Goal: Task Accomplishment & Management: Manage account settings

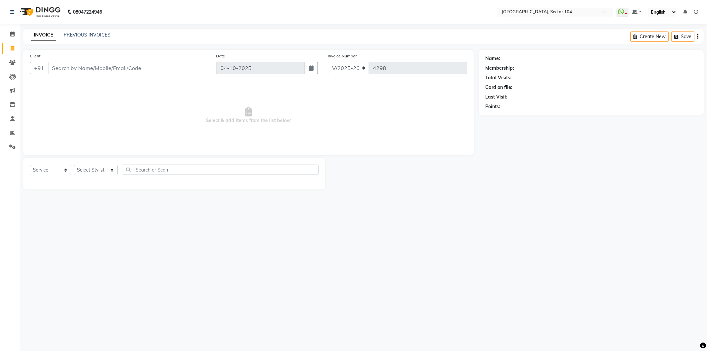
select select "4009"
select select "service"
click at [92, 67] on input "Client" at bounding box center [127, 68] width 159 height 13
click at [94, 169] on select "Select Stylist [PERSON_NAME] [PERSON_NAME] [PERSON_NAME] [PERSON_NAME] [PERSON_…" at bounding box center [96, 170] width 44 height 10
select select "44687"
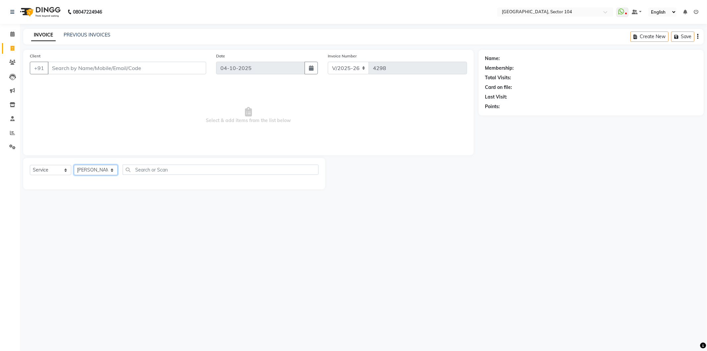
click at [74, 165] on select "Select Stylist [PERSON_NAME] [PERSON_NAME] [PERSON_NAME] [PERSON_NAME] [PERSON_…" at bounding box center [96, 170] width 44 height 10
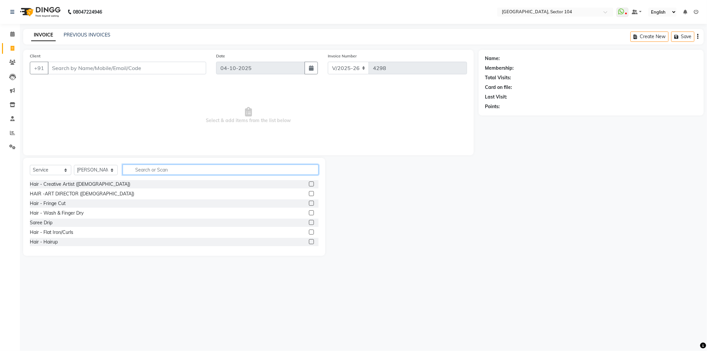
click at [147, 170] on input "text" at bounding box center [221, 169] width 196 height 10
click at [45, 169] on select "Select Service Product Membership Package Voucher Prepaid Gift Card" at bounding box center [50, 170] width 41 height 10
select select "product"
click at [30, 165] on select "Select Service Product Membership Package Voucher Prepaid Gift Card" at bounding box center [50, 170] width 41 height 10
click at [142, 170] on input "text" at bounding box center [221, 169] width 196 height 10
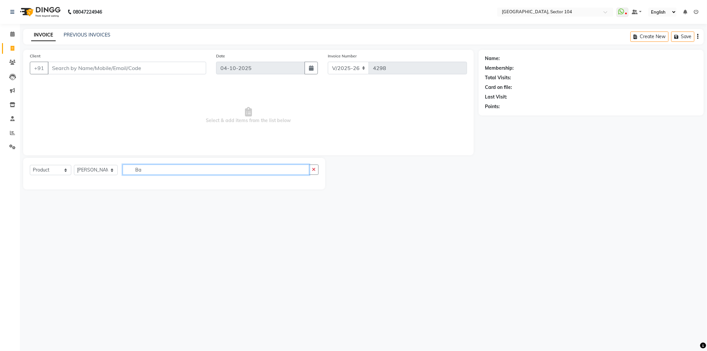
type input "B"
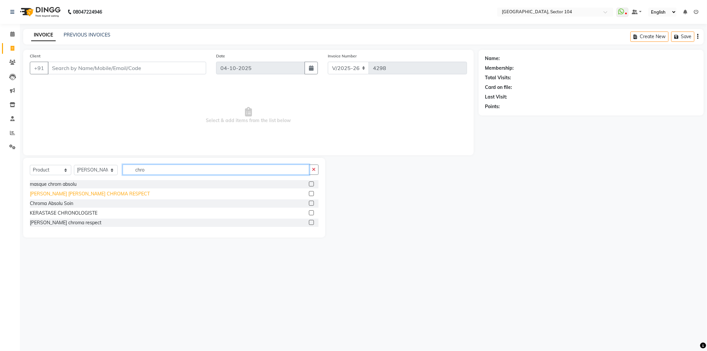
type input "chro"
click at [83, 192] on div "BAIN RICHE CHROMA RESPECT" at bounding box center [90, 193] width 120 height 7
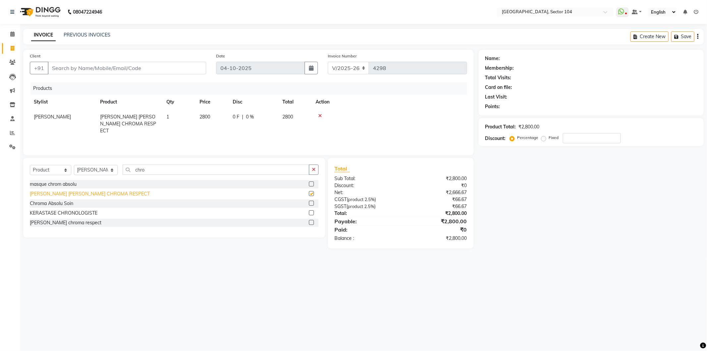
checkbox input "false"
click at [158, 171] on input "chro" at bounding box center [216, 169] width 187 height 10
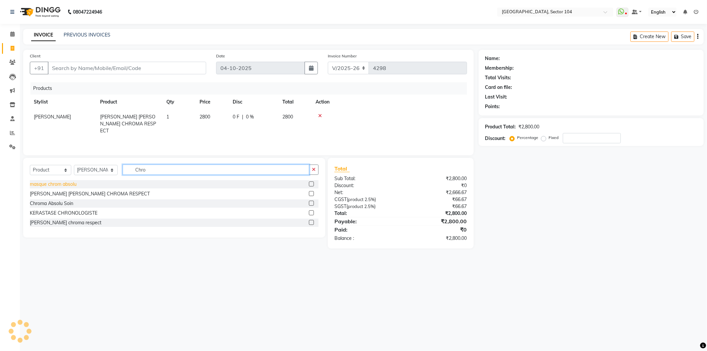
type input "Chro"
click at [63, 187] on div "masque chrom absolu" at bounding box center [53, 184] width 47 height 7
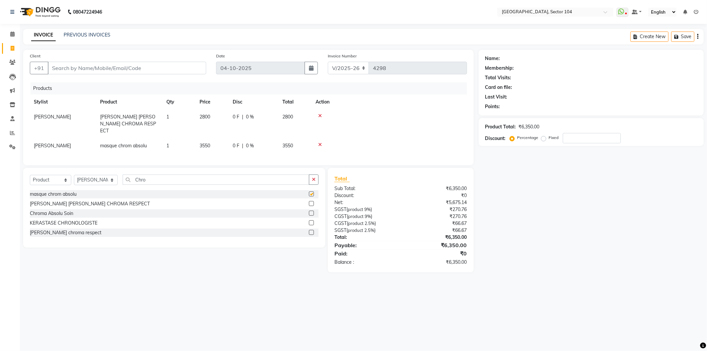
checkbox input "false"
click at [152, 67] on input "Client" at bounding box center [127, 68] width 159 height 13
type input "9"
type input "0"
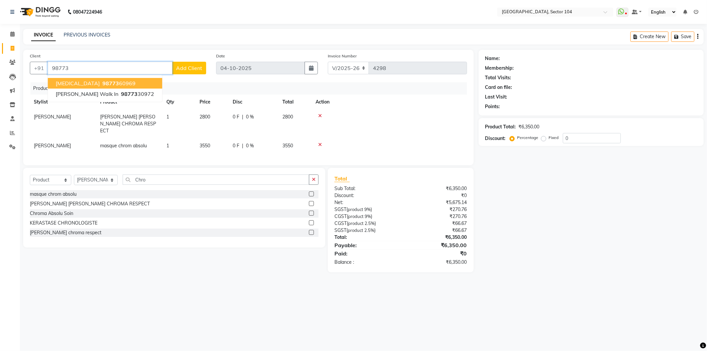
click at [121, 84] on button "Nikita 98773 60969" at bounding box center [105, 83] width 114 height 11
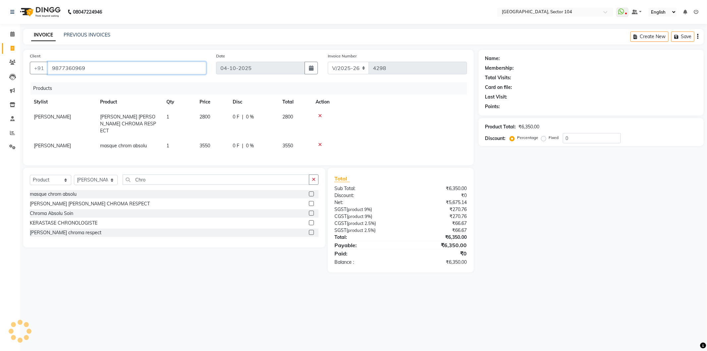
type input "9877360969"
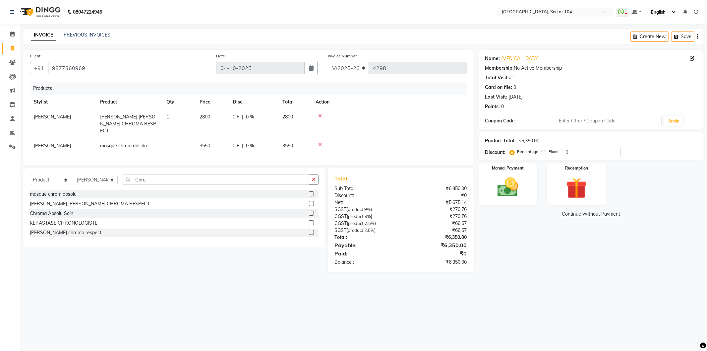
click at [223, 138] on td "3550" at bounding box center [212, 145] width 33 height 15
select select "44687"
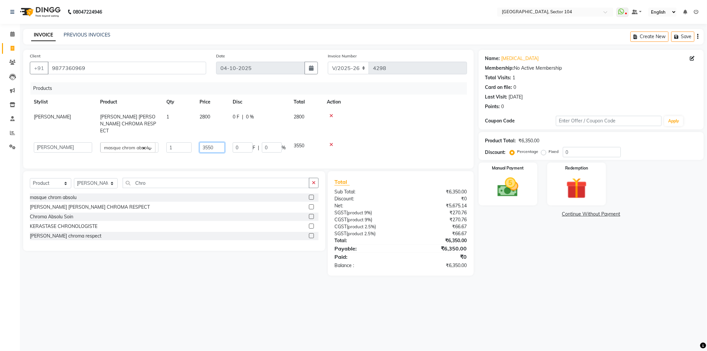
click at [215, 142] on input "3550" at bounding box center [212, 147] width 25 height 10
type input "3850"
click at [205, 270] on div "Select Service Product Membership Package Voucher Prepaid Gift Card Select Styl…" at bounding box center [171, 223] width 307 height 104
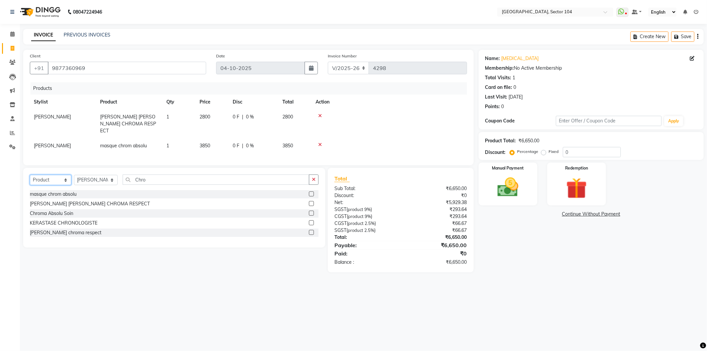
click at [67, 179] on select "Select Service Product Membership Package Voucher Prepaid Gift Card" at bounding box center [50, 180] width 41 height 10
select select "service"
click at [30, 175] on select "Select Service Product Membership Package Voucher Prepaid Gift Card" at bounding box center [50, 180] width 41 height 10
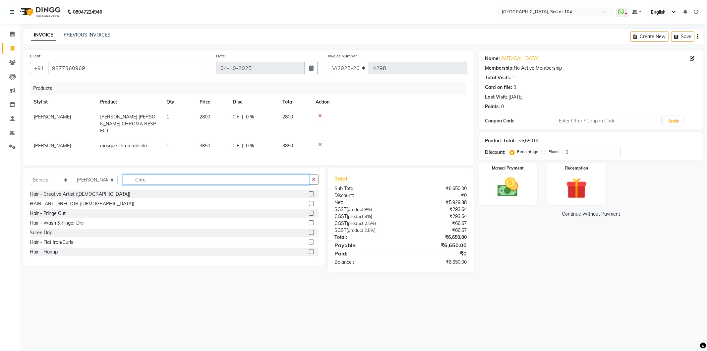
click at [158, 176] on input "Chro" at bounding box center [216, 179] width 187 height 10
type input "Bala"
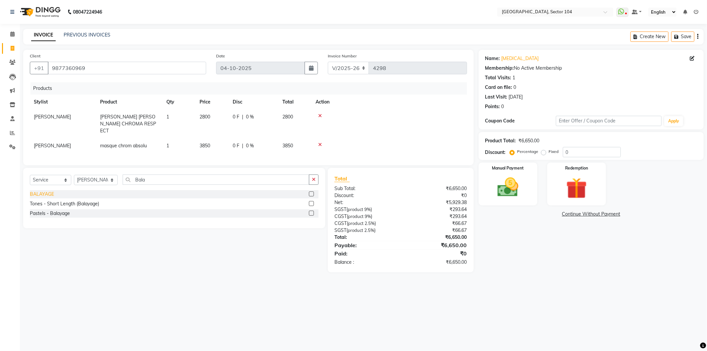
click at [48, 191] on div "BALAYAGE" at bounding box center [42, 194] width 24 height 7
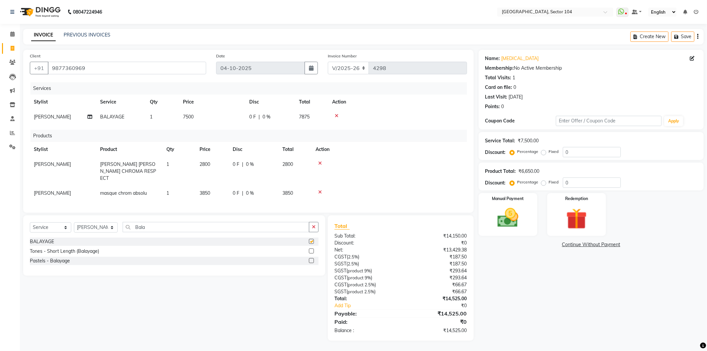
checkbox input "false"
click at [212, 121] on td "7500" at bounding box center [212, 116] width 66 height 15
select select "44687"
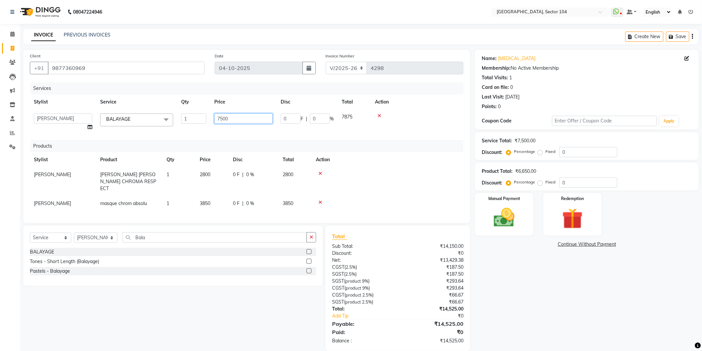
click at [233, 119] on input "7500" at bounding box center [243, 118] width 58 height 10
type input "7000"
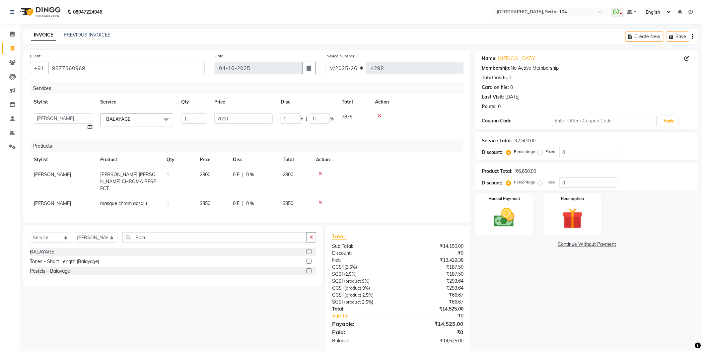
click at [552, 298] on div "Name: Nikita Membership: No Active Membership Total Visits: 1 Card on file: 0 L…" at bounding box center [589, 200] width 228 height 301
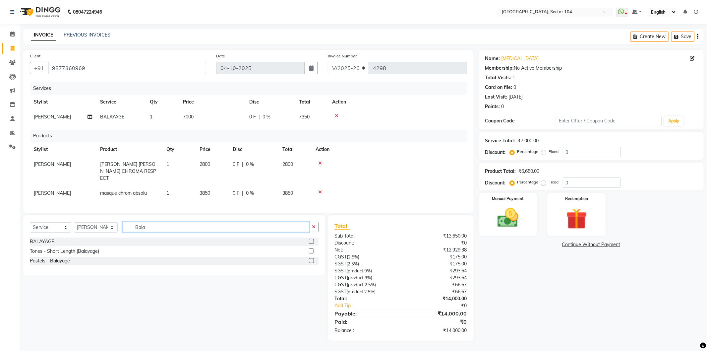
click at [202, 226] on input "Bala" at bounding box center [216, 227] width 187 height 10
type input "Glo"
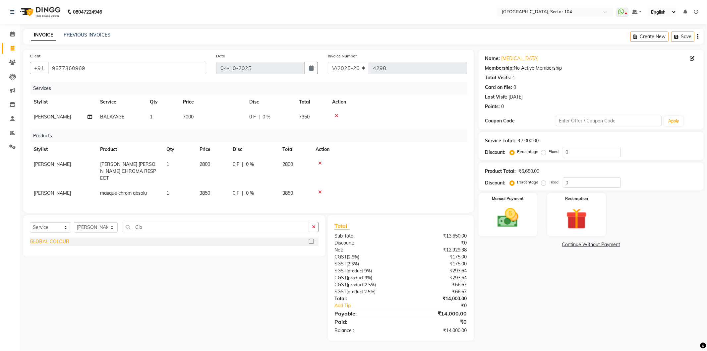
click at [61, 239] on div "GLOBAL COLOUR" at bounding box center [49, 241] width 39 height 7
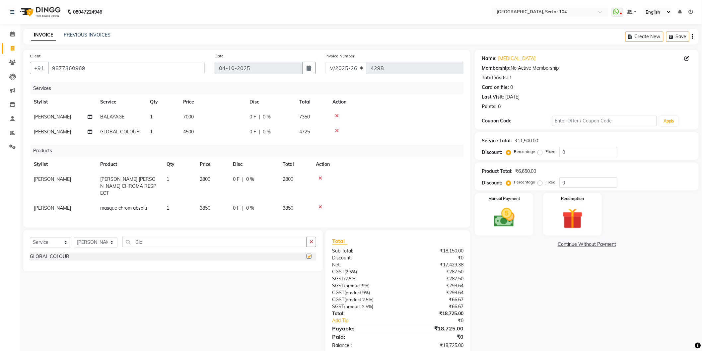
checkbox input "false"
click at [231, 129] on td "4500" at bounding box center [212, 131] width 66 height 15
select select "44687"
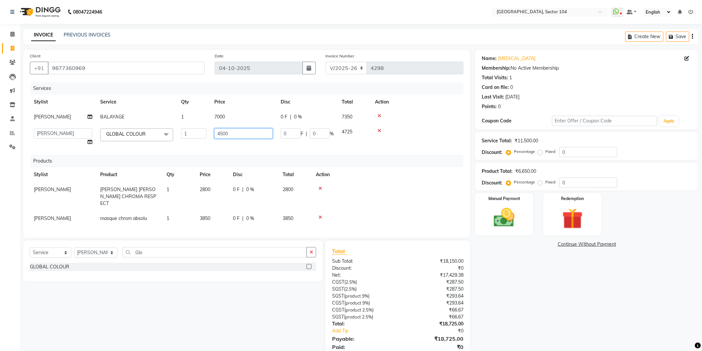
click at [239, 130] on input "4500" at bounding box center [243, 133] width 58 height 10
click at [238, 130] on input "4500" at bounding box center [243, 133] width 58 height 10
type input "6000"
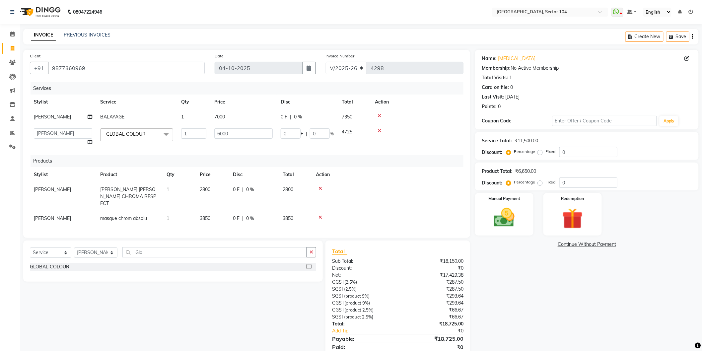
click at [515, 279] on div "Name: Nikita Membership: No Active Membership Total Visits: 1 Card on file: 0 L…" at bounding box center [589, 208] width 228 height 316
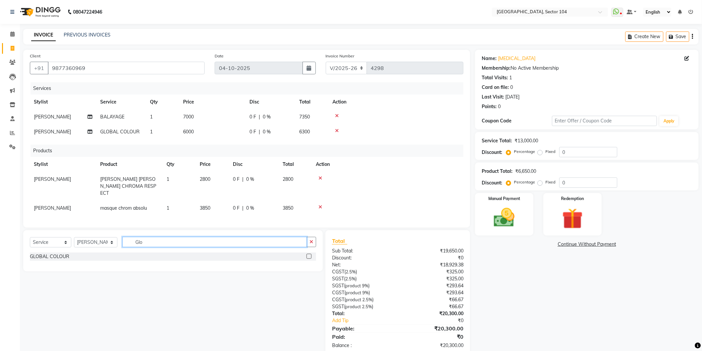
click at [226, 241] on input "Glo" at bounding box center [214, 242] width 184 height 10
type input "alph"
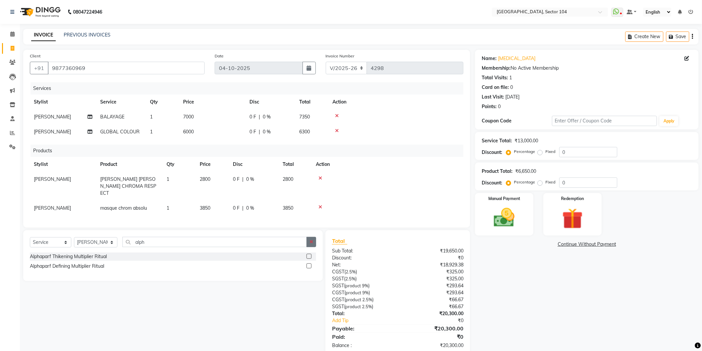
click at [314, 239] on button "button" at bounding box center [311, 242] width 10 height 10
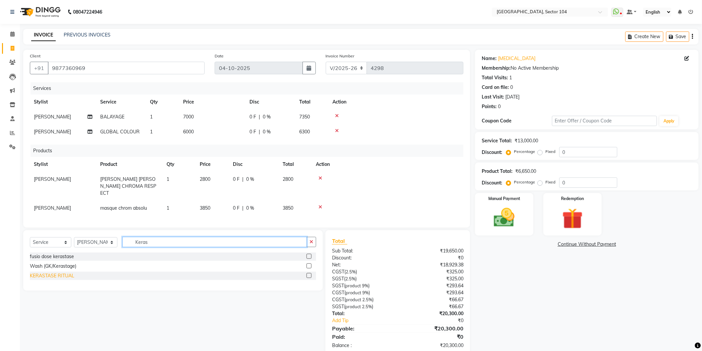
type input "Keras"
click at [62, 276] on div "KERASTASE RITUAL" at bounding box center [52, 275] width 44 height 7
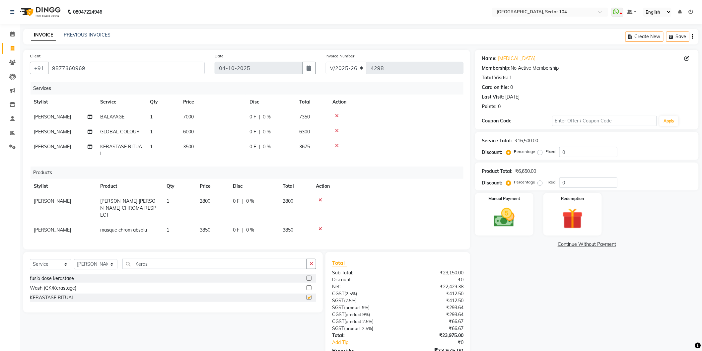
checkbox input "false"
click at [209, 227] on span "3850" at bounding box center [205, 230] width 11 height 6
select select "44687"
click at [217, 226] on input "3850" at bounding box center [212, 231] width 25 height 10
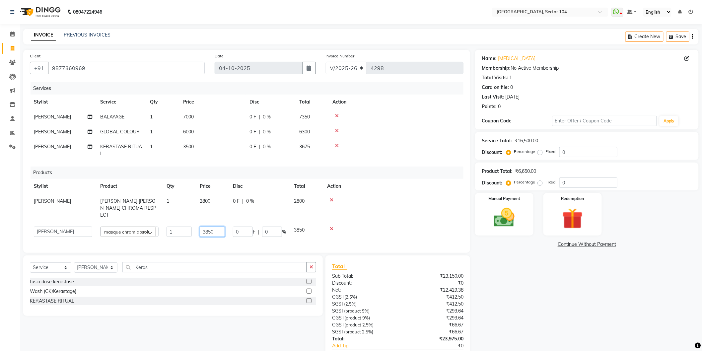
click at [217, 226] on input "3850" at bounding box center [212, 231] width 25 height 10
type input "4"
type input "3850"
click at [218, 156] on td "3500" at bounding box center [212, 150] width 66 height 22
select select "44687"
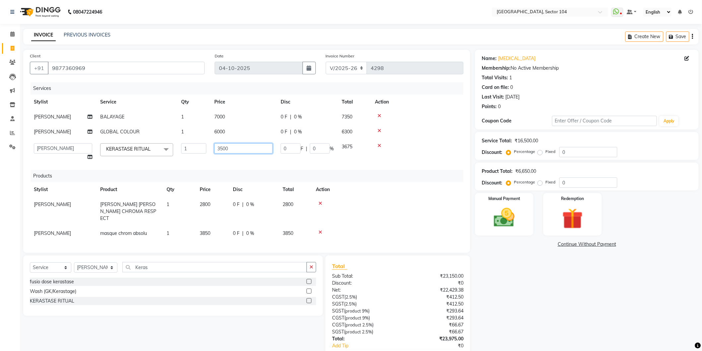
click at [232, 151] on input "3500" at bounding box center [243, 148] width 58 height 10
click at [234, 149] on input "3500" at bounding box center [243, 148] width 58 height 10
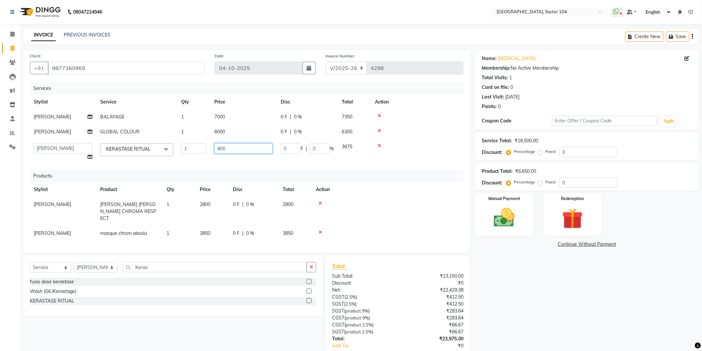
type input "4000"
click at [521, 286] on div "Name: Nikita Membership: No Active Membership Total Visits: 1 Card on file: 0 L…" at bounding box center [589, 215] width 228 height 331
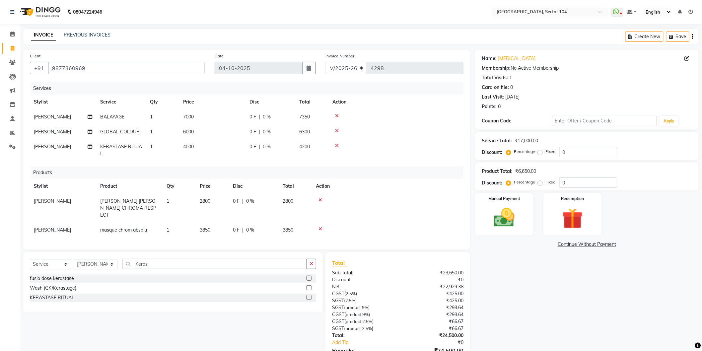
scroll to position [34, 0]
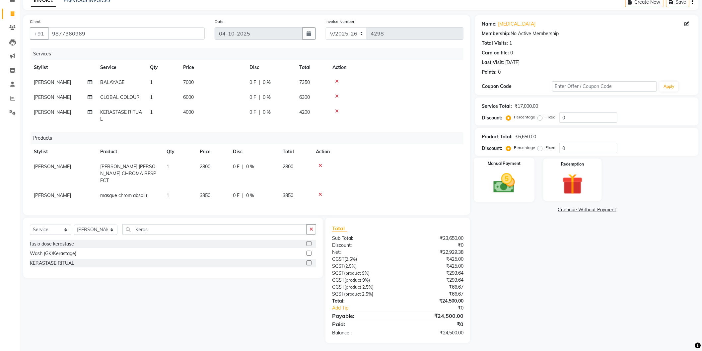
click at [520, 192] on img at bounding box center [503, 183] width 35 height 25
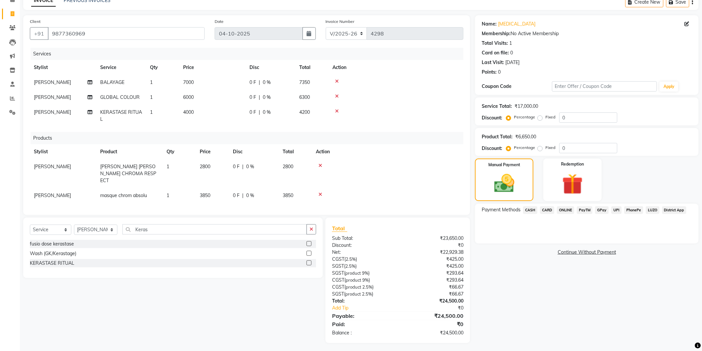
click at [547, 210] on span "CARD" at bounding box center [547, 210] width 14 height 8
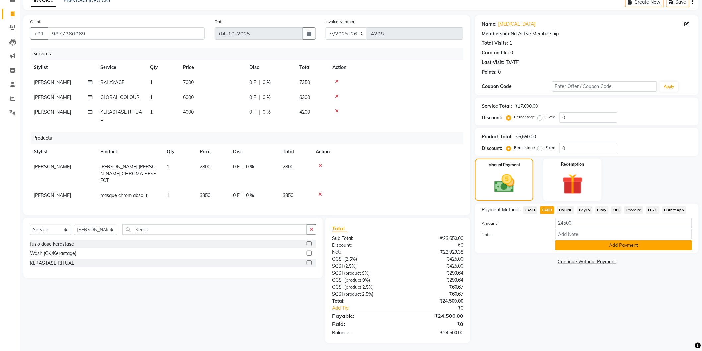
click at [593, 246] on button "Add Payment" at bounding box center [623, 245] width 137 height 10
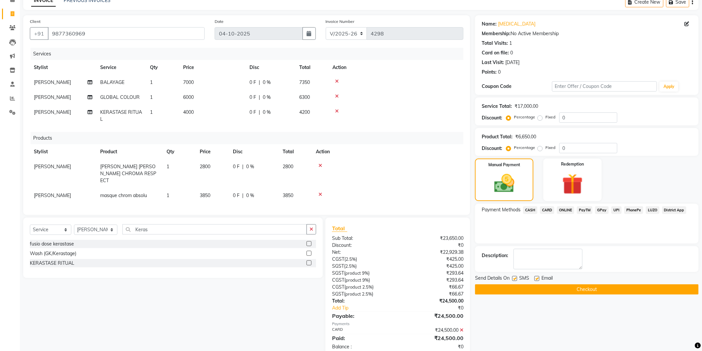
click at [564, 289] on button "Checkout" at bounding box center [587, 289] width 224 height 10
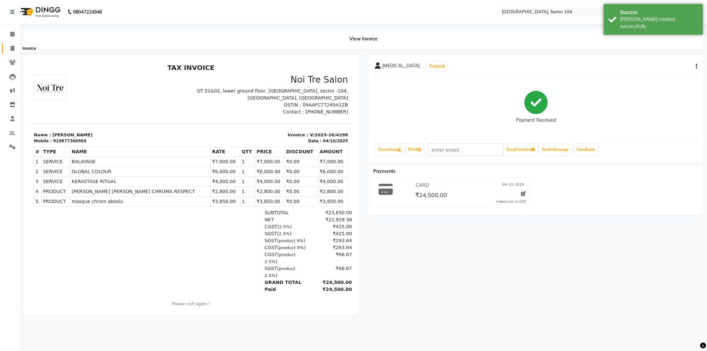
click at [13, 47] on icon at bounding box center [13, 48] width 4 height 5
select select "service"
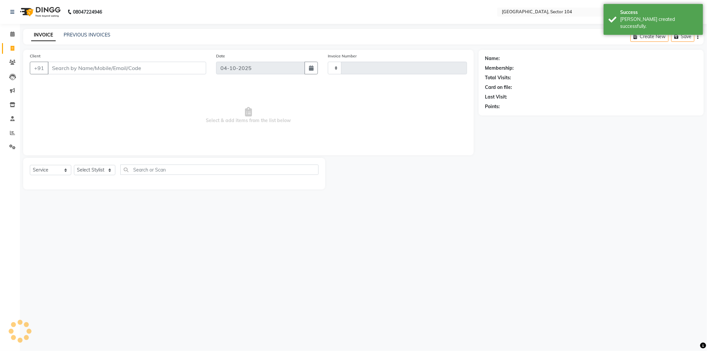
type input "4299"
select select "4009"
click at [82, 29] on div "INVOICE PREVIOUS INVOICES Create New Save" at bounding box center [363, 37] width 681 height 16
click at [81, 34] on link "PREVIOUS INVOICES" at bounding box center [87, 35] width 47 height 6
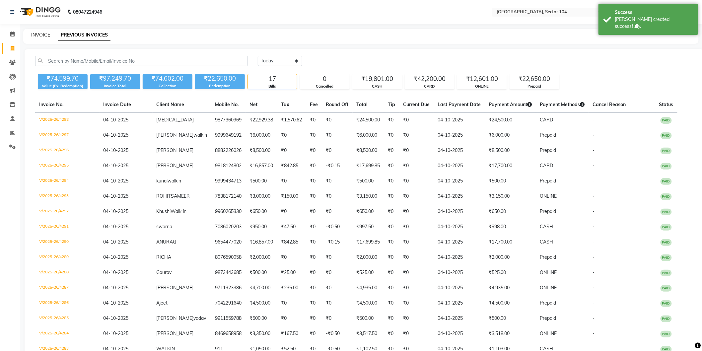
click at [44, 35] on link "INVOICE" at bounding box center [40, 35] width 19 height 6
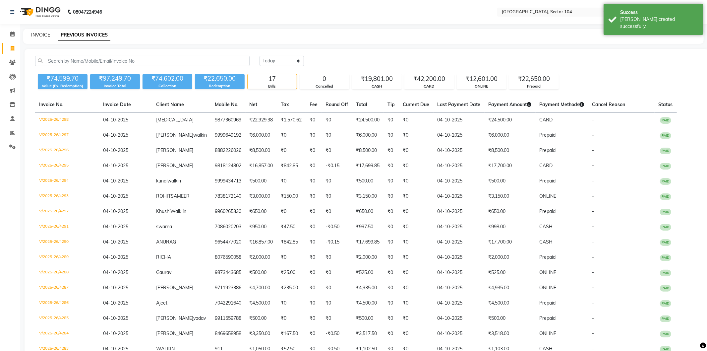
select select "4009"
select select "service"
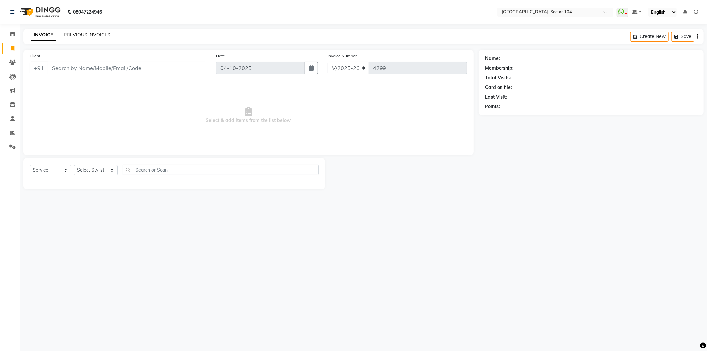
click at [97, 32] on link "PREVIOUS INVOICES" at bounding box center [87, 35] width 47 height 6
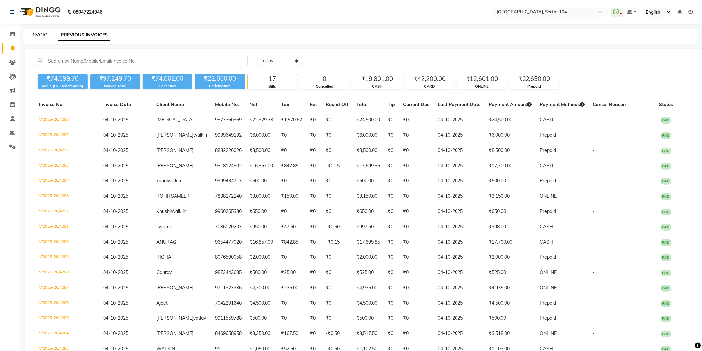
click at [41, 34] on link "INVOICE" at bounding box center [40, 35] width 19 height 6
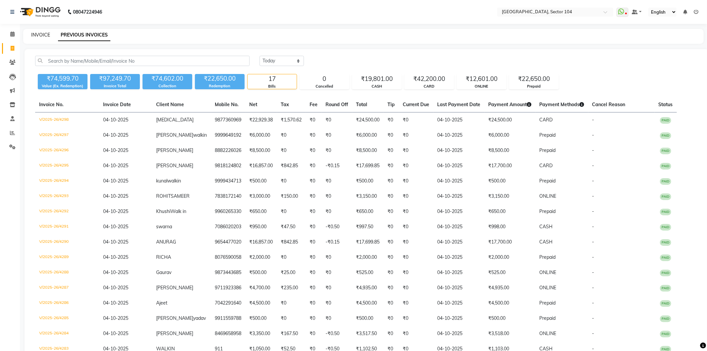
select select "4009"
select select "service"
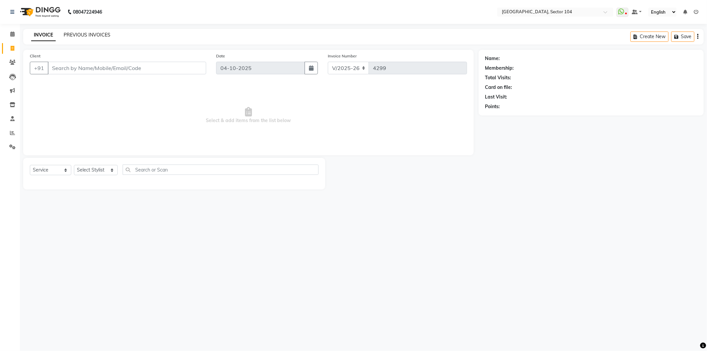
click at [68, 34] on link "PREVIOUS INVOICES" at bounding box center [87, 35] width 47 height 6
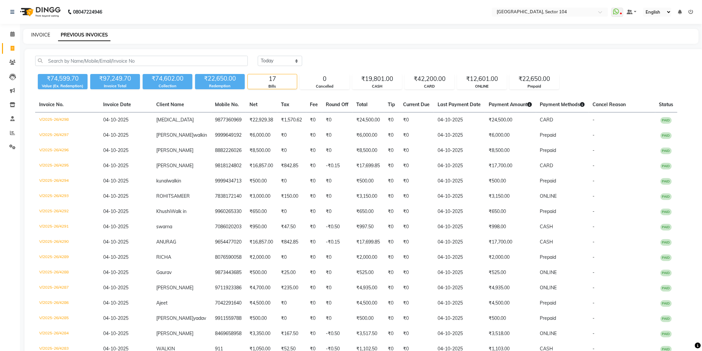
click at [37, 35] on link "INVOICE" at bounding box center [40, 35] width 19 height 6
select select "service"
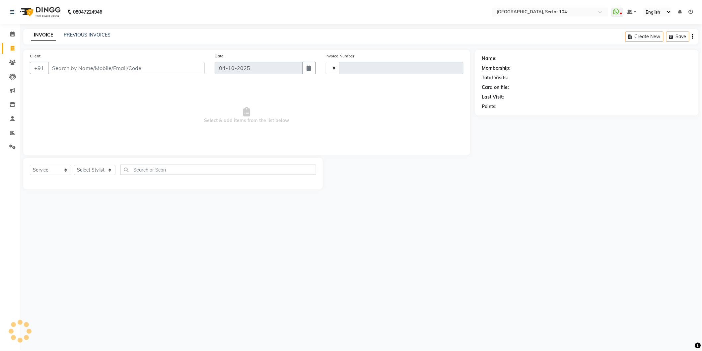
type input "4299"
select select "4009"
click at [16, 134] on span at bounding box center [13, 133] width 12 height 8
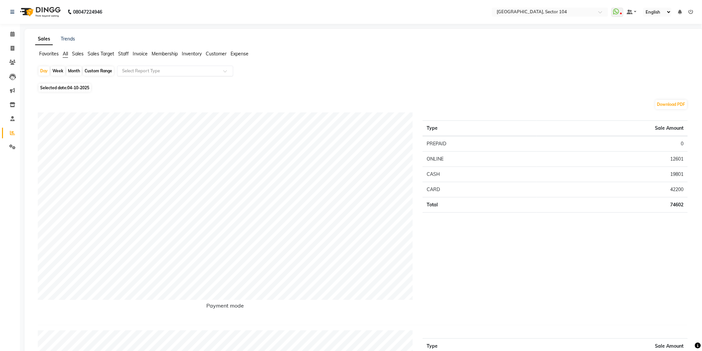
click at [129, 71] on input "text" at bounding box center [169, 71] width 96 height 7
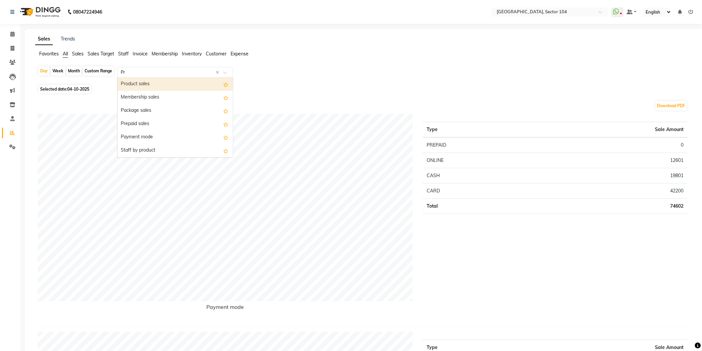
type input "Pre"
click at [139, 84] on div "Prepaid sales" at bounding box center [174, 84] width 115 height 13
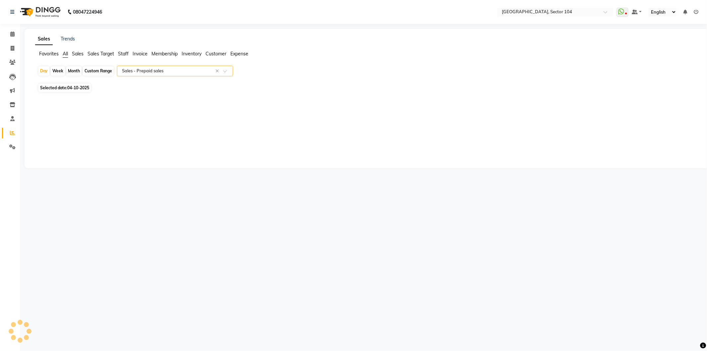
select select "full_report"
select select "csv"
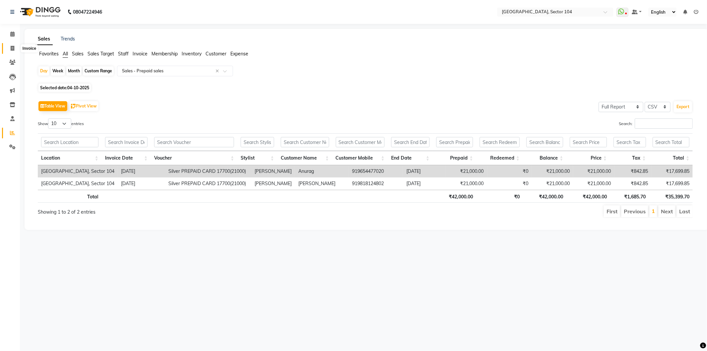
click at [14, 47] on icon at bounding box center [13, 48] width 4 height 5
select select "4009"
select select "service"
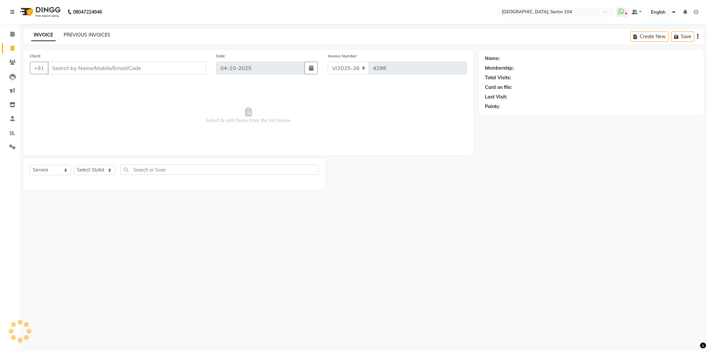
click at [70, 34] on link "PREVIOUS INVOICES" at bounding box center [87, 35] width 47 height 6
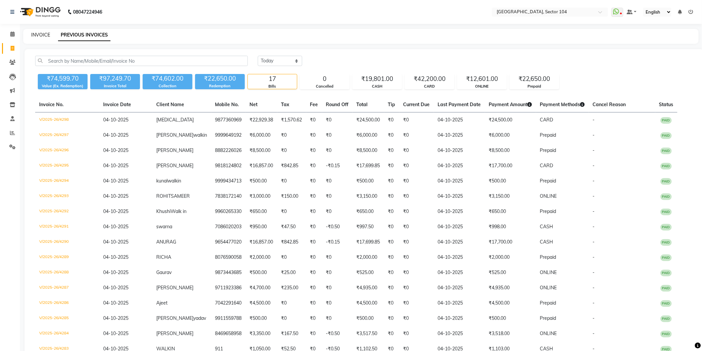
click at [43, 35] on link "INVOICE" at bounding box center [40, 35] width 19 height 6
select select "service"
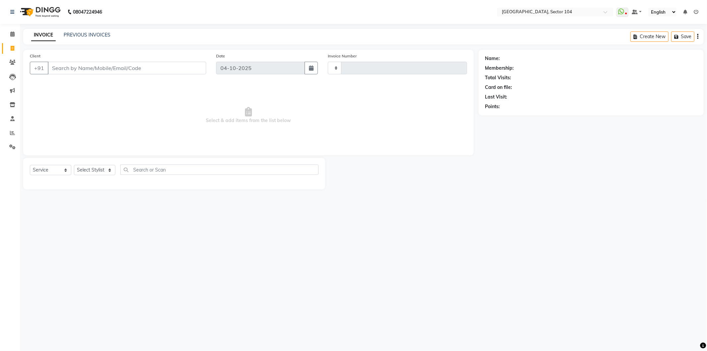
type input "4299"
select select "4009"
click at [79, 68] on input "Client" at bounding box center [127, 68] width 159 height 13
click at [90, 170] on select "Select Stylist [PERSON_NAME] [PERSON_NAME] [PERSON_NAME] [PERSON_NAME] [PERSON_…" at bounding box center [96, 170] width 44 height 10
select select "58995"
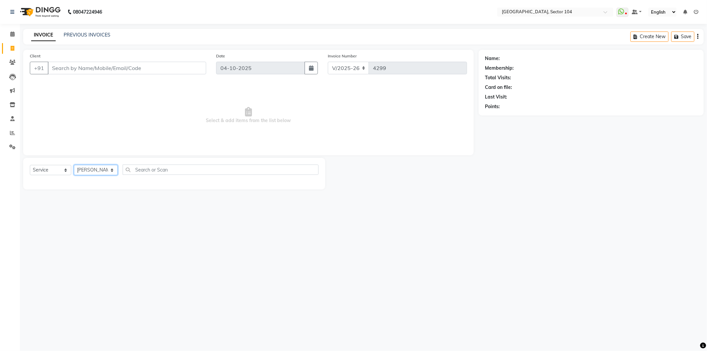
click at [74, 165] on select "Select Stylist [PERSON_NAME] [PERSON_NAME] [PERSON_NAME] [PERSON_NAME] [PERSON_…" at bounding box center [96, 170] width 44 height 10
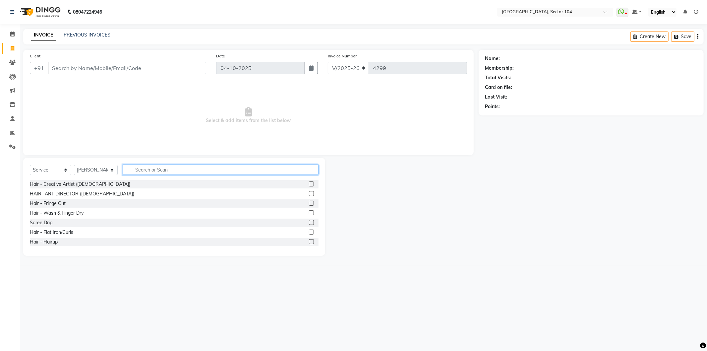
click at [141, 171] on input "text" at bounding box center [221, 169] width 196 height 10
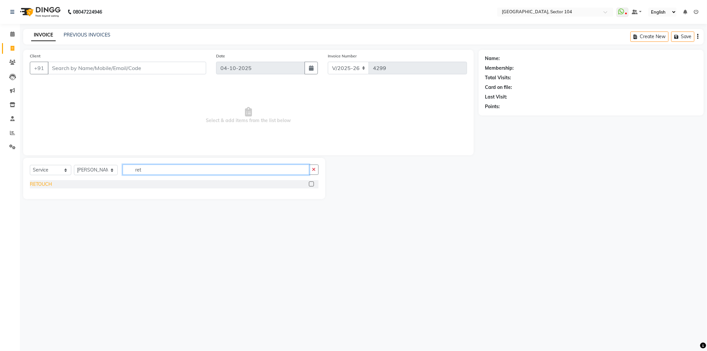
type input "ret"
click at [46, 181] on div "RETOUCH" at bounding box center [41, 184] width 22 height 7
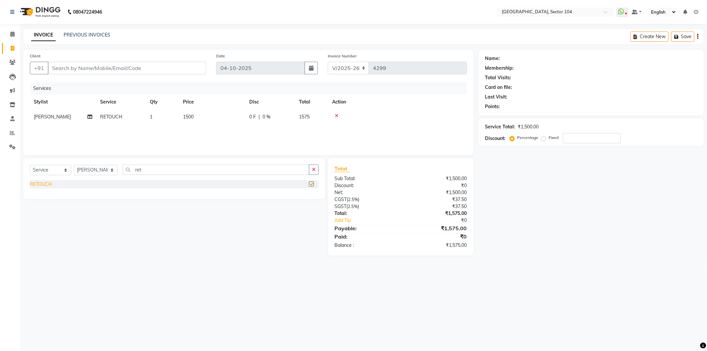
checkbox input "false"
click at [142, 170] on input "ret" at bounding box center [216, 169] width 187 height 10
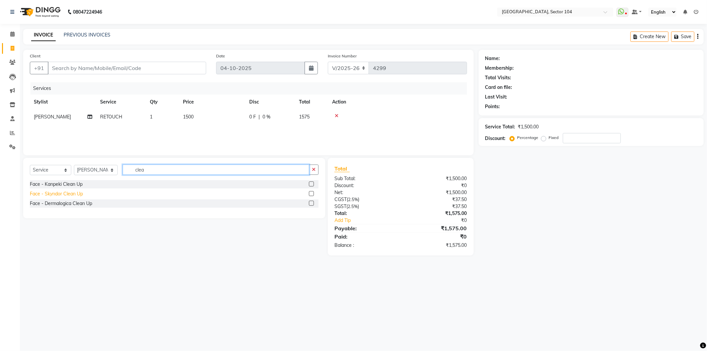
type input "clea"
click at [71, 192] on div "Face - Skyndor Clean Up" at bounding box center [56, 193] width 53 height 7
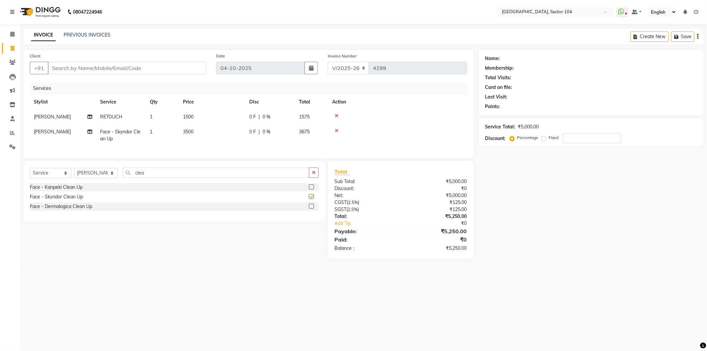
checkbox input "false"
click at [217, 130] on td "3500" at bounding box center [212, 135] width 66 height 22
select select "58995"
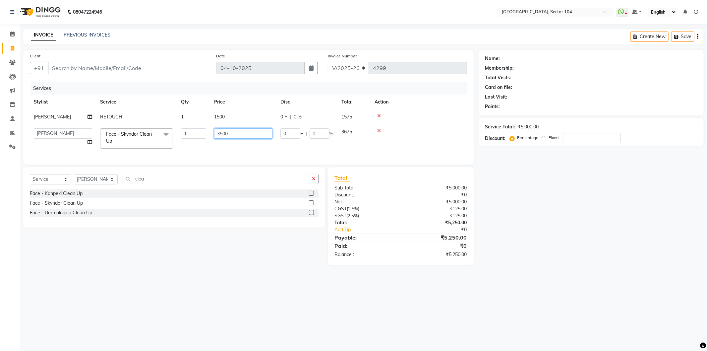
click at [230, 132] on input "3500" at bounding box center [243, 133] width 58 height 10
type input "3000"
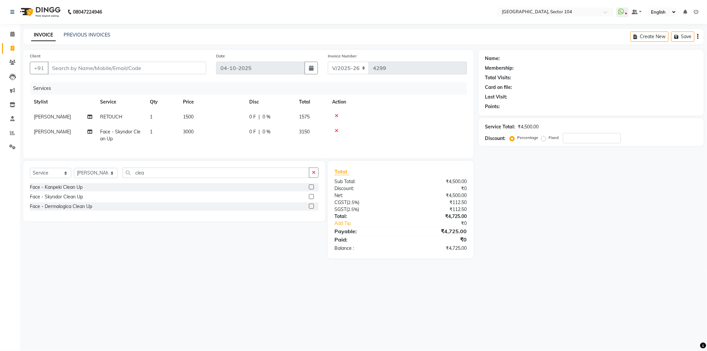
click at [198, 250] on div "Select Service Product Membership Package Voucher Prepaid Gift Card Select Styl…" at bounding box center [171, 209] width 307 height 97
click at [185, 176] on input "clea" at bounding box center [216, 172] width 187 height 10
click at [184, 70] on input "Client" at bounding box center [127, 68] width 159 height 13
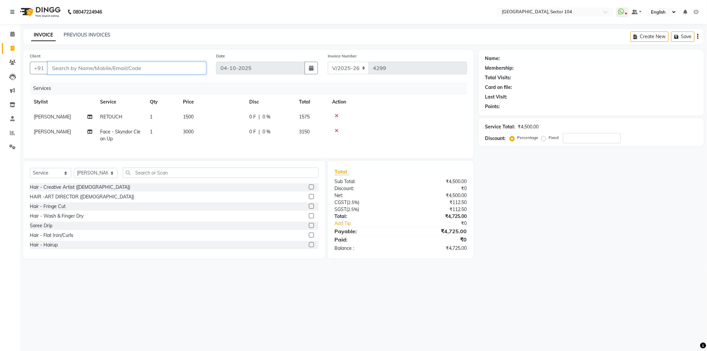
type input "9"
type input "0"
click at [123, 92] on span "9971166" at bounding box center [112, 94] width 23 height 7
type input "9971166312"
click at [521, 259] on div "Name: Membership: Total Visits: Card on file: Last Visit: Points: Service Total…" at bounding box center [594, 154] width 230 height 209
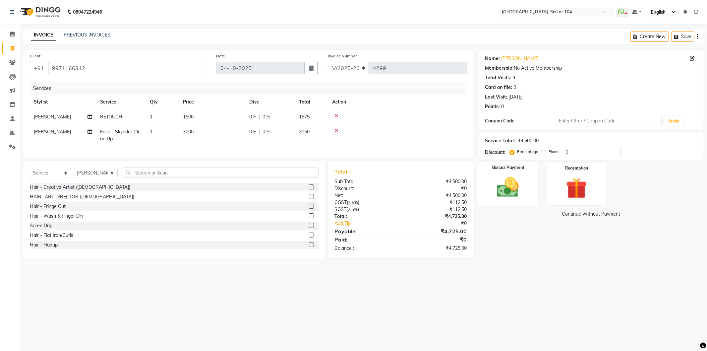
click at [515, 190] on img at bounding box center [507, 187] width 35 height 25
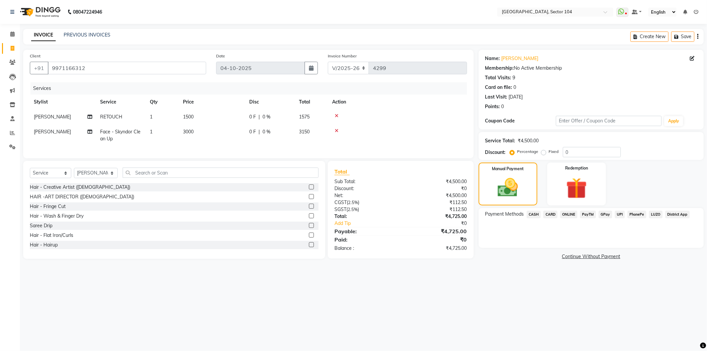
click at [567, 213] on span "ONLINE" at bounding box center [568, 215] width 17 height 8
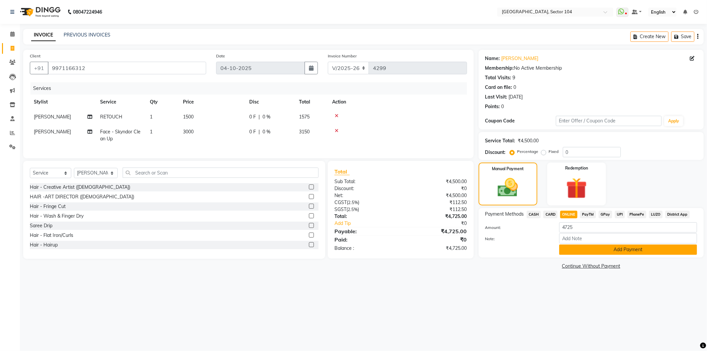
click at [579, 250] on button "Add Payment" at bounding box center [628, 249] width 138 height 10
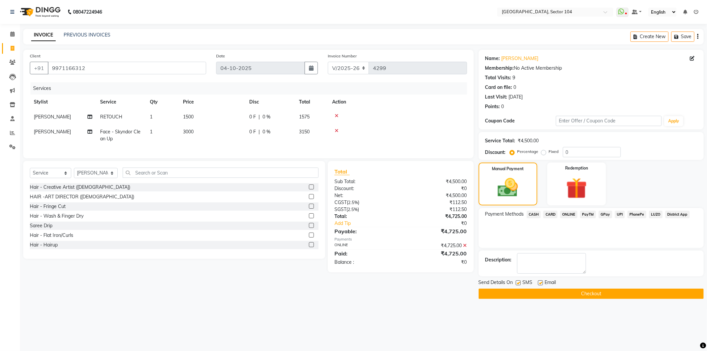
click at [567, 294] on button "Checkout" at bounding box center [591, 294] width 225 height 10
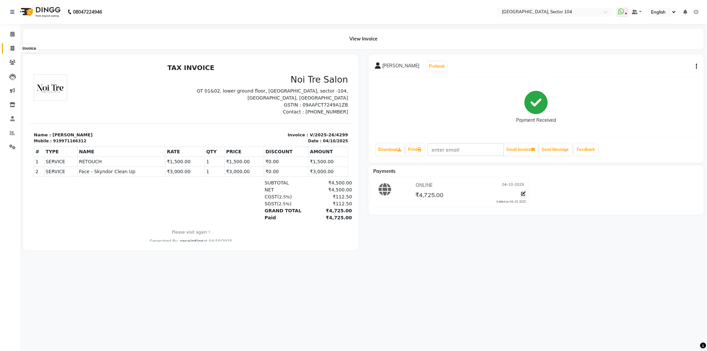
click at [13, 49] on icon at bounding box center [13, 48] width 4 height 5
select select "4009"
select select "service"
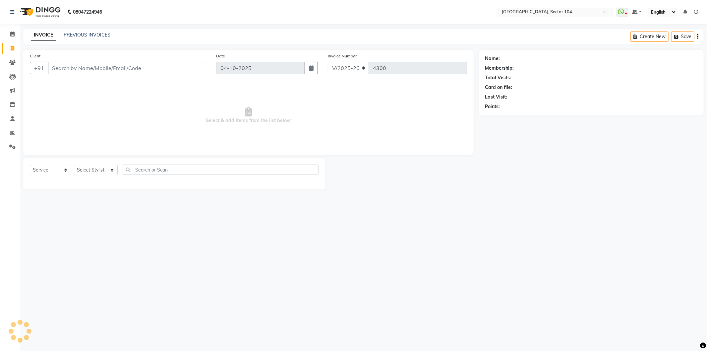
click at [107, 71] on input "Client" at bounding box center [127, 68] width 159 height 13
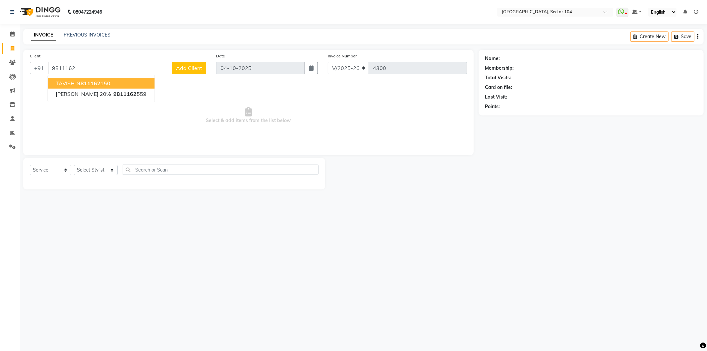
click at [108, 83] on ngb-highlight "9811162 150" at bounding box center [93, 83] width 34 height 7
type input "9811162150"
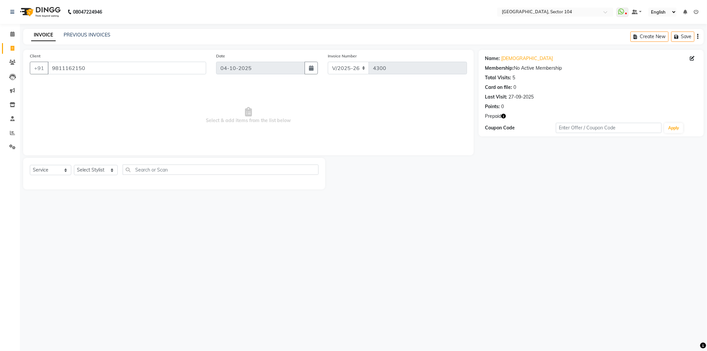
click at [504, 117] on icon "button" at bounding box center [504, 116] width 5 height 5
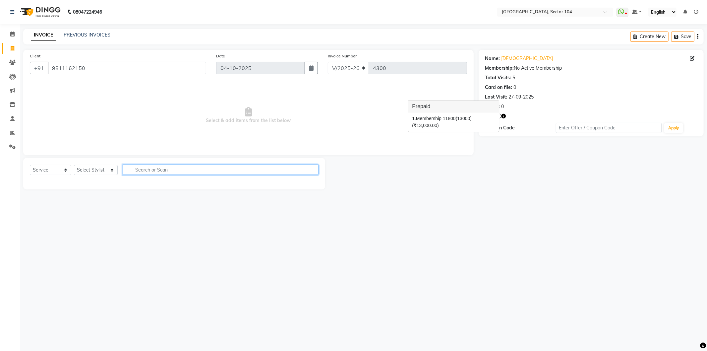
click at [242, 170] on input "text" at bounding box center [221, 169] width 196 height 10
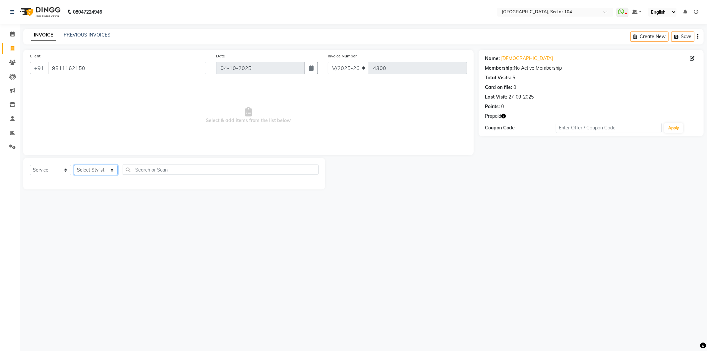
click at [103, 170] on select "Select Stylist [PERSON_NAME] [PERSON_NAME] [PERSON_NAME] [PERSON_NAME] [PERSON_…" at bounding box center [96, 170] width 44 height 10
select select "20524"
click at [74, 165] on select "Select Stylist [PERSON_NAME] [PERSON_NAME] [PERSON_NAME] [PERSON_NAME] [PERSON_…" at bounding box center [96, 170] width 44 height 10
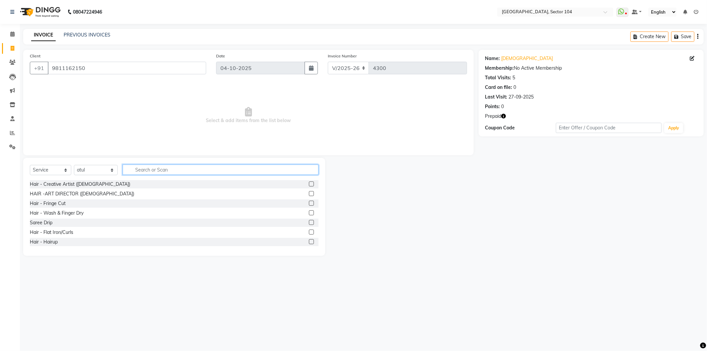
click at [142, 170] on input "text" at bounding box center [221, 169] width 196 height 10
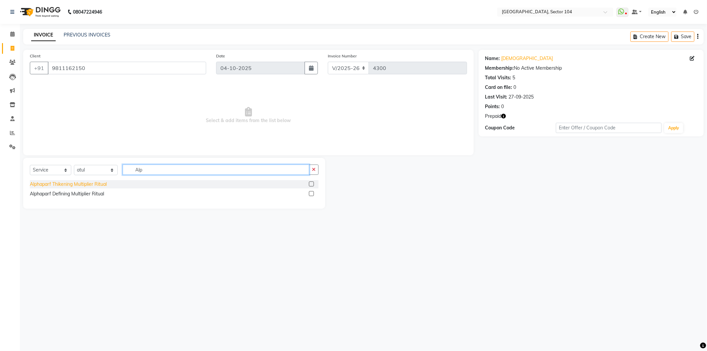
type input "Alp"
click at [103, 186] on div "Alphaparf Thikening Multiplier Ritual" at bounding box center [68, 184] width 77 height 7
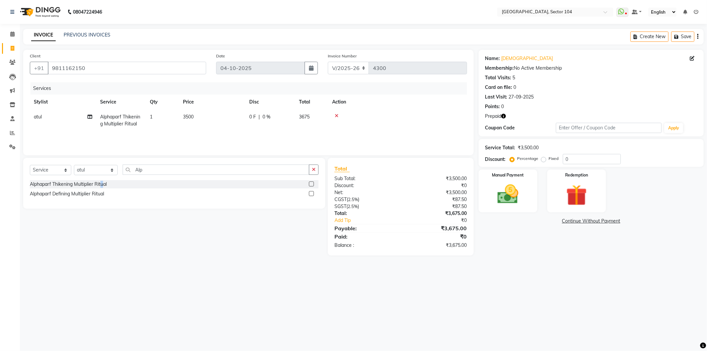
click at [102, 185] on div "Alphaparf Thikening Multiplier Ritual" at bounding box center [68, 184] width 77 height 7
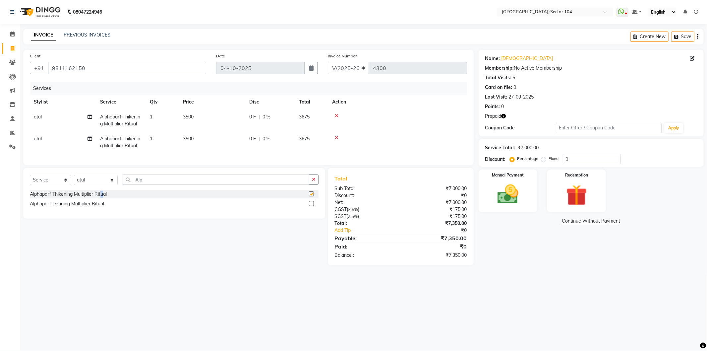
checkbox input "false"
click at [503, 263] on div "Name: Tavish Membership: No Active Membership Total Visits: 5 Card on file: 0 L…" at bounding box center [594, 158] width 230 height 216
click at [584, 197] on img at bounding box center [576, 195] width 35 height 27
click at [578, 220] on span "Prepaid 1" at bounding box center [580, 222] width 22 height 8
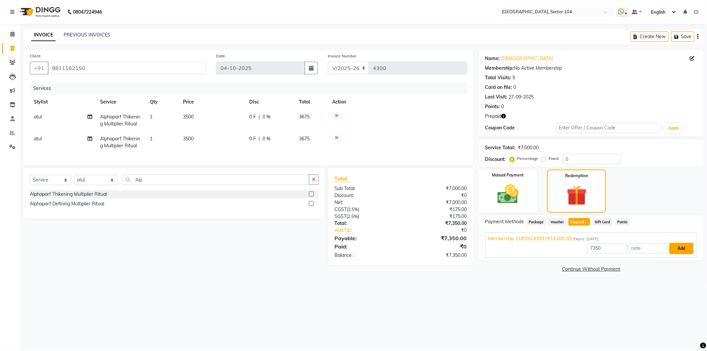
click at [686, 249] on button "Add" at bounding box center [682, 248] width 24 height 11
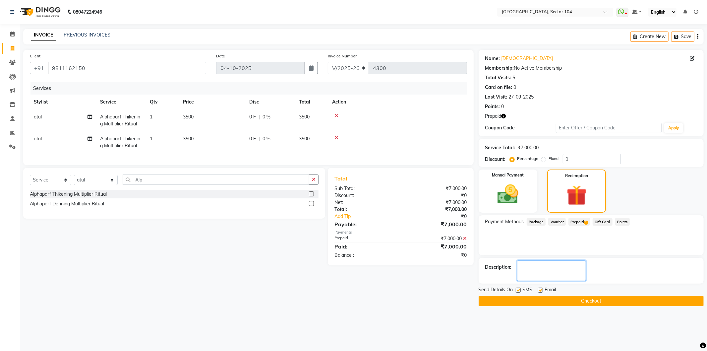
click at [545, 269] on textarea at bounding box center [551, 270] width 69 height 21
click at [519, 289] on label at bounding box center [518, 290] width 5 height 5
click at [519, 289] on input "checkbox" at bounding box center [518, 290] width 4 height 4
checkbox input "false"
click at [540, 289] on label at bounding box center [540, 290] width 5 height 5
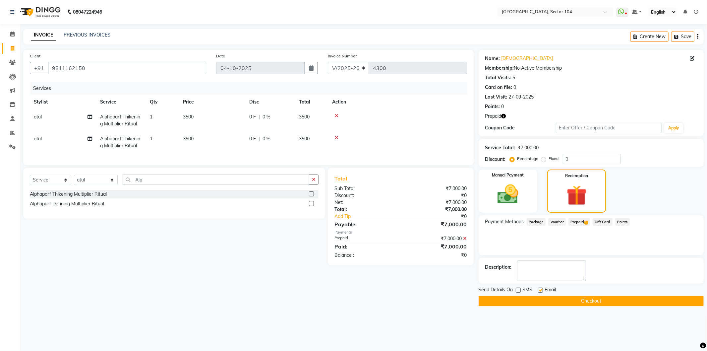
click at [540, 289] on input "checkbox" at bounding box center [540, 290] width 4 height 4
click at [541, 288] on label at bounding box center [540, 290] width 5 height 5
click at [541, 288] on input "checkbox" at bounding box center [540, 290] width 4 height 4
click at [541, 292] on label at bounding box center [540, 290] width 5 height 5
click at [541, 292] on input "checkbox" at bounding box center [540, 290] width 4 height 4
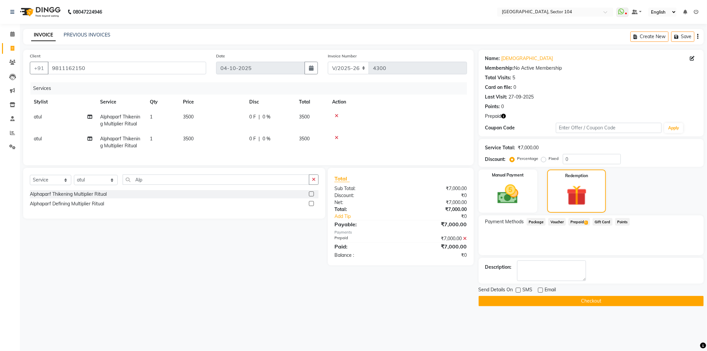
click at [542, 289] on label at bounding box center [540, 290] width 5 height 5
click at [542, 289] on input "checkbox" at bounding box center [540, 290] width 4 height 4
checkbox input "true"
click at [551, 299] on button "Checkout" at bounding box center [591, 301] width 225 height 10
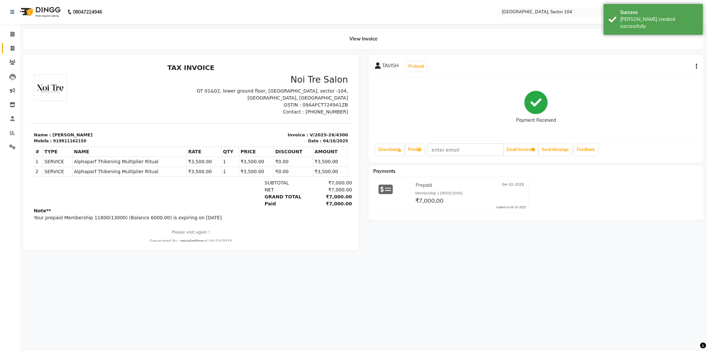
click at [10, 44] on link "Invoice" at bounding box center [10, 48] width 16 height 11
select select "service"
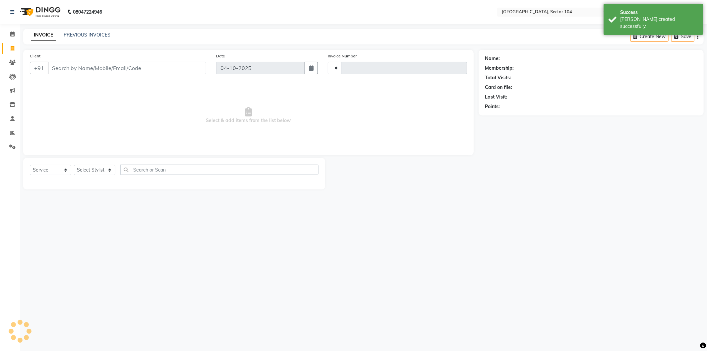
type input "4301"
select select "4009"
click at [80, 35] on link "PREVIOUS INVOICES" at bounding box center [87, 35] width 47 height 6
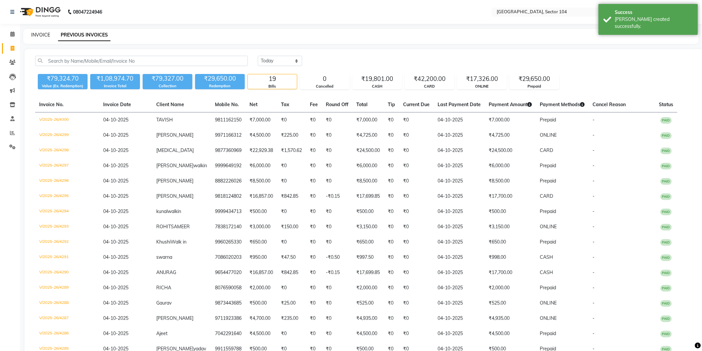
click at [40, 33] on link "INVOICE" at bounding box center [40, 35] width 19 height 6
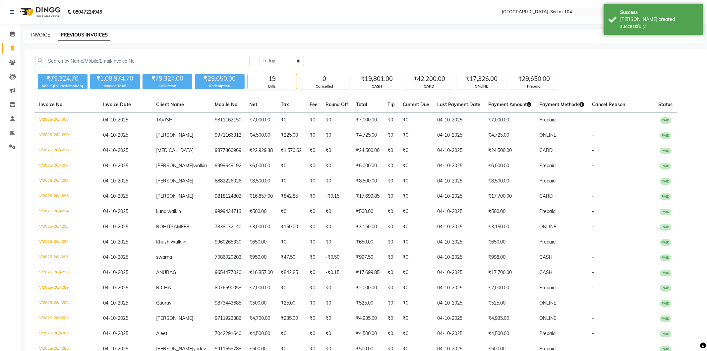
select select "4009"
select select "service"
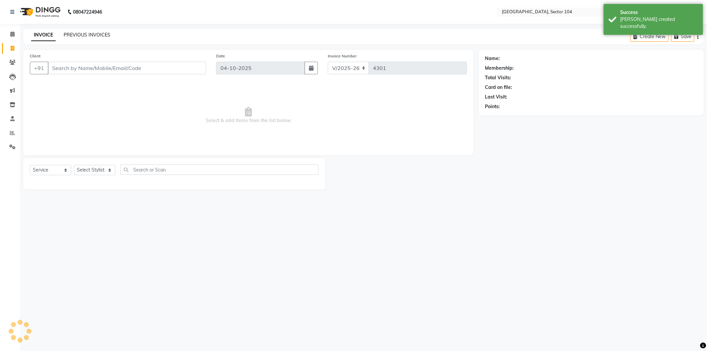
click at [70, 32] on link "PREVIOUS INVOICES" at bounding box center [87, 35] width 47 height 6
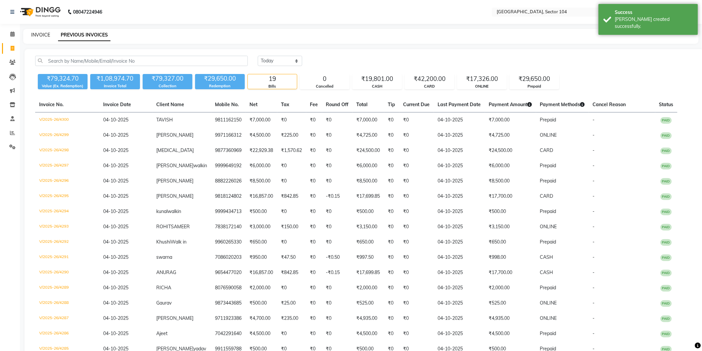
click at [41, 32] on link "INVOICE" at bounding box center [40, 35] width 19 height 6
select select "4009"
select select "service"
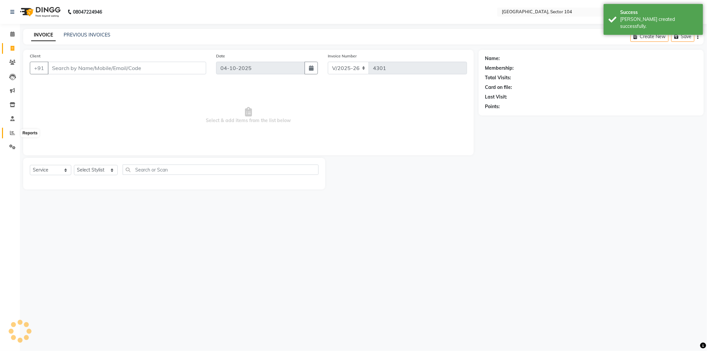
click at [15, 132] on span at bounding box center [13, 133] width 12 height 8
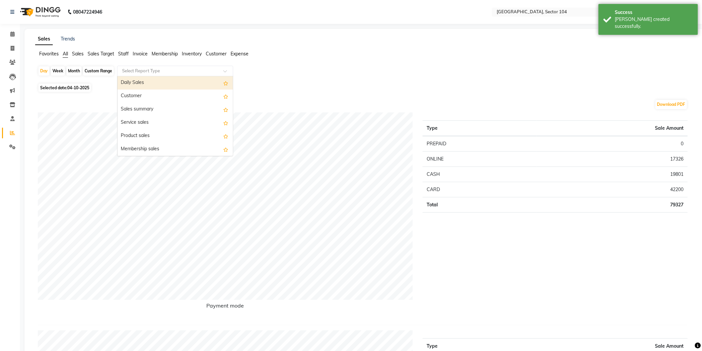
click at [132, 71] on input "text" at bounding box center [169, 71] width 96 height 7
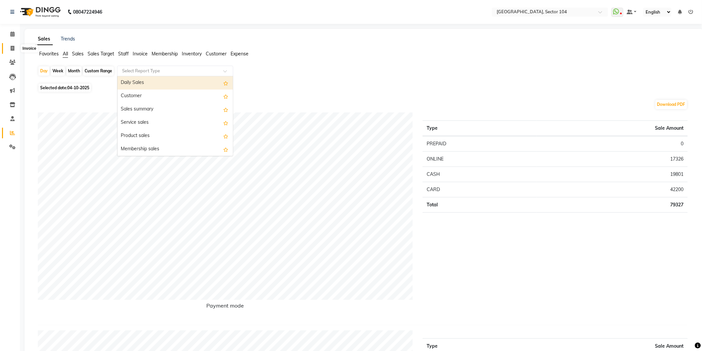
click at [12, 51] on span at bounding box center [13, 49] width 12 height 8
select select "service"
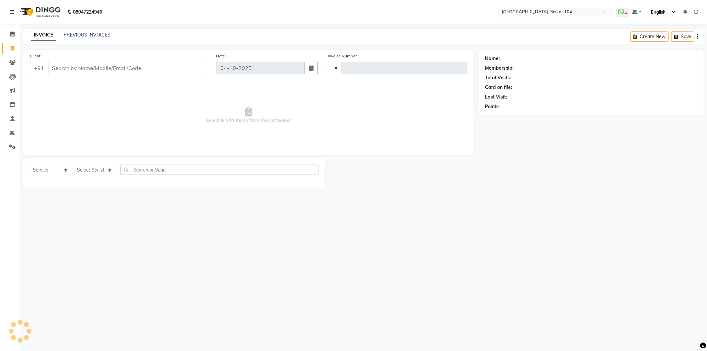
type input "4301"
select select "4009"
click at [13, 130] on icon at bounding box center [12, 132] width 5 height 5
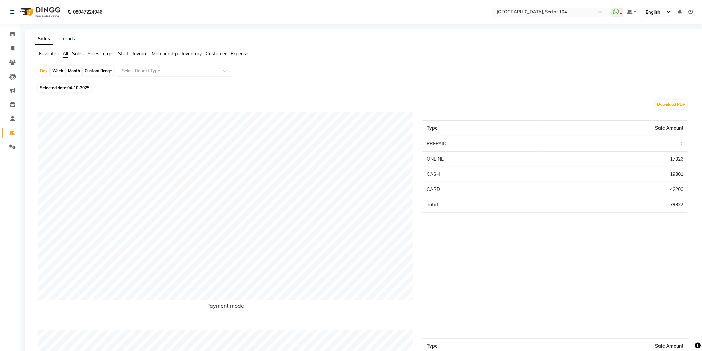
click at [137, 71] on input "text" at bounding box center [169, 71] width 96 height 7
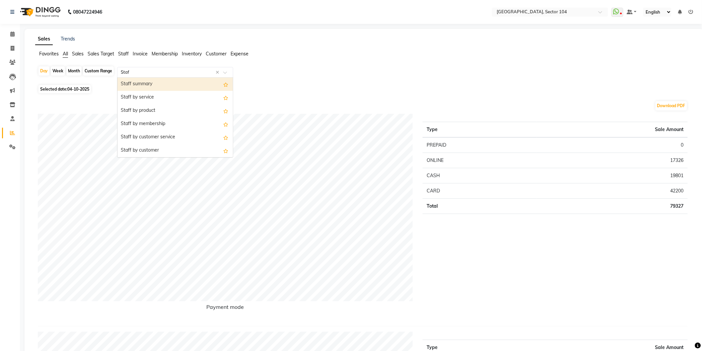
type input "Staff"
click at [144, 83] on div "Staff summary" at bounding box center [174, 84] width 115 height 13
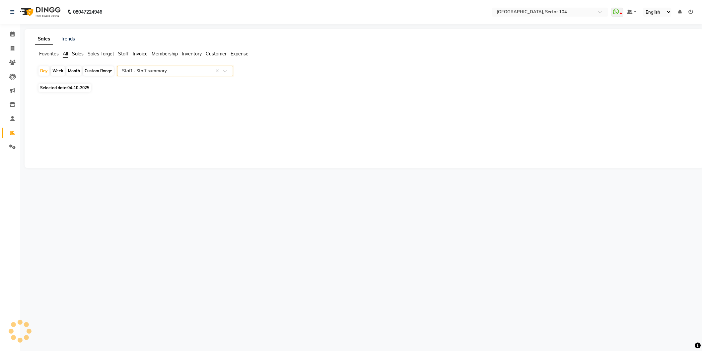
select select "full_report"
select select "csv"
click at [76, 71] on div "Month" at bounding box center [73, 70] width 15 height 9
select select "10"
select select "2025"
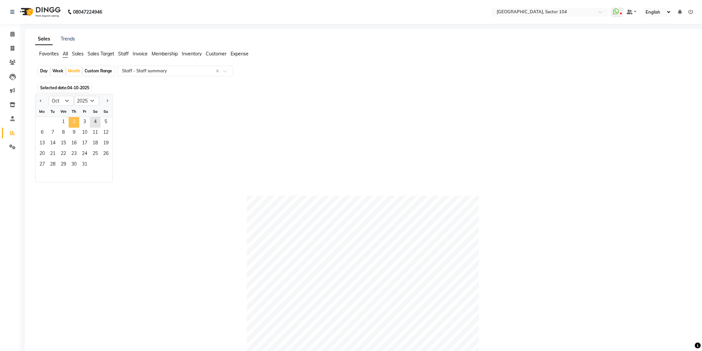
click at [72, 125] on span "2" at bounding box center [74, 122] width 11 height 11
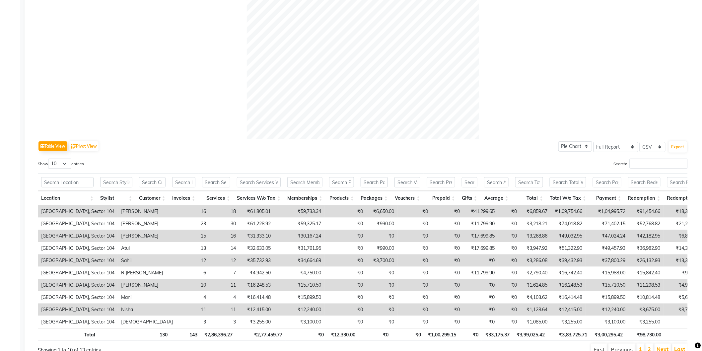
scroll to position [231, 0]
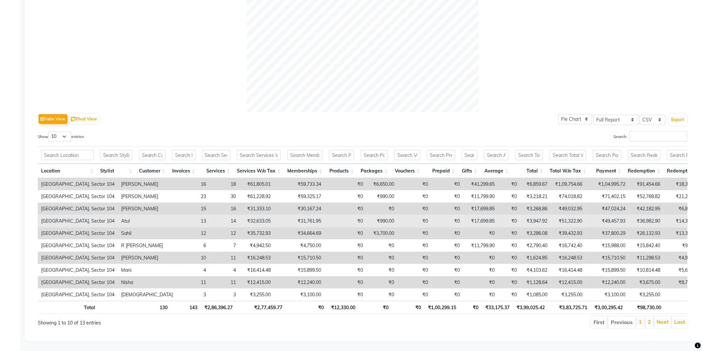
click at [274, 215] on td "₹31,761.95" at bounding box center [299, 221] width 50 height 12
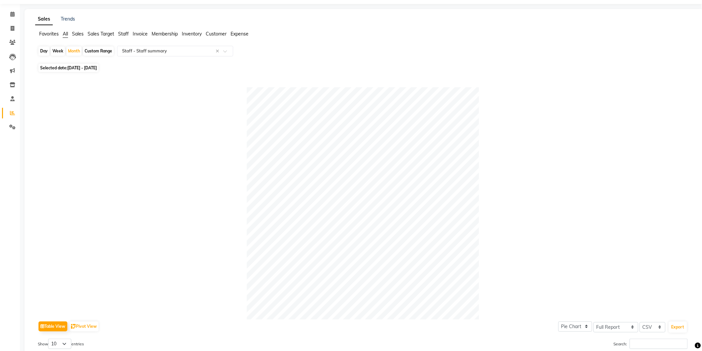
scroll to position [2, 0]
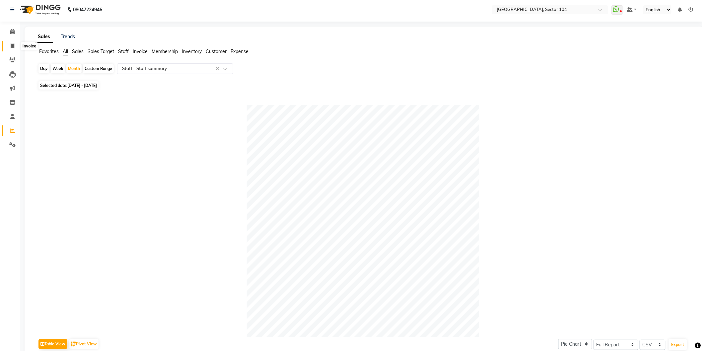
click at [9, 44] on span at bounding box center [13, 46] width 12 height 8
select select "service"
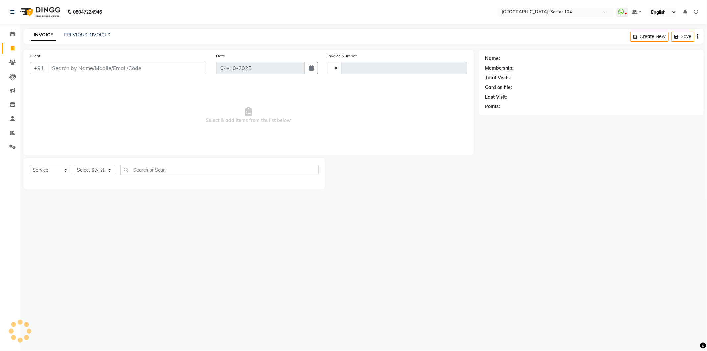
type input "4301"
select select "4009"
click at [72, 68] on input "Client" at bounding box center [127, 68] width 159 height 13
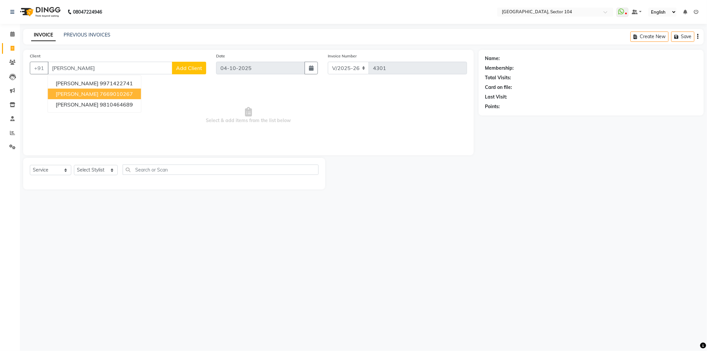
click at [76, 90] on button "Ashar 7669010267" at bounding box center [94, 94] width 93 height 11
type input "7669010267"
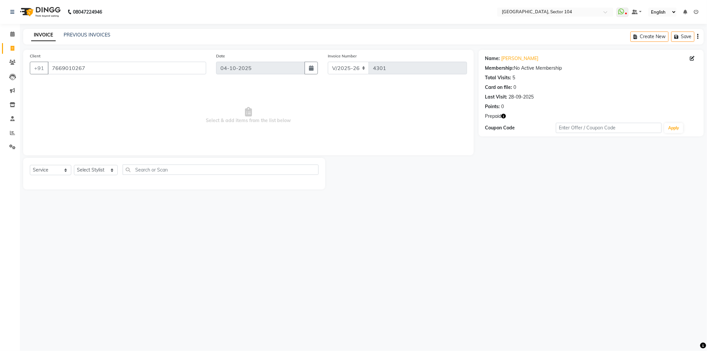
click at [503, 115] on icon "button" at bounding box center [504, 116] width 5 height 5
click at [238, 128] on span "Select & add items from the list below" at bounding box center [248, 115] width 437 height 66
click at [103, 170] on select "Select Stylist [PERSON_NAME] [PERSON_NAME] [PERSON_NAME] [PERSON_NAME] [PERSON_…" at bounding box center [96, 170] width 44 height 10
select select "20524"
click at [74, 165] on select "Select Stylist [PERSON_NAME] [PERSON_NAME] [PERSON_NAME] [PERSON_NAME] [PERSON_…" at bounding box center [96, 170] width 44 height 10
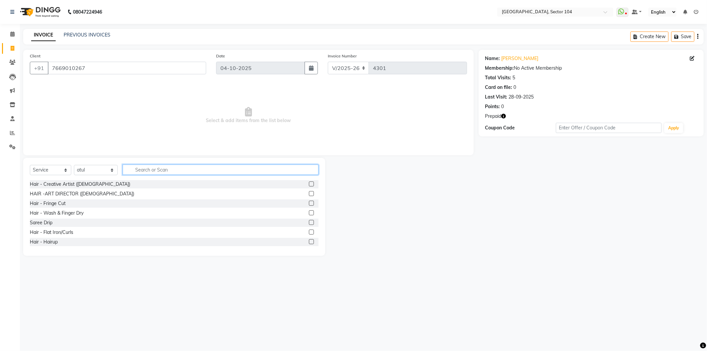
click at [148, 169] on input "text" at bounding box center [221, 169] width 196 height 10
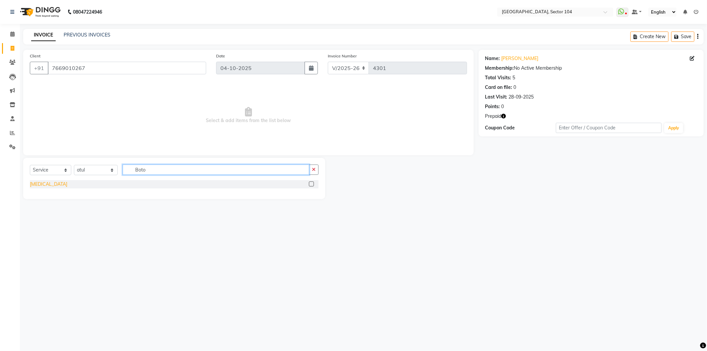
type input "Boto"
click at [39, 183] on div "[MEDICAL_DATA]" at bounding box center [48, 184] width 37 height 7
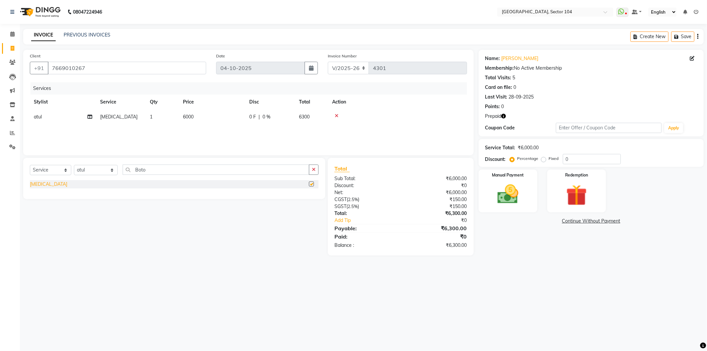
checkbox input "false"
click at [107, 170] on select "Select Stylist [PERSON_NAME] [PERSON_NAME] [PERSON_NAME] [PERSON_NAME] [PERSON_…" at bounding box center [96, 170] width 44 height 10
select select "34353"
click at [74, 165] on select "Select Stylist [PERSON_NAME] [PERSON_NAME] [PERSON_NAME] [PERSON_NAME] [PERSON_…" at bounding box center [96, 170] width 44 height 10
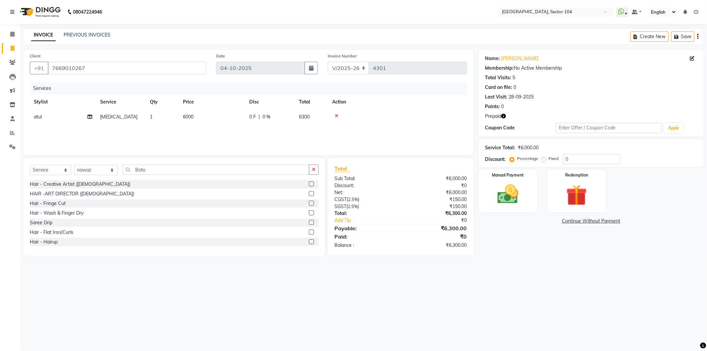
click at [207, 120] on td "6000" at bounding box center [212, 116] width 66 height 15
select select "20524"
click at [225, 119] on input "6000" at bounding box center [243, 118] width 58 height 10
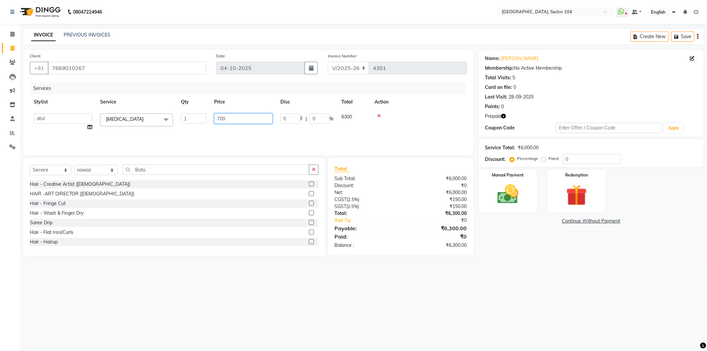
type input "7000"
click at [523, 273] on div "08047224946 Select Location × Noi Tre Salon, Sector 104 WhatsApp Status ✕ Statu…" at bounding box center [353, 175] width 707 height 351
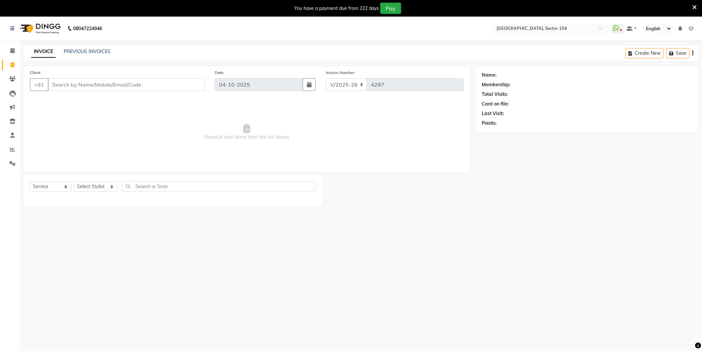
select select "4009"
select select "service"
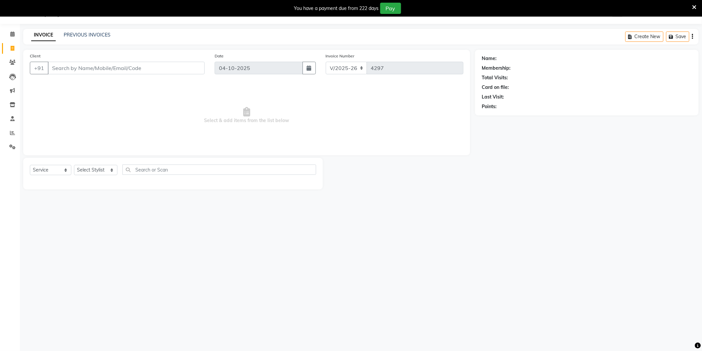
click at [123, 68] on input "Client" at bounding box center [126, 68] width 157 height 13
click at [96, 85] on span "95994444" at bounding box center [89, 83] width 27 height 7
type input "9599444447"
click at [91, 173] on select "Select Stylist [PERSON_NAME] [PERSON_NAME] [PERSON_NAME] [PERSON_NAME] [PERSON_…" at bounding box center [95, 170] width 43 height 10
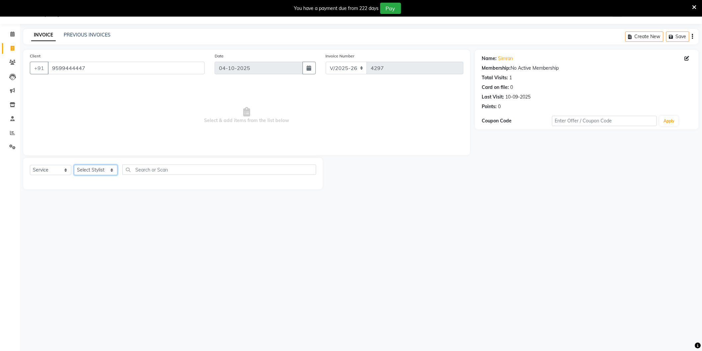
select select "57650"
click at [74, 165] on select "Select Stylist [PERSON_NAME] [PERSON_NAME] [PERSON_NAME] [PERSON_NAME] [PERSON_…" at bounding box center [95, 170] width 43 height 10
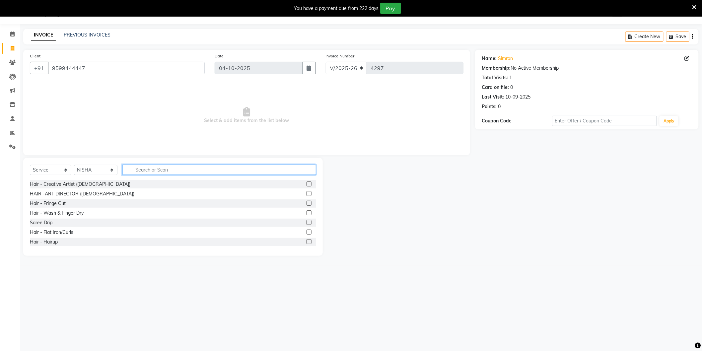
click at [147, 173] on input "text" at bounding box center [219, 169] width 194 height 10
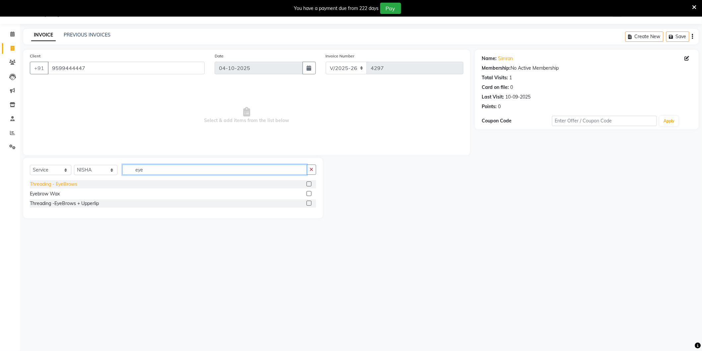
type input "eye"
click at [73, 186] on div "Threading - EyeBrows" at bounding box center [53, 184] width 47 height 7
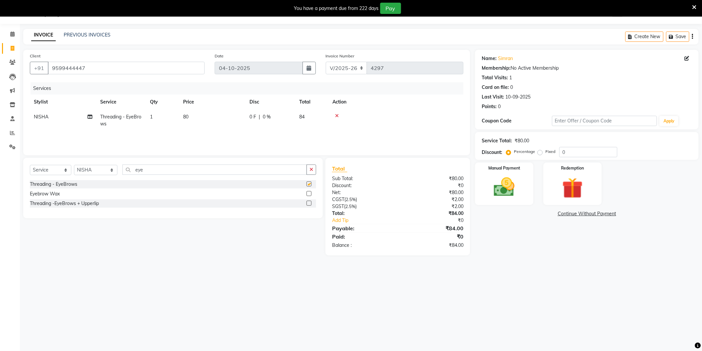
checkbox input "false"
click at [512, 195] on img at bounding box center [503, 187] width 35 height 25
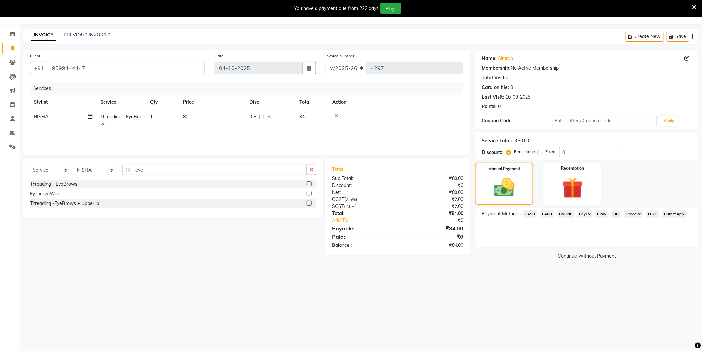
click at [565, 213] on span "ONLINE" at bounding box center [565, 214] width 17 height 8
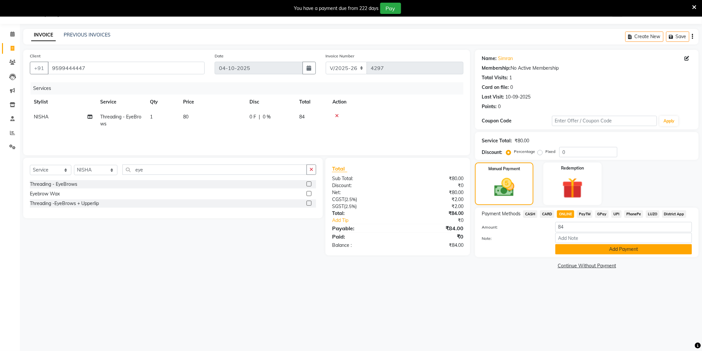
click at [579, 250] on button "Add Payment" at bounding box center [623, 249] width 137 height 10
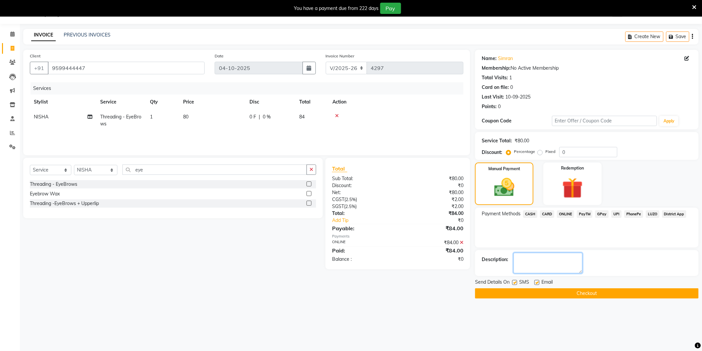
click at [546, 263] on textarea at bounding box center [547, 263] width 69 height 21
click at [562, 263] on textarea at bounding box center [547, 263] width 69 height 21
click at [522, 78] on div "Total Visits: 1" at bounding box center [587, 77] width 210 height 7
click at [521, 82] on div "Name: Simran Membership: No Active Membership Total Visits: 1 Card on file: 0 L…" at bounding box center [587, 81] width 210 height 58
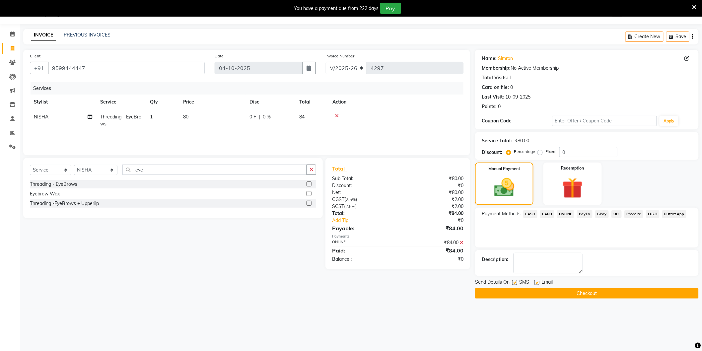
click at [538, 95] on div "Last Visit: 10-09-2025" at bounding box center [587, 97] width 210 height 7
click at [526, 103] on div "Points: 0" at bounding box center [587, 106] width 210 height 7
click at [570, 67] on div "Membership: No Active Membership" at bounding box center [587, 68] width 210 height 7
click at [566, 66] on div "Membership: No Active Membership" at bounding box center [587, 68] width 210 height 7
click at [548, 58] on div "Name: Simran" at bounding box center [587, 58] width 210 height 7
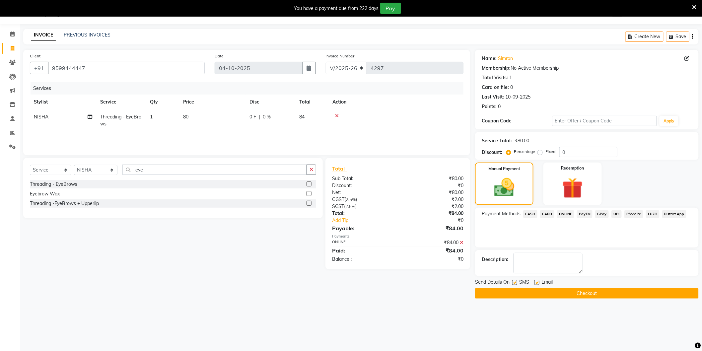
click at [555, 292] on button "Checkout" at bounding box center [587, 293] width 224 height 10
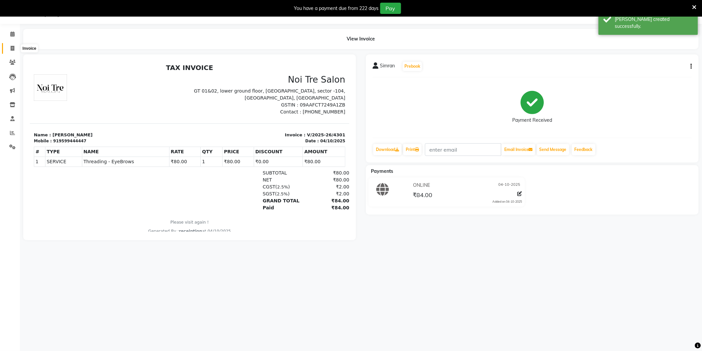
click at [13, 47] on icon at bounding box center [13, 48] width 4 height 5
select select "service"
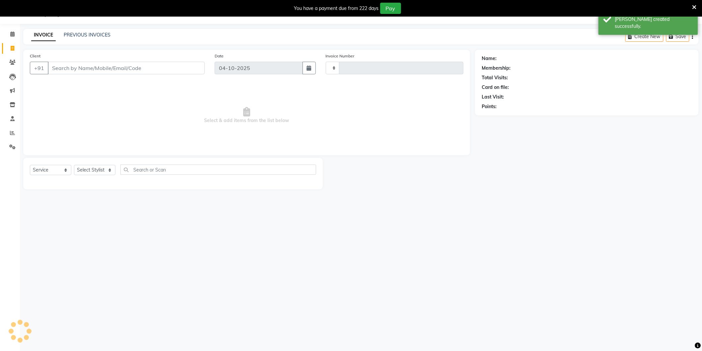
type input "4302"
select select "4009"
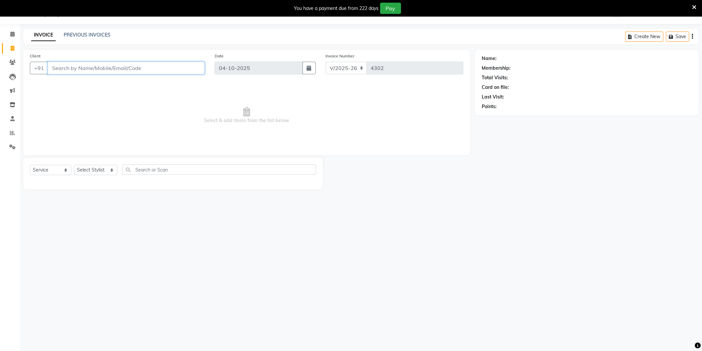
click at [157, 70] on input "Client" at bounding box center [126, 68] width 157 height 13
click at [157, 71] on input "Client" at bounding box center [126, 68] width 157 height 13
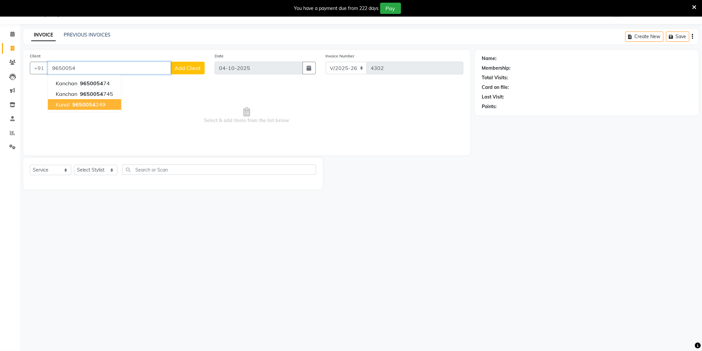
click at [103, 104] on ngb-highlight "9650054 249" at bounding box center [88, 104] width 34 height 7
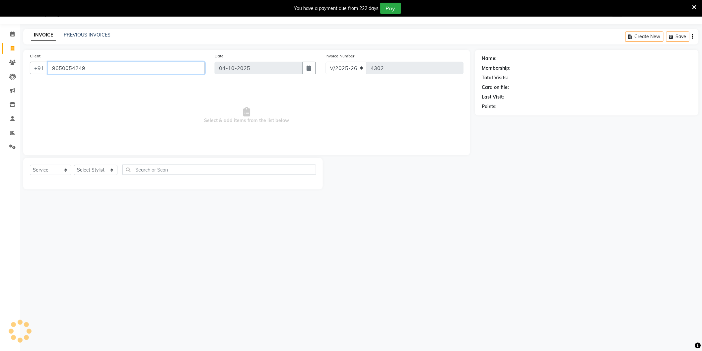
type input "9650054249"
click at [92, 169] on select "Select Stylist AAMIR Aashis ajay AJEET akram Ali Alic ashok vihar Alice makeup …" at bounding box center [95, 170] width 43 height 10
select select "58995"
click at [74, 165] on select "Select Stylist AAMIR Aashis ajay AJEET akram Ali Alic ashok vihar Alice makeup …" at bounding box center [95, 170] width 43 height 10
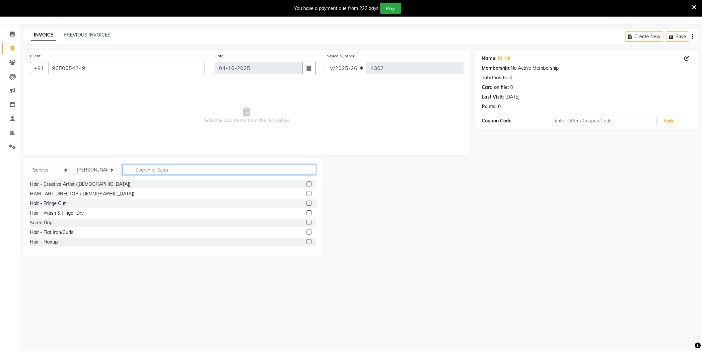
click at [154, 164] on input "text" at bounding box center [219, 169] width 194 height 10
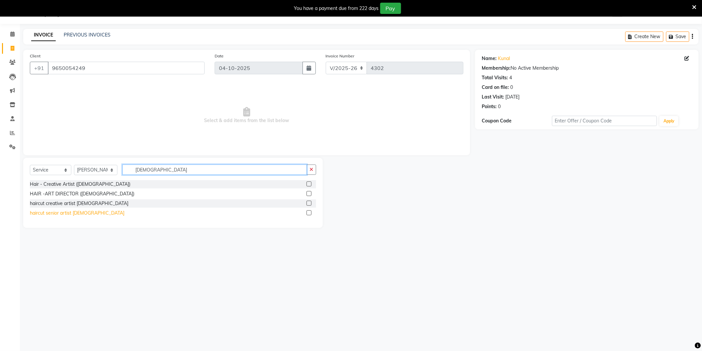
type input "Male"
click at [71, 215] on div "haircut senior artist [DEMOGRAPHIC_DATA]" at bounding box center [77, 213] width 95 height 7
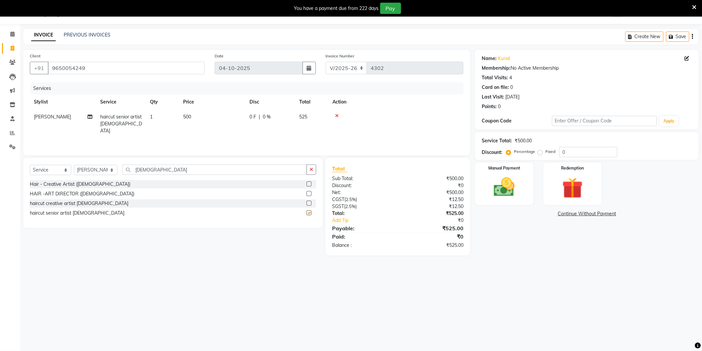
checkbox input "false"
click at [225, 120] on td "500" at bounding box center [212, 123] width 66 height 29
select select "58995"
click at [234, 120] on input "500" at bounding box center [243, 118] width 58 height 10
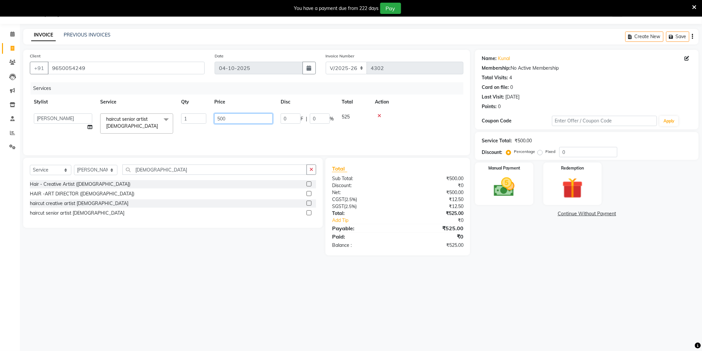
click at [234, 120] on input "500" at bounding box center [243, 118] width 58 height 10
type input "700"
click at [569, 272] on div "08047224946 Select Location × Noi Tre Salon, Sector 104 WhatsApp Status ✕ Statu…" at bounding box center [351, 175] width 702 height 351
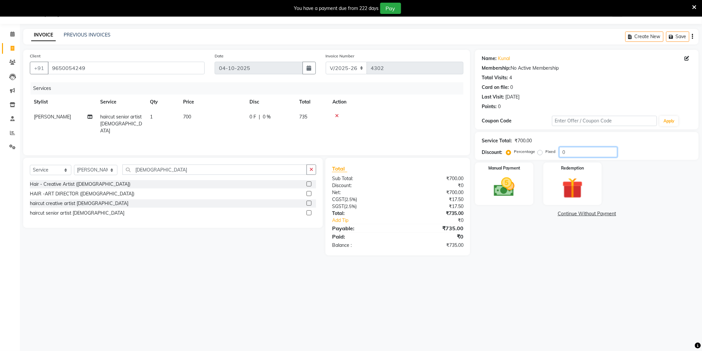
click at [600, 148] on input "0" at bounding box center [588, 152] width 58 height 10
type input "4.761"
click at [532, 224] on div "Name: Kunal Membership: No Active Membership Total Visits: 4 Card on file: 0 La…" at bounding box center [589, 153] width 228 height 206
click at [523, 203] on div "Manual Payment" at bounding box center [504, 183] width 61 height 44
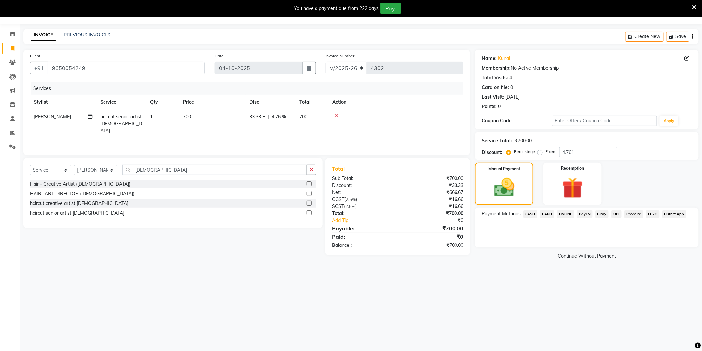
click at [529, 212] on span "CASH" at bounding box center [530, 214] width 14 height 8
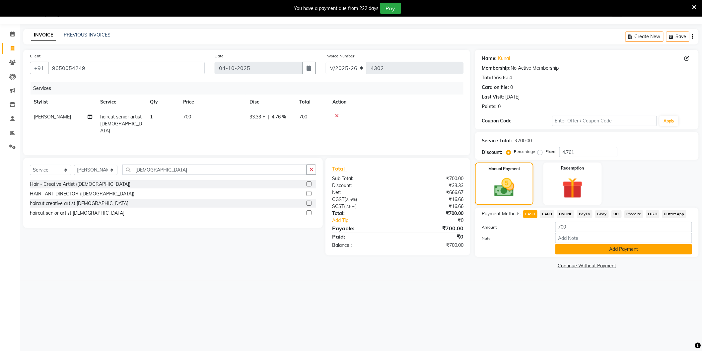
click at [579, 246] on button "Add Payment" at bounding box center [623, 249] width 137 height 10
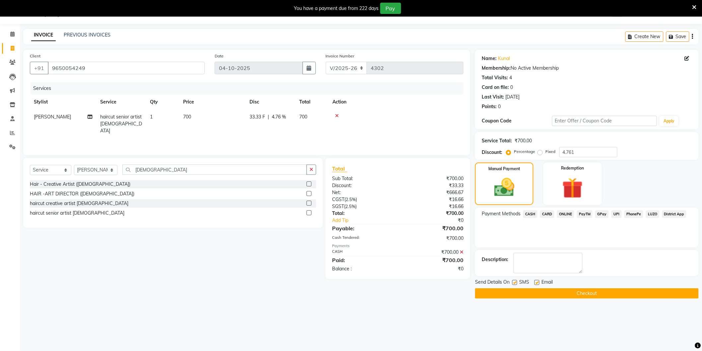
click at [550, 295] on button "Checkout" at bounding box center [587, 293] width 224 height 10
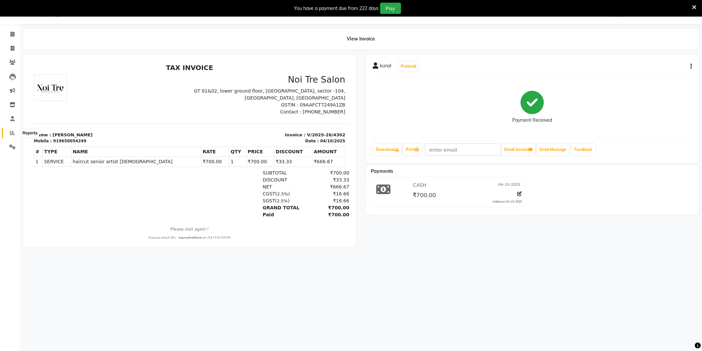
click at [12, 135] on icon at bounding box center [12, 132] width 5 height 5
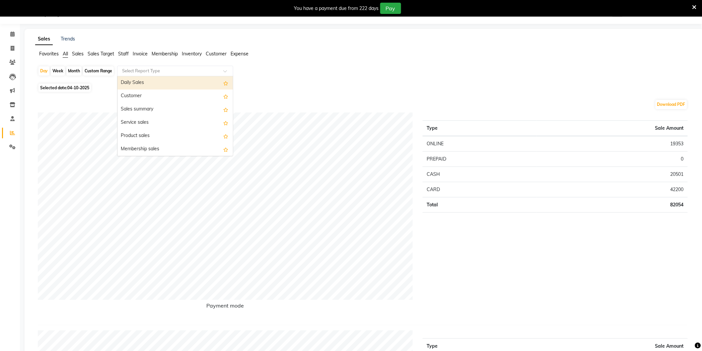
click at [140, 73] on input "text" at bounding box center [169, 71] width 96 height 7
type input "staff"
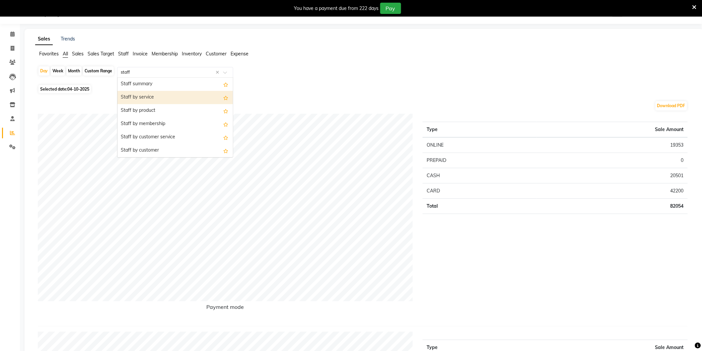
click at [137, 92] on div "Staff by service" at bounding box center [174, 97] width 115 height 13
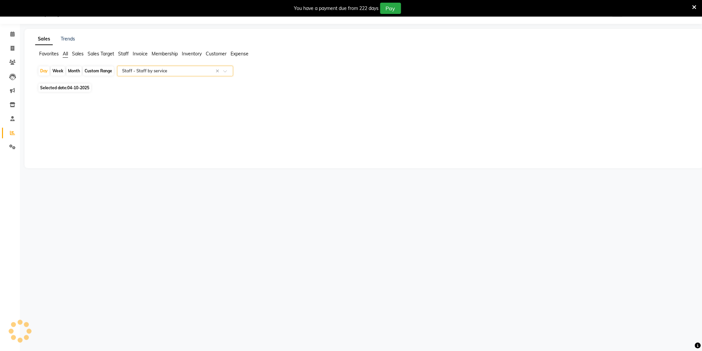
select select "full_report"
select select "csv"
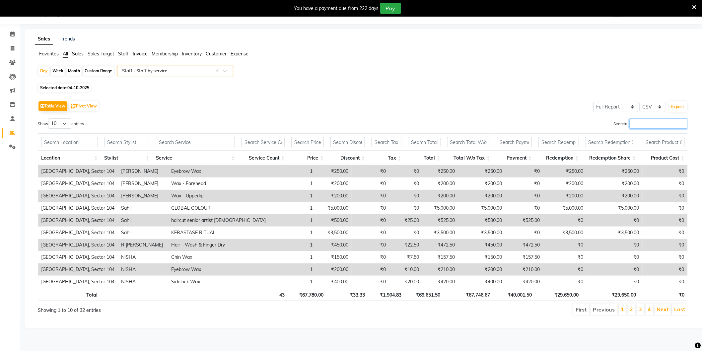
click at [654, 120] on input "Search:" at bounding box center [658, 123] width 58 height 10
type input ","
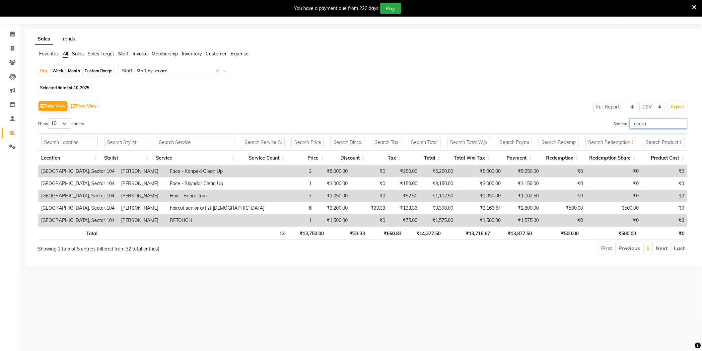
type input "meeru"
click at [479, 171] on td "₹5,000.00" at bounding box center [480, 171] width 47 height 12
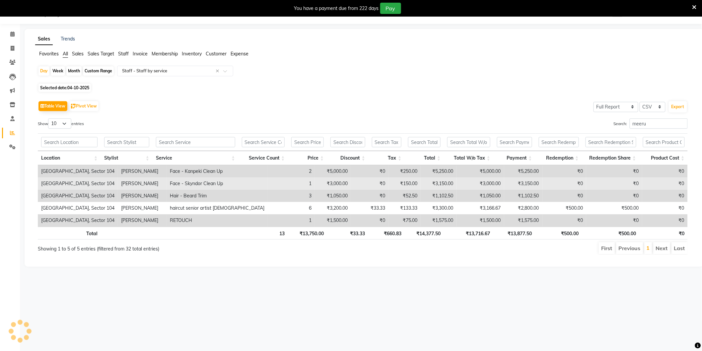
click at [479, 182] on td "₹3,000.00" at bounding box center [480, 183] width 47 height 12
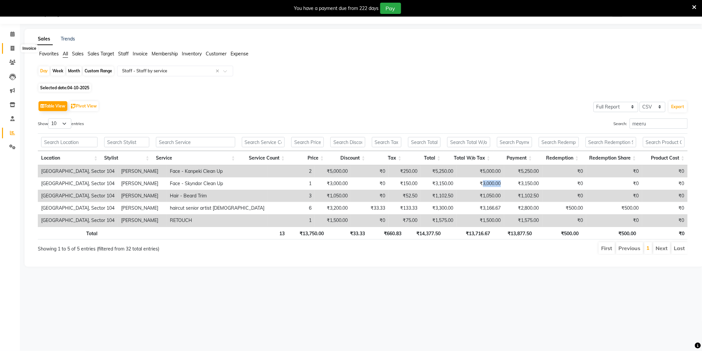
click at [12, 47] on icon at bounding box center [13, 48] width 4 height 5
select select "service"
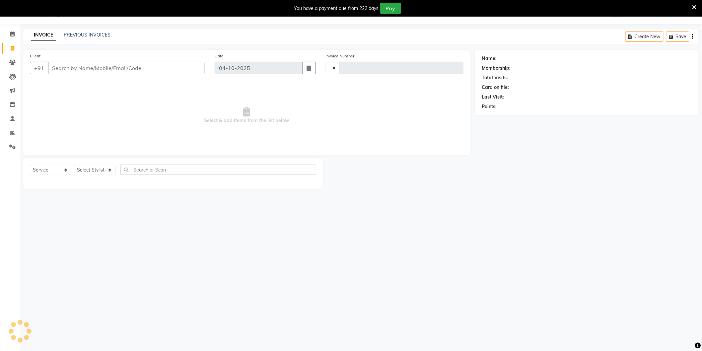
type input "4305"
select select "4009"
click at [13, 133] on icon at bounding box center [12, 132] width 5 height 5
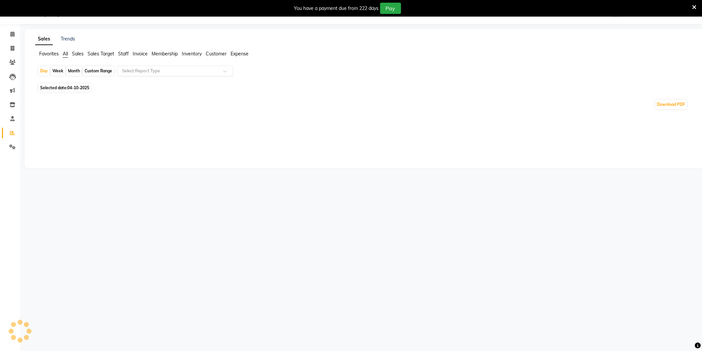
click at [133, 71] on input "text" at bounding box center [169, 71] width 96 height 7
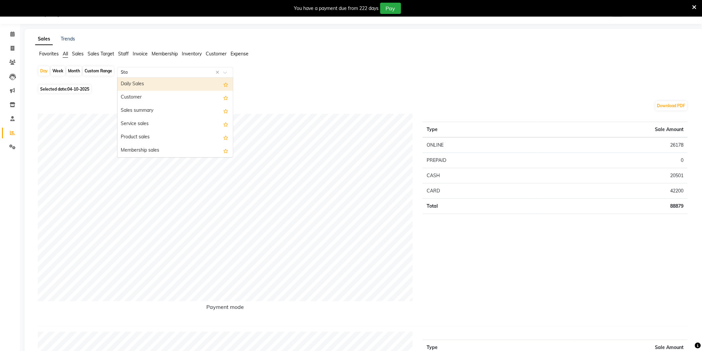
type input "Staf"
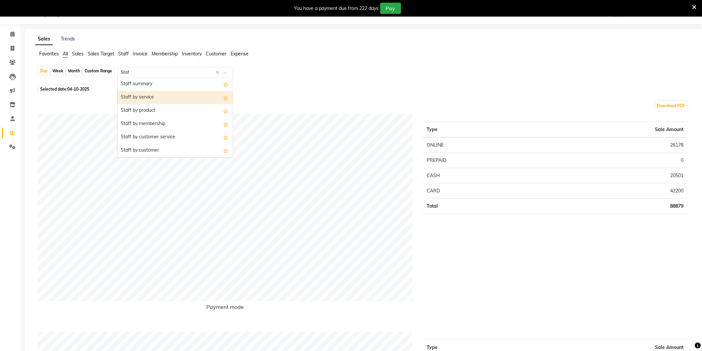
click at [143, 100] on div "Staff by service" at bounding box center [174, 97] width 115 height 13
select select "full_report"
select select "csv"
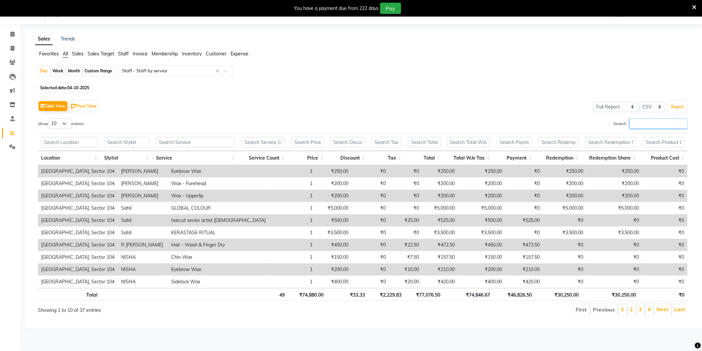
click at [630, 123] on input "Search:" at bounding box center [658, 123] width 58 height 10
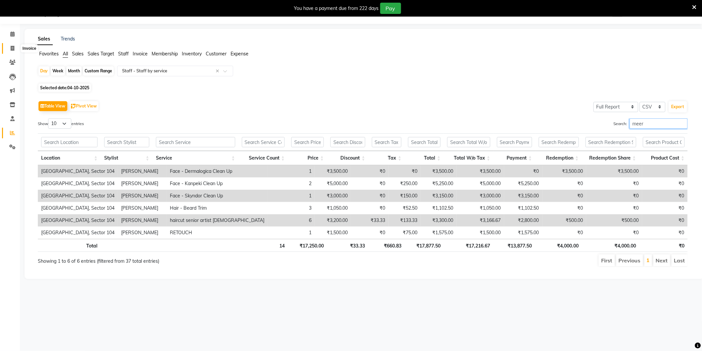
type input "meer"
click at [8, 48] on span at bounding box center [13, 49] width 12 height 8
select select "4009"
select select "service"
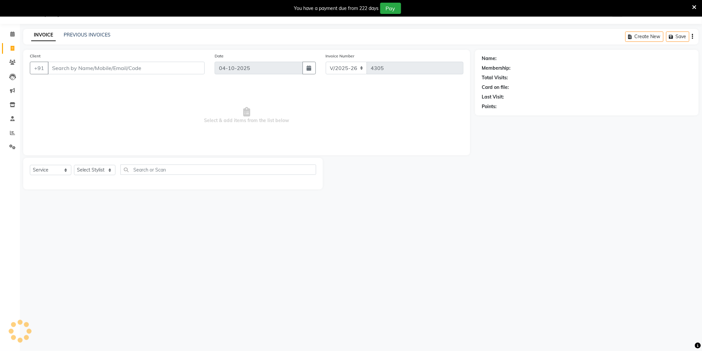
click at [99, 67] on input "Client" at bounding box center [126, 68] width 157 height 13
type input "9968206221"
click at [196, 71] on span "Add Client" at bounding box center [187, 68] width 26 height 7
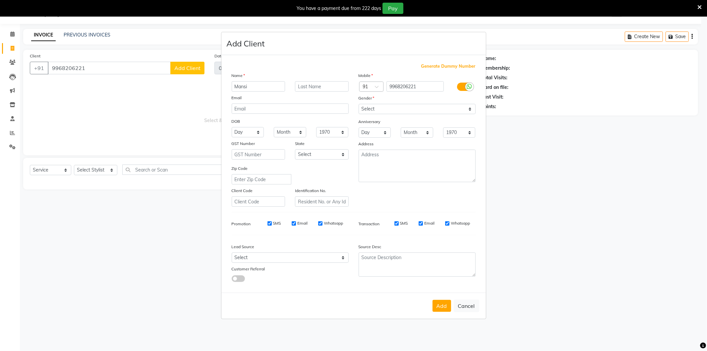
type input "Mansi"
click at [387, 111] on select "Select Male Female Other Prefer Not To Say" at bounding box center [417, 109] width 117 height 10
select select "female"
click at [359, 104] on select "Select Male Female Other Prefer Not To Say" at bounding box center [417, 109] width 117 height 10
click at [444, 309] on button "Add" at bounding box center [442, 306] width 19 height 12
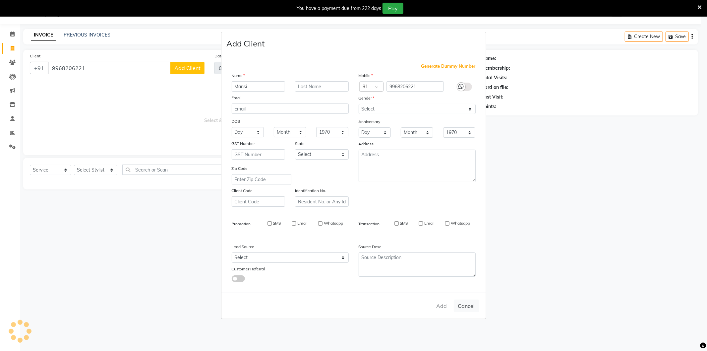
select select
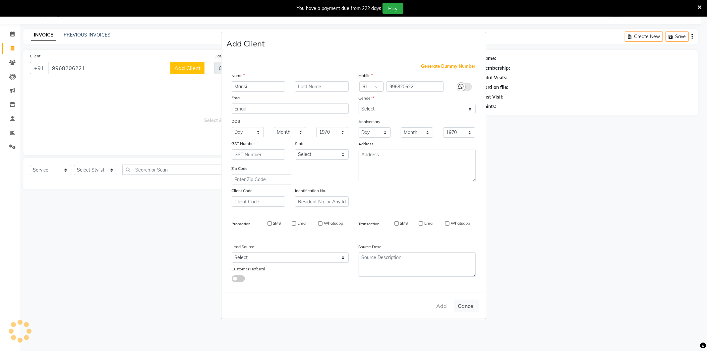
select select
checkbox input "false"
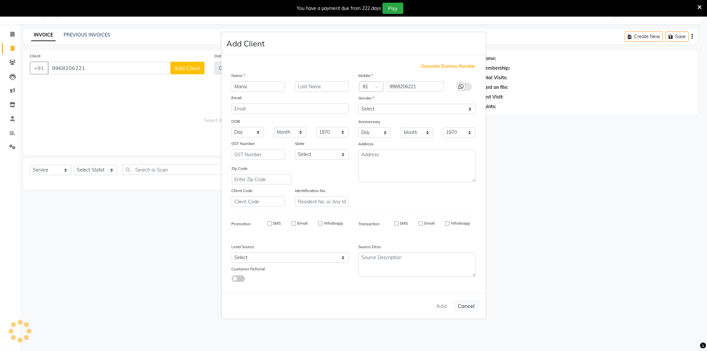
checkbox input "false"
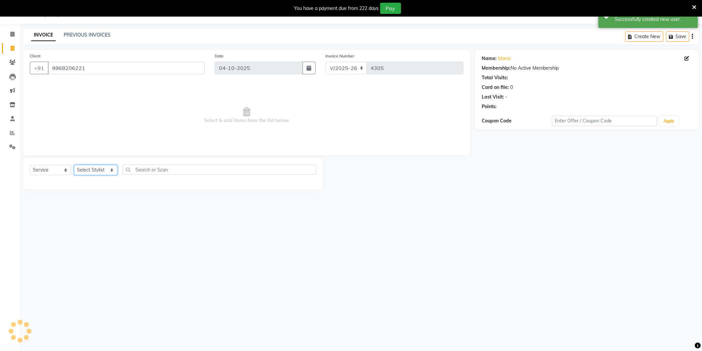
click at [100, 171] on select "Select Stylist [PERSON_NAME] [PERSON_NAME] [PERSON_NAME] [PERSON_NAME] [PERSON_…" at bounding box center [95, 170] width 43 height 10
select select "20524"
click at [74, 165] on select "Select Stylist [PERSON_NAME] [PERSON_NAME] [PERSON_NAME] [PERSON_NAME] [PERSON_…" at bounding box center [95, 170] width 43 height 10
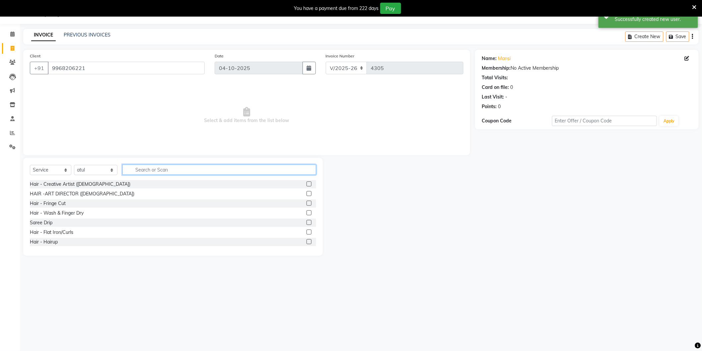
click at [145, 166] on input "text" at bounding box center [219, 169] width 194 height 10
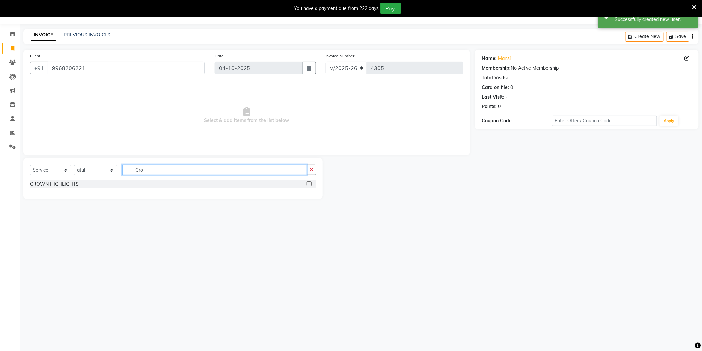
click at [146, 171] on input "Cro" at bounding box center [214, 169] width 184 height 10
type input "Glo"
click at [51, 182] on div "GLOBAL COLOUR" at bounding box center [49, 184] width 39 height 7
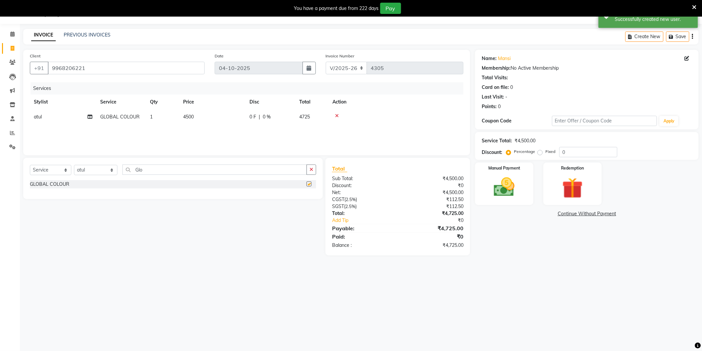
checkbox input "false"
click at [225, 117] on td "4500" at bounding box center [212, 116] width 66 height 15
select select "20524"
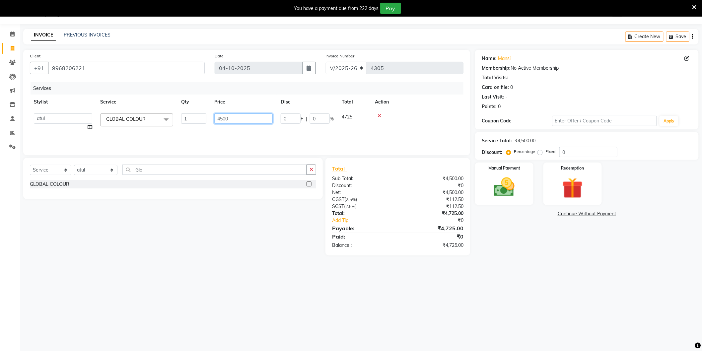
click at [225, 117] on input "4500" at bounding box center [243, 118] width 58 height 10
type input "6000"
click at [463, 277] on div "08047224946 Select Location × Noi Tre Salon, Sector 104 WhatsApp Status ✕ Statu…" at bounding box center [351, 175] width 702 height 351
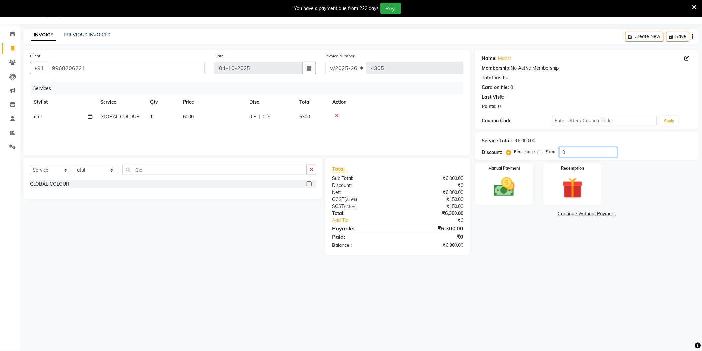
click at [585, 153] on input "0" at bounding box center [588, 152] width 58 height 10
type input "4.761"
click at [508, 252] on div "Name: Mansi Membership: No Active Membership Total Visits: Card on file: 0 Last…" at bounding box center [589, 156] width 228 height 213
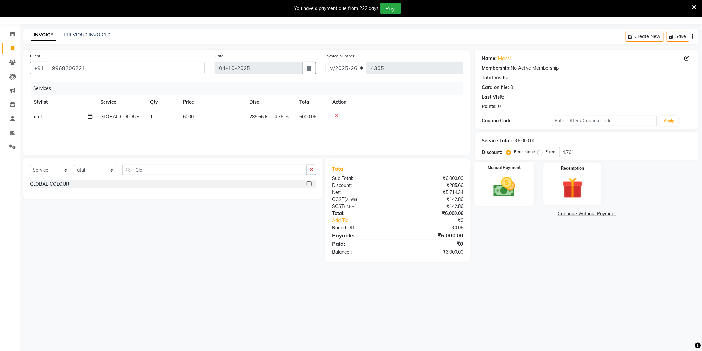
click at [512, 186] on img at bounding box center [503, 187] width 35 height 25
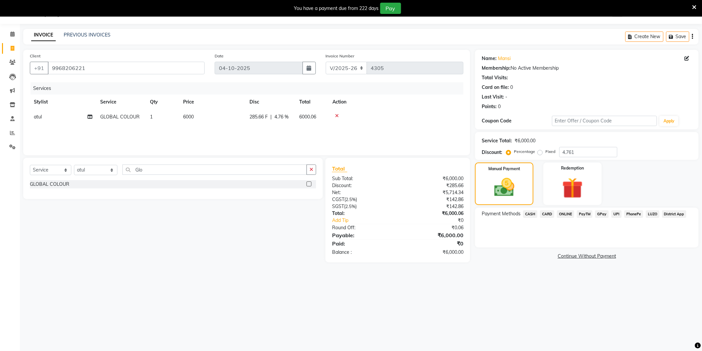
click at [532, 213] on span "CASH" at bounding box center [530, 214] width 14 height 8
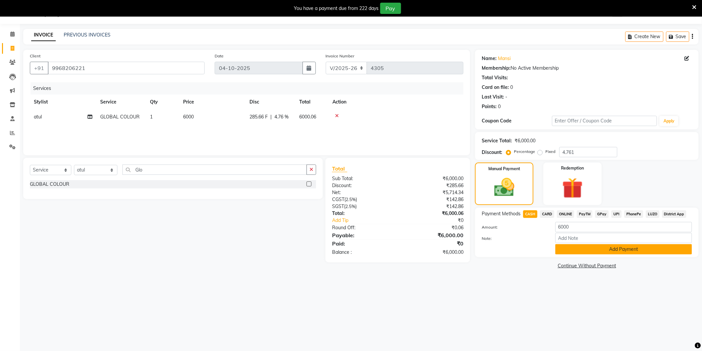
click at [573, 245] on button "Add Payment" at bounding box center [623, 249] width 137 height 10
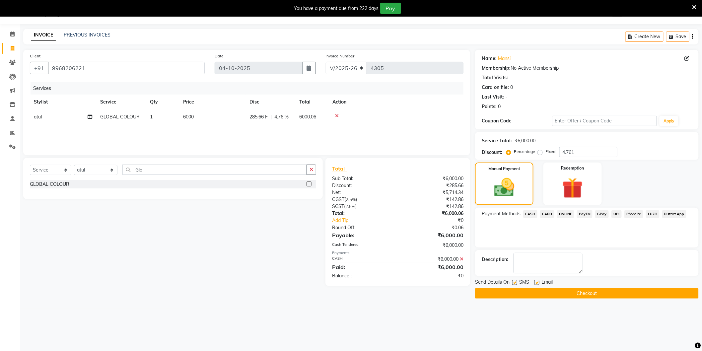
click at [654, 290] on button "Checkout" at bounding box center [587, 293] width 224 height 10
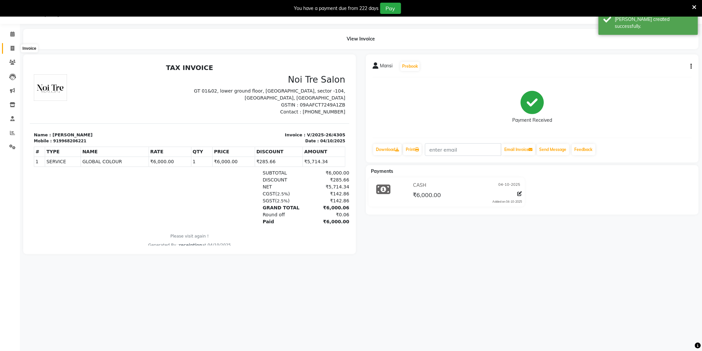
click at [8, 47] on span at bounding box center [13, 49] width 12 height 8
select select "4009"
select select "service"
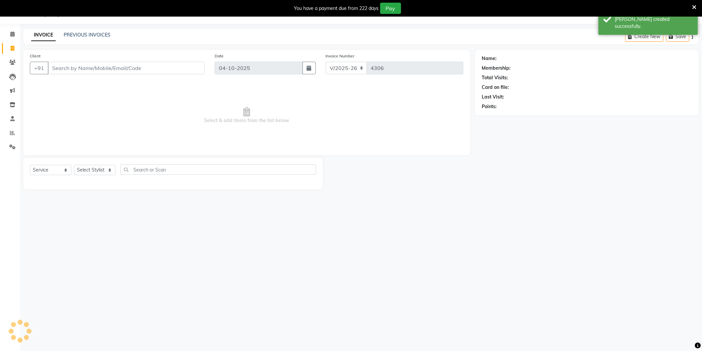
click at [73, 39] on div "INVOICE PREVIOUS INVOICES" at bounding box center [70, 36] width 95 height 8
click at [75, 35] on link "PREVIOUS INVOICES" at bounding box center [87, 35] width 47 height 6
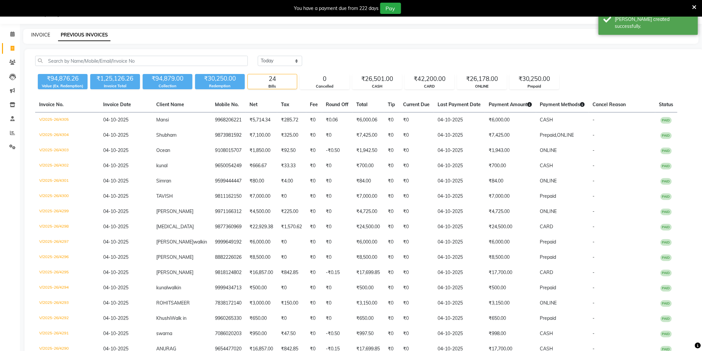
click at [43, 34] on link "INVOICE" at bounding box center [40, 35] width 19 height 6
select select "service"
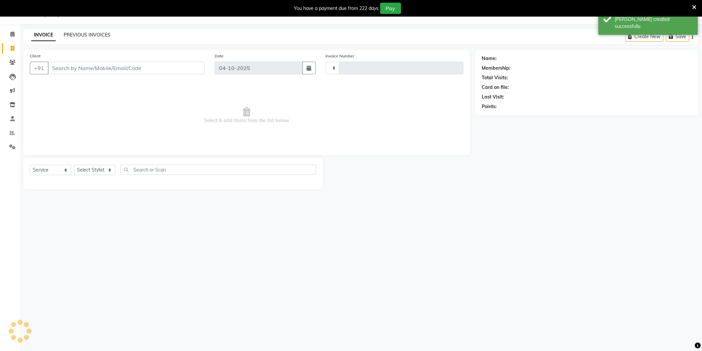
type input "4306"
select select "4009"
click at [75, 37] on link "PREVIOUS INVOICES" at bounding box center [87, 35] width 47 height 6
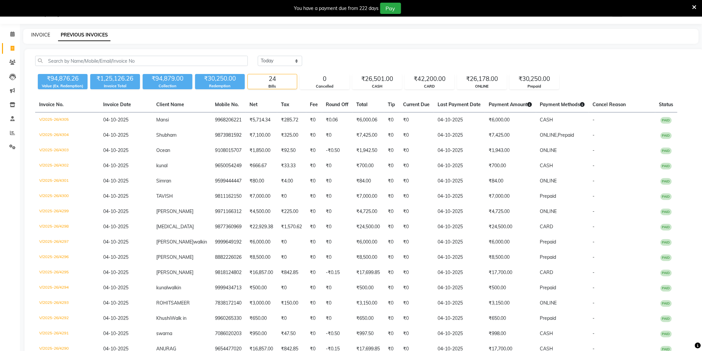
click at [39, 33] on link "INVOICE" at bounding box center [40, 35] width 19 height 6
select select "service"
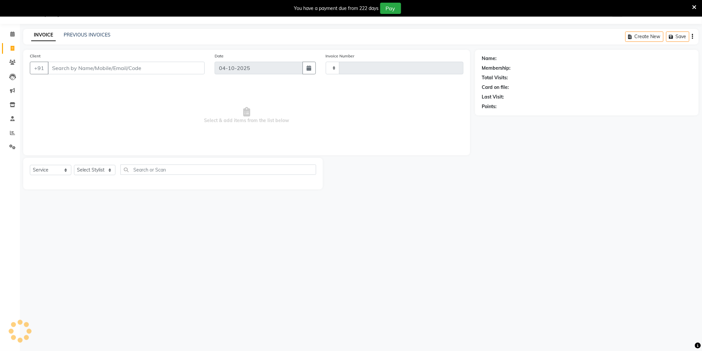
type input "4306"
select select "4009"
click at [88, 36] on link "PREVIOUS INVOICES" at bounding box center [87, 35] width 47 height 6
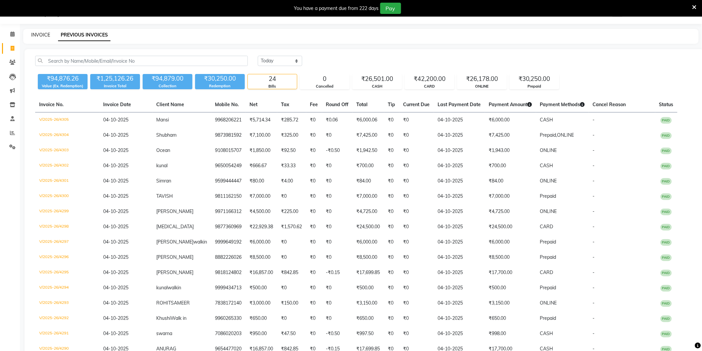
click at [48, 35] on link "INVOICE" at bounding box center [40, 35] width 19 height 6
select select "4009"
select select "service"
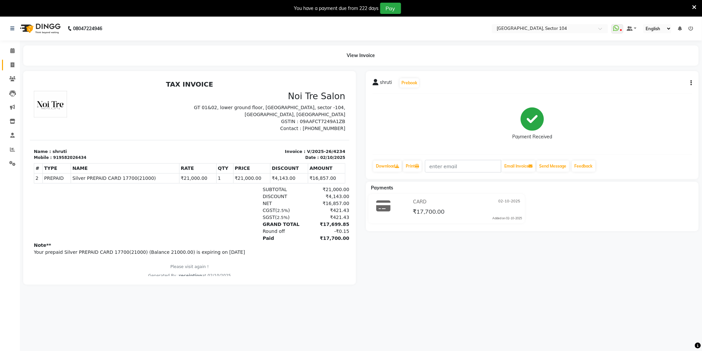
click at [9, 64] on span at bounding box center [13, 65] width 12 height 8
select select "4009"
select select "service"
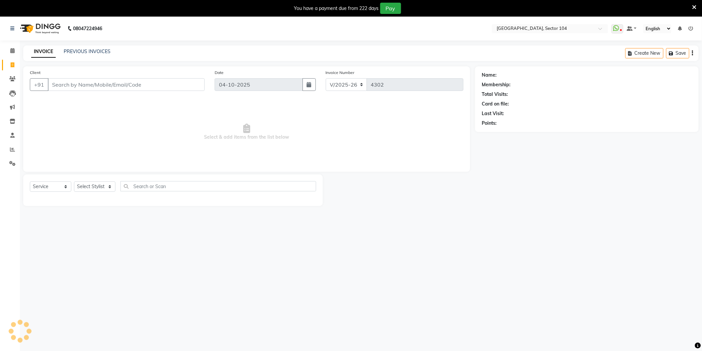
scroll to position [1, 0]
click at [84, 50] on link "PREVIOUS INVOICES" at bounding box center [87, 51] width 47 height 6
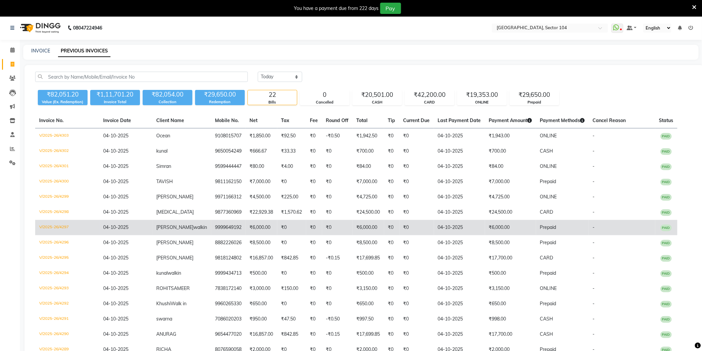
click at [493, 226] on td "₹6,000.00" at bounding box center [510, 227] width 51 height 15
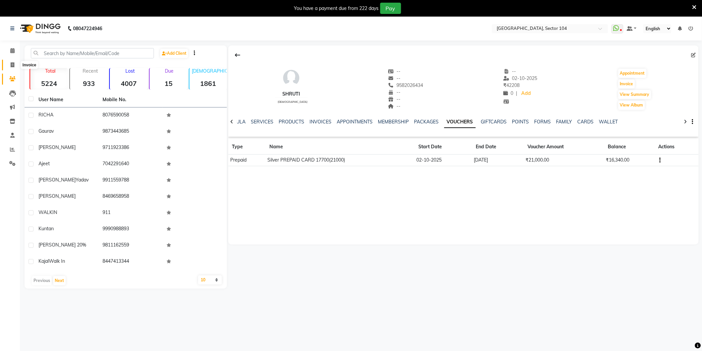
click at [15, 62] on span at bounding box center [13, 65] width 12 height 8
select select "service"
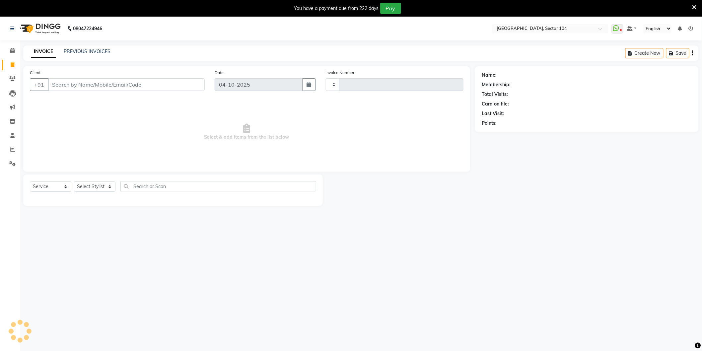
type input "4302"
select select "4009"
click at [13, 148] on icon at bounding box center [12, 149] width 5 height 5
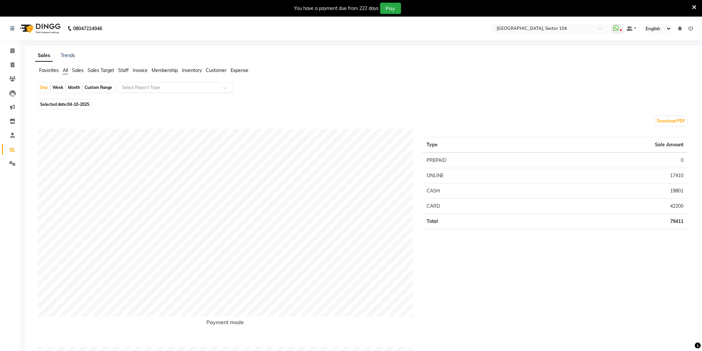
click at [143, 90] on input "text" at bounding box center [169, 87] width 96 height 7
type input "Pre"
click at [137, 98] on div "Prepaid sales" at bounding box center [174, 100] width 115 height 13
select select "full_report"
select select "csv"
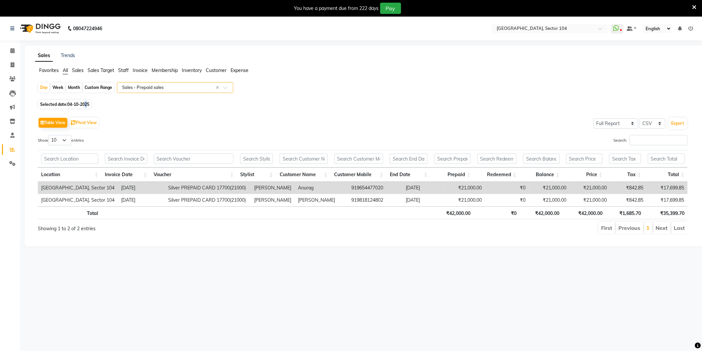
click at [87, 103] on span "04-10-2025" at bounding box center [78, 104] width 22 height 5
select select "10"
select select "2025"
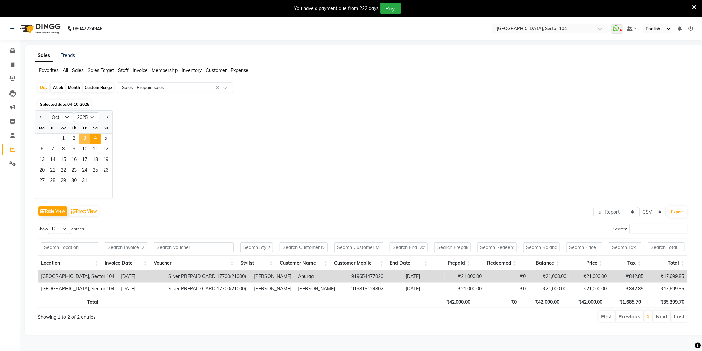
click at [88, 136] on span "3" at bounding box center [84, 139] width 11 height 11
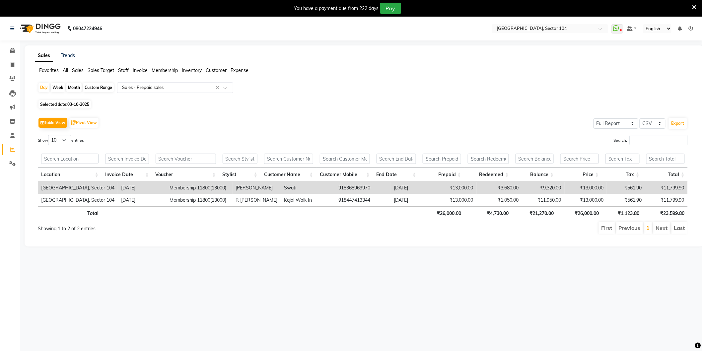
click at [152, 87] on input "text" at bounding box center [169, 87] width 96 height 7
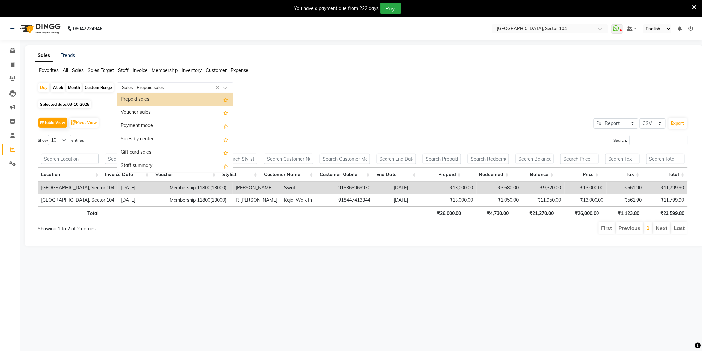
click at [263, 90] on div "Day Week Month Custom Range Select Report Type × Sales - Prepaid sales × Daily …" at bounding box center [364, 90] width 652 height 16
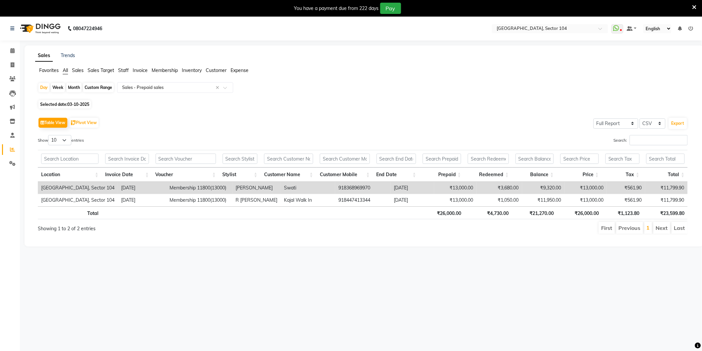
click at [84, 104] on span "03-10-2025" at bounding box center [78, 104] width 22 height 5
select select "10"
select select "2025"
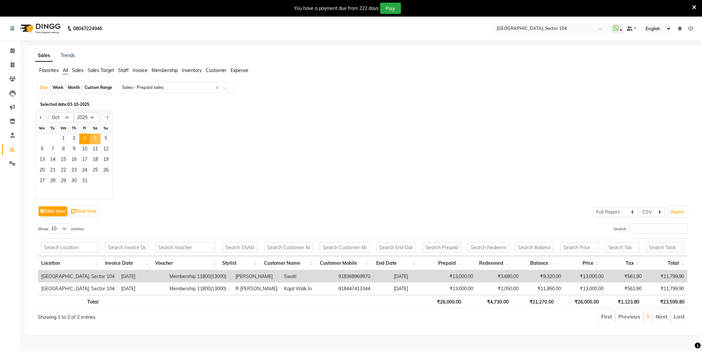
click at [94, 140] on span "4" at bounding box center [95, 139] width 11 height 11
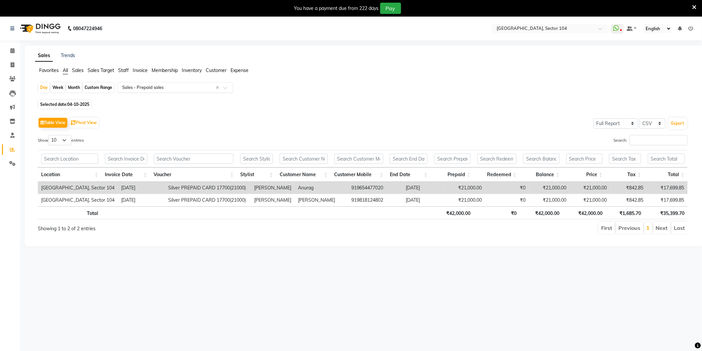
click at [155, 90] on input "text" at bounding box center [169, 87] width 96 height 7
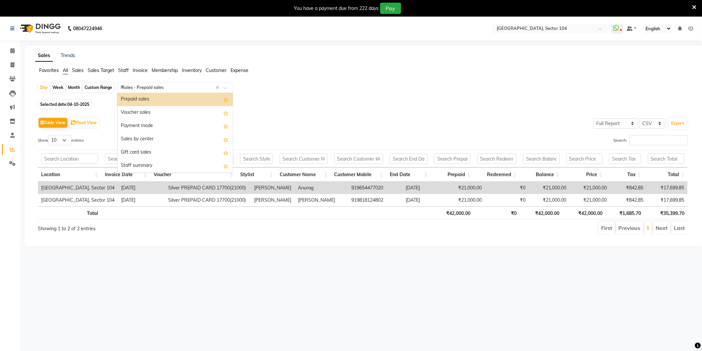
scroll to position [40, 0]
type input "Pro"
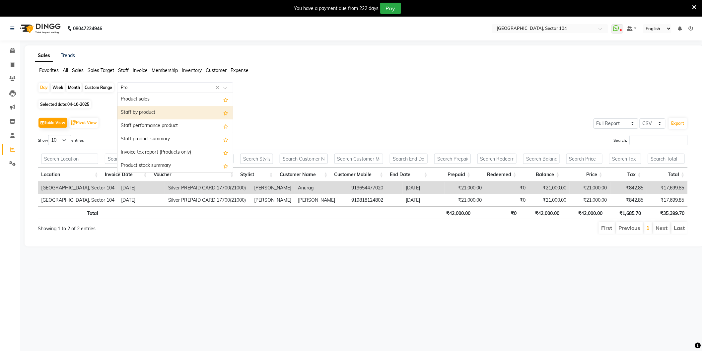
click at [150, 110] on div "Staff by product" at bounding box center [174, 112] width 115 height 13
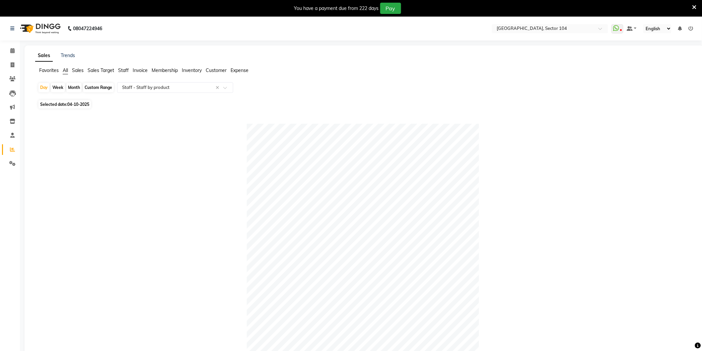
click at [81, 106] on span "04-10-2025" at bounding box center [78, 104] width 22 height 5
select select "10"
select select "2025"
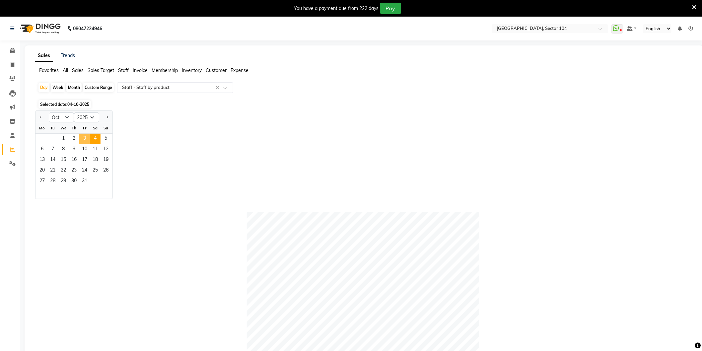
click at [85, 135] on span "3" at bounding box center [84, 139] width 11 height 11
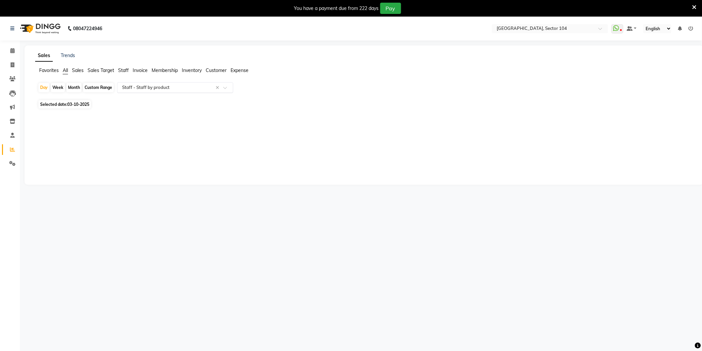
click at [145, 88] on input "text" at bounding box center [169, 87] width 96 height 7
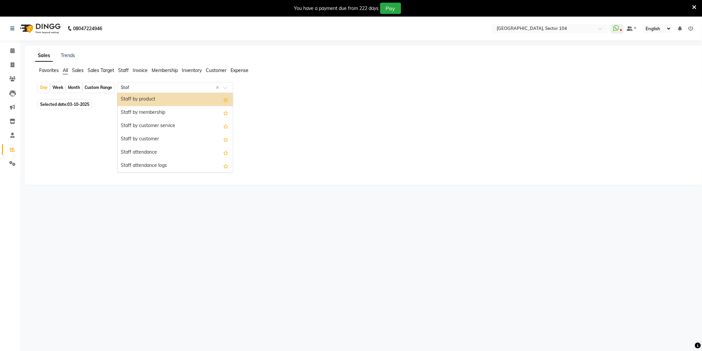
scroll to position [27, 0]
type input "Staff"
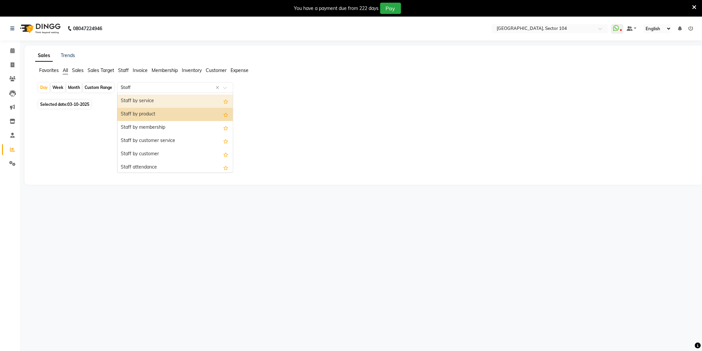
click at [185, 103] on div "Staff by service" at bounding box center [174, 101] width 115 height 13
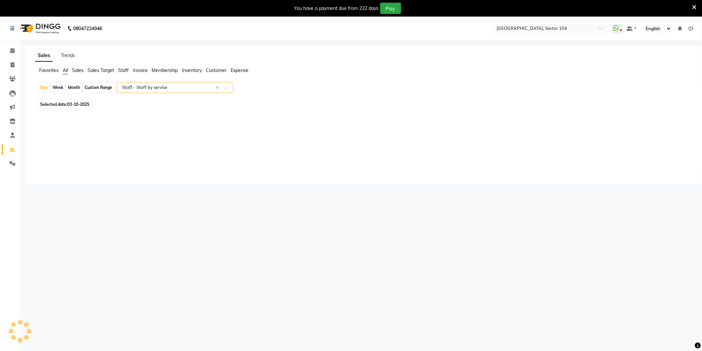
select select "full_report"
select select "csv"
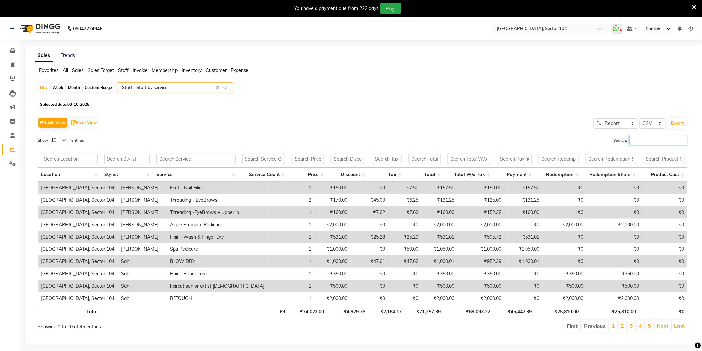
click at [631, 138] on input "Search:" at bounding box center [658, 140] width 58 height 10
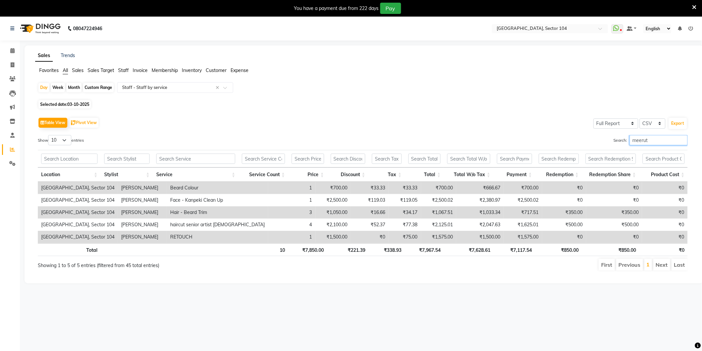
click at [652, 140] on input "meerut" at bounding box center [658, 140] width 58 height 10
type input "meerut"
click at [85, 104] on span "03-10-2025" at bounding box center [78, 104] width 22 height 5
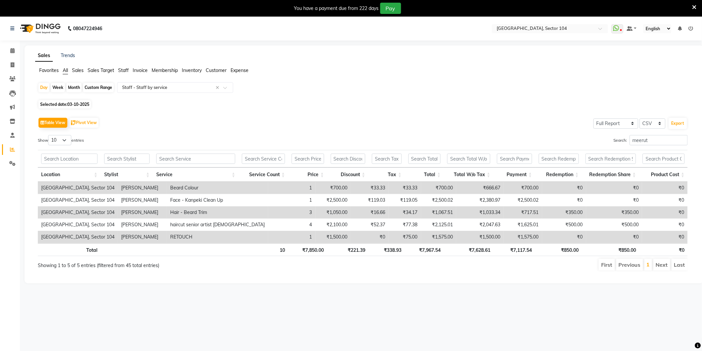
select select "10"
select select "2025"
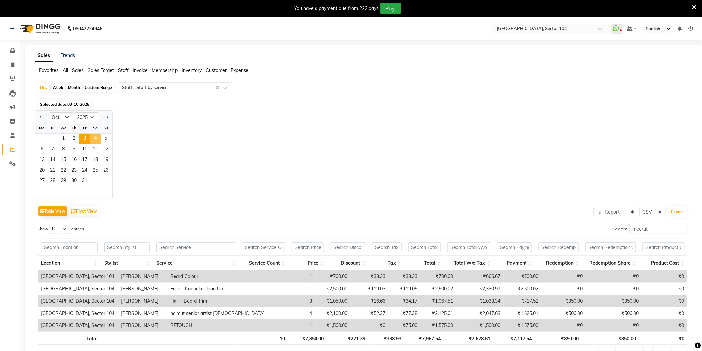
click at [95, 144] on span "4" at bounding box center [95, 139] width 11 height 11
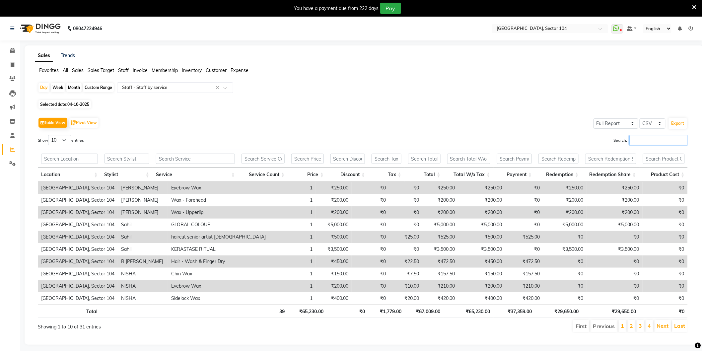
click at [645, 141] on input "Search:" at bounding box center [658, 140] width 58 height 10
paste input "meerut"
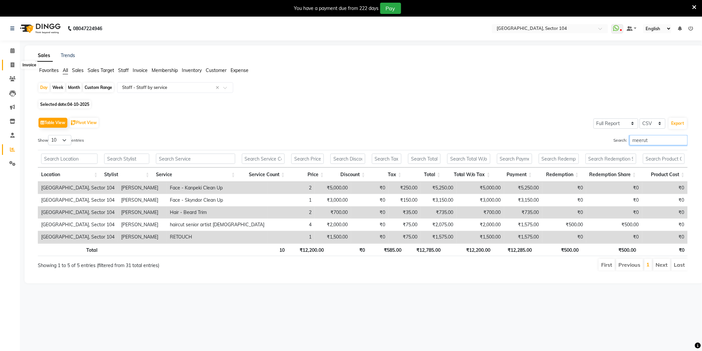
type input "meerut"
click at [13, 64] on icon at bounding box center [13, 64] width 4 height 5
select select "service"
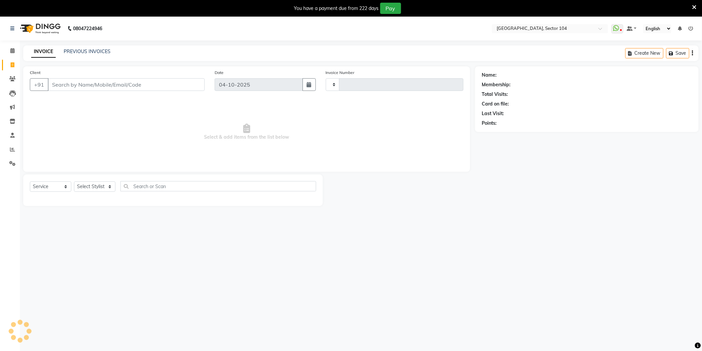
type input "4302"
select select "4009"
click at [91, 184] on select "Select Stylist" at bounding box center [94, 186] width 41 height 10
select select "72327"
click at [74, 182] on select "Select Stylist AAMIR Aashis ajay AJEET akram Ali Alic ashok vihar Alice makeup …" at bounding box center [95, 186] width 43 height 10
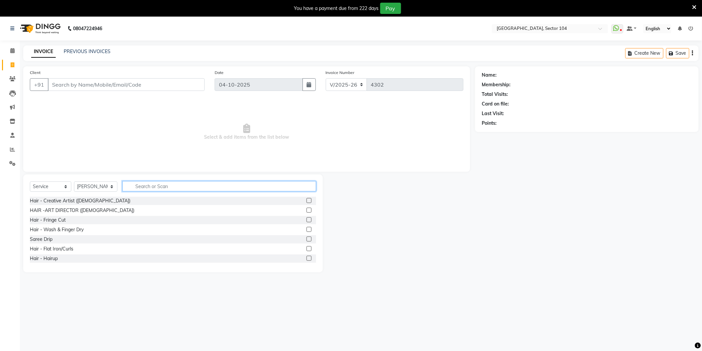
click at [141, 187] on input "text" at bounding box center [219, 186] width 194 height 10
type input "pedi"
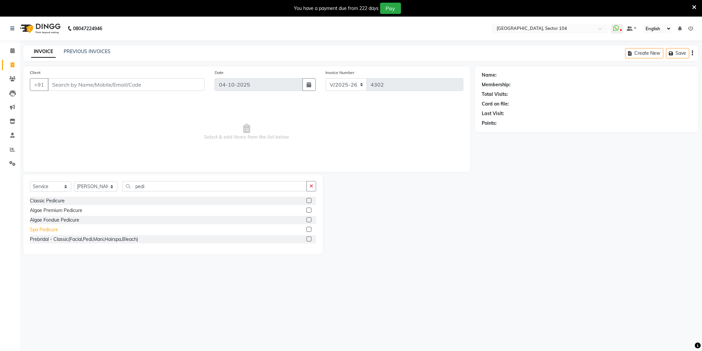
click at [45, 231] on div "Spa Pedicure" at bounding box center [44, 229] width 28 height 7
checkbox input "false"
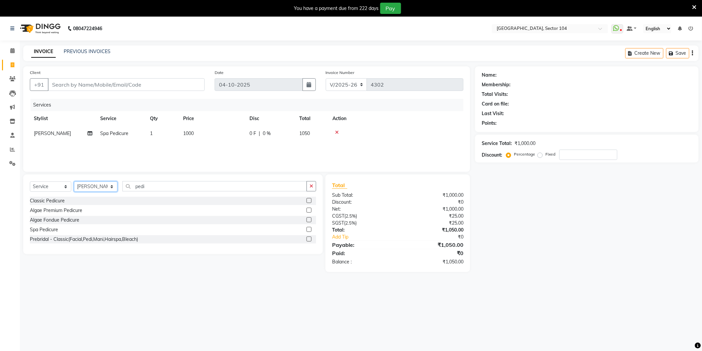
click at [102, 186] on select "Select Stylist AAMIR Aashis ajay AJEET akram Ali Alic ashok vihar Alice makeup …" at bounding box center [95, 186] width 43 height 10
select select "58995"
click at [74, 182] on select "Select Stylist AAMIR Aashis ajay AJEET akram Ali Alic ashok vihar Alice makeup …" at bounding box center [95, 186] width 43 height 10
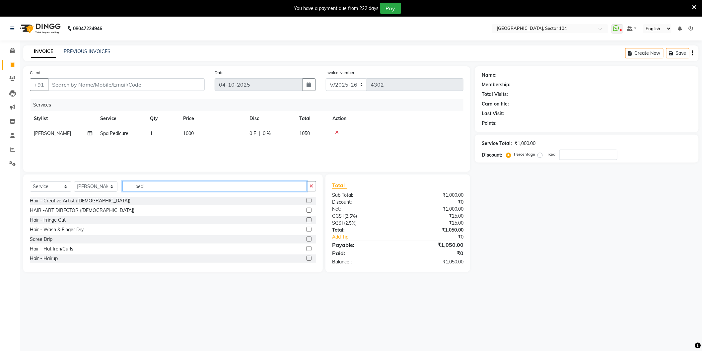
click at [164, 187] on input "pedi" at bounding box center [214, 186] width 184 height 10
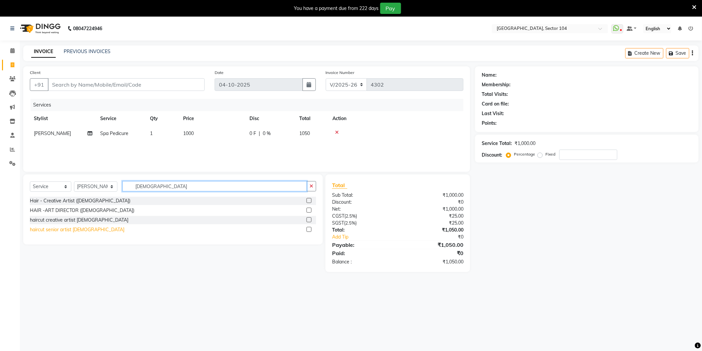
type input "Male"
click at [60, 228] on div "haircut senior artist [DEMOGRAPHIC_DATA]" at bounding box center [77, 229] width 95 height 7
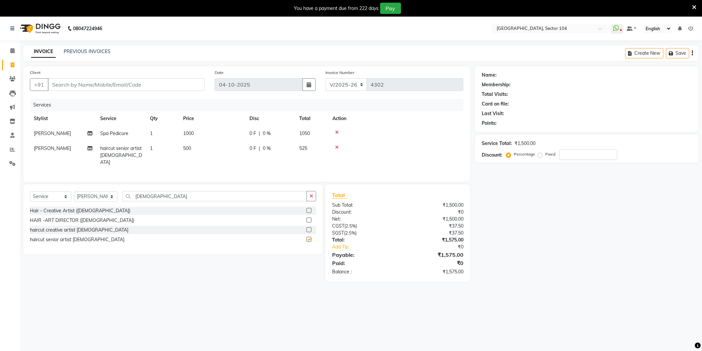
checkbox input "false"
click at [488, 216] on div "Name: Membership: Total Visits: Card on file: Last Visit: Points: Service Total…" at bounding box center [589, 174] width 228 height 216
click at [189, 85] on input "Client" at bounding box center [126, 84] width 157 height 13
click at [161, 83] on input "Client" at bounding box center [126, 84] width 157 height 13
type input "9"
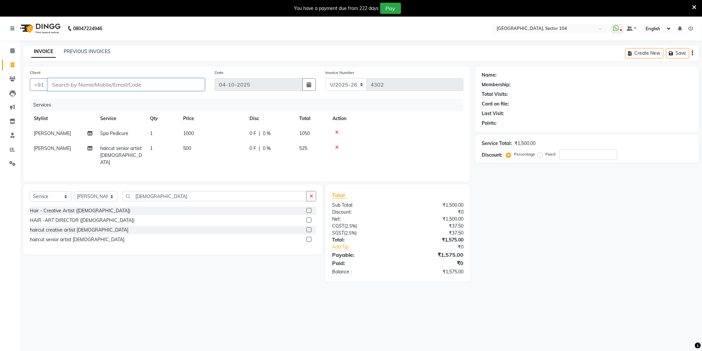
type input "0"
type input "9108015707"
click at [200, 83] on span "Add Client" at bounding box center [187, 84] width 26 height 7
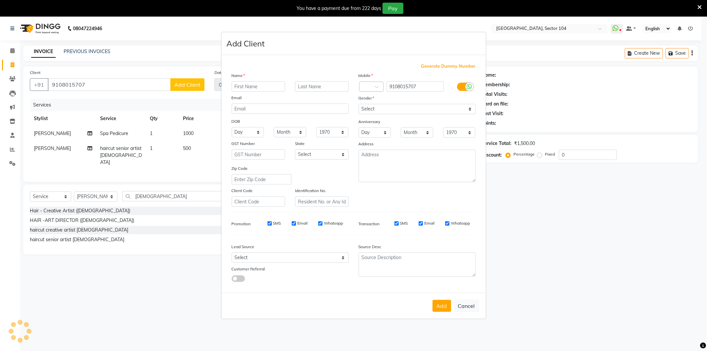
click at [248, 86] on input "text" at bounding box center [259, 86] width 54 height 10
type input "Ocean"
click at [369, 108] on select "Select Male Female Other Prefer Not To Say" at bounding box center [417, 109] width 117 height 10
select select "female"
click at [359, 104] on select "Select Male Female Other Prefer Not To Say" at bounding box center [417, 109] width 117 height 10
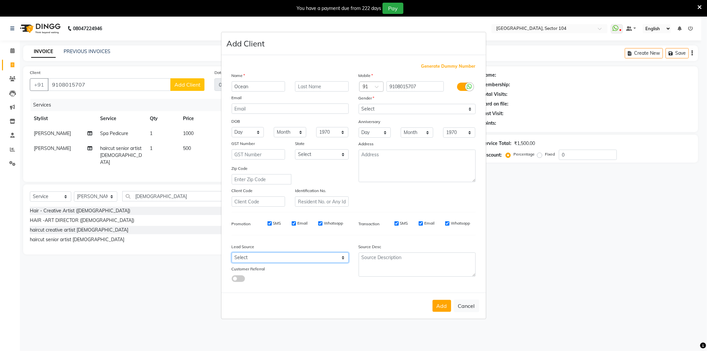
click at [285, 263] on select "Select Walk-in Referral Internet Friend Word of Mouth Advertisement Facebook Ju…" at bounding box center [290, 257] width 117 height 10
select select "28442"
click at [232, 253] on select "Select Walk-in Referral Internet Friend Word of Mouth Advertisement Facebook Ju…" at bounding box center [290, 257] width 117 height 10
click at [436, 303] on button "Add" at bounding box center [442, 306] width 19 height 12
select select
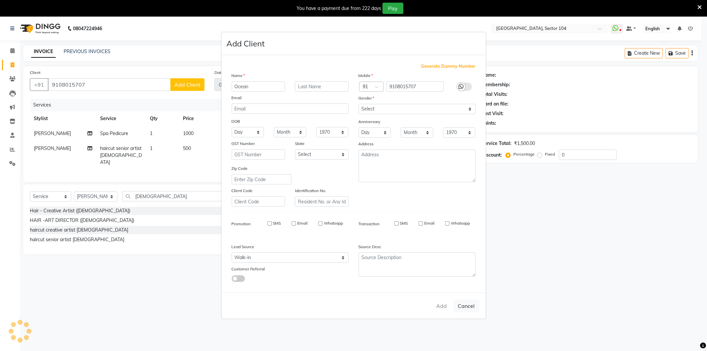
select select
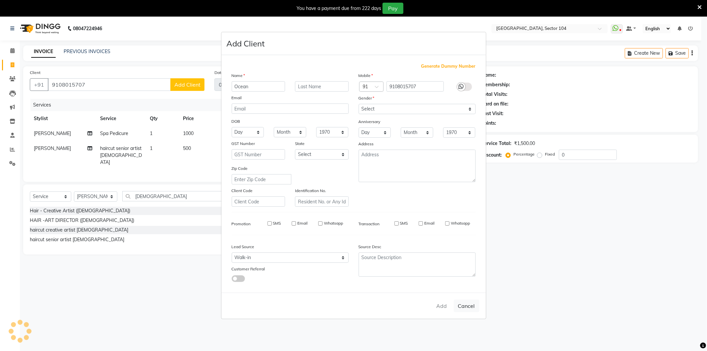
select select
checkbox input "false"
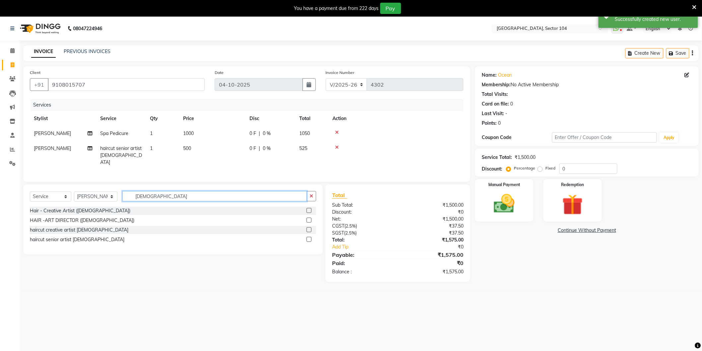
click at [176, 193] on input "Male" at bounding box center [214, 196] width 184 height 10
type input "Be"
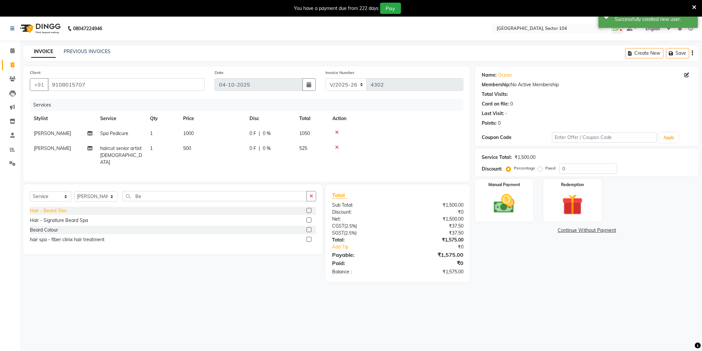
click at [49, 211] on div "Hair - Beard Trim" at bounding box center [48, 210] width 37 height 7
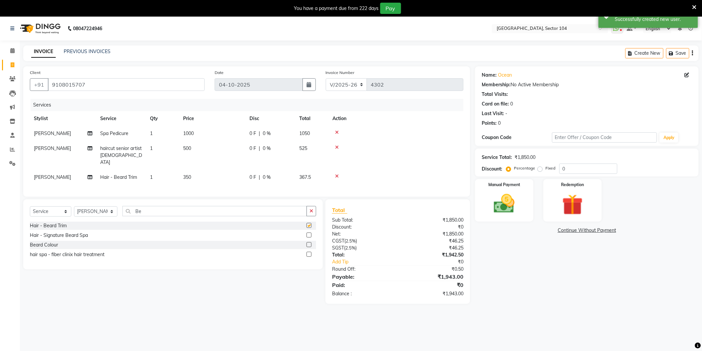
checkbox input "false"
click at [499, 289] on div "Name: Ocean Membership: No Active Membership Total Visits: Card on file: 0 Last…" at bounding box center [589, 184] width 228 height 237
click at [508, 205] on img at bounding box center [503, 203] width 35 height 25
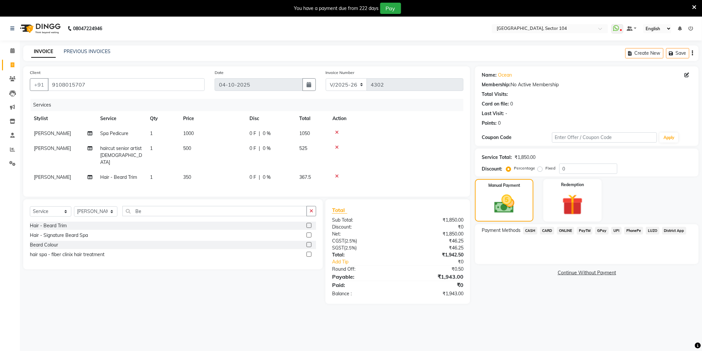
click at [565, 230] on span "ONLINE" at bounding box center [565, 231] width 17 height 8
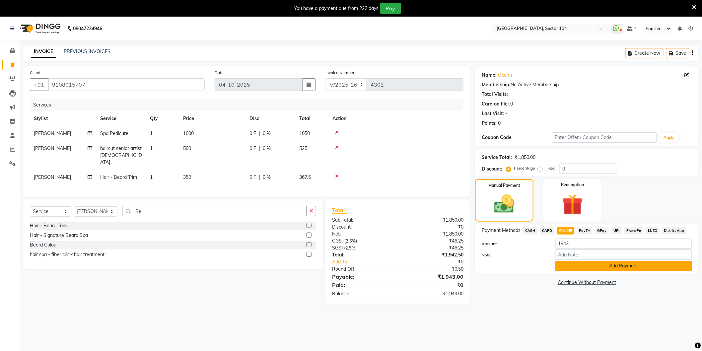
click at [581, 267] on button "Add Payment" at bounding box center [623, 266] width 137 height 10
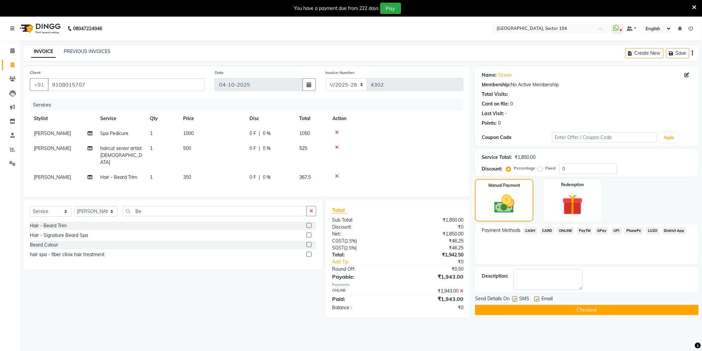
click at [579, 253] on div "Payment Methods CASH CARD ONLINE PayTM GPay UPI PhonePe LUZO District App" at bounding box center [587, 244] width 224 height 40
click at [557, 280] on textarea at bounding box center [547, 279] width 69 height 21
click at [561, 307] on button "Checkout" at bounding box center [587, 310] width 224 height 10
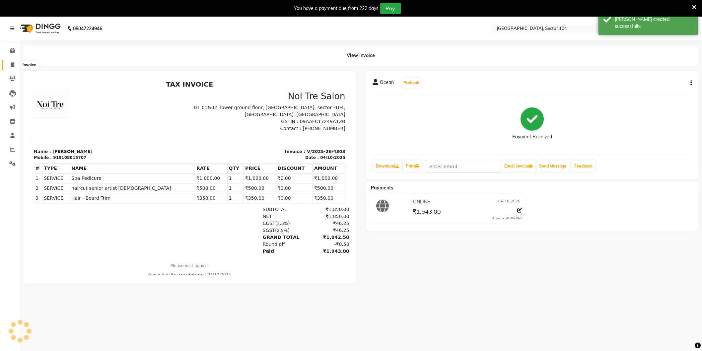
click at [11, 64] on icon at bounding box center [13, 64] width 4 height 5
select select "4009"
select select "service"
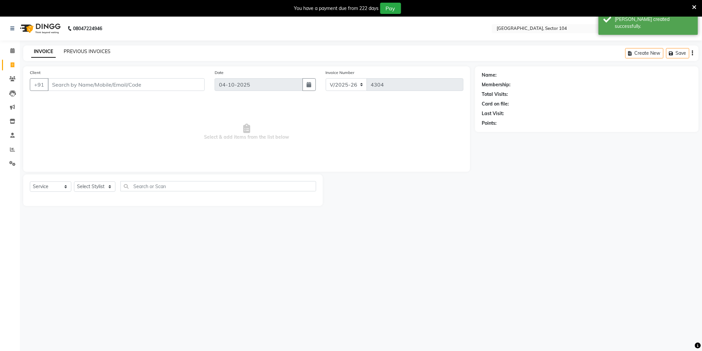
click at [77, 52] on link "PREVIOUS INVOICES" at bounding box center [87, 51] width 47 height 6
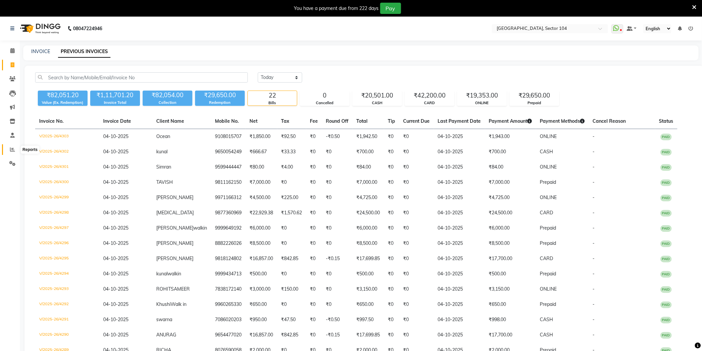
click at [14, 148] on icon at bounding box center [12, 149] width 5 height 5
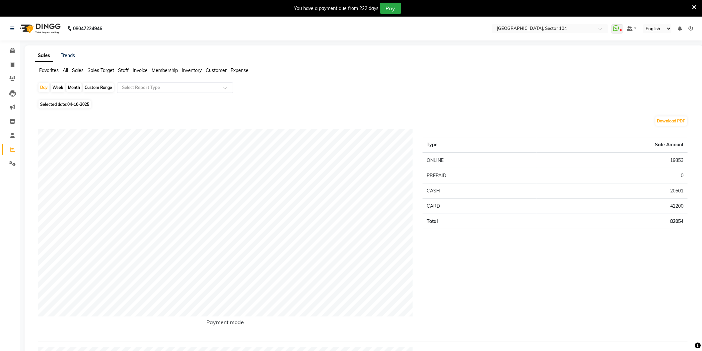
click at [136, 90] on input "text" at bounding box center [169, 87] width 96 height 7
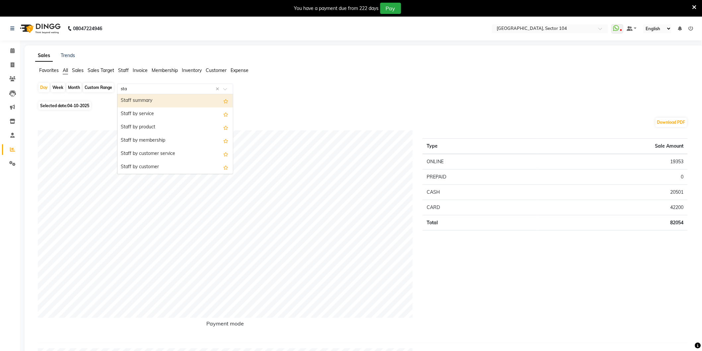
type input "staf"
click at [140, 114] on div "Staff by service" at bounding box center [174, 113] width 115 height 13
select select "full_report"
select select "csv"
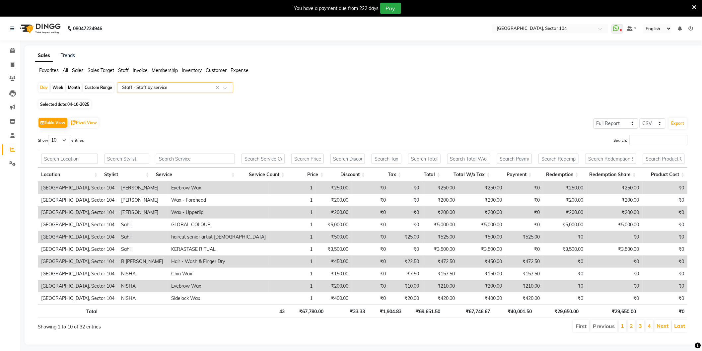
click at [82, 104] on span "04-10-2025" at bounding box center [78, 104] width 22 height 5
select select "10"
select select "2025"
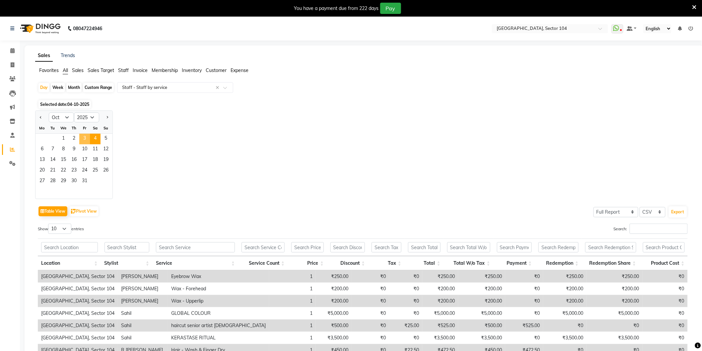
click at [87, 140] on span "3" at bounding box center [84, 139] width 11 height 11
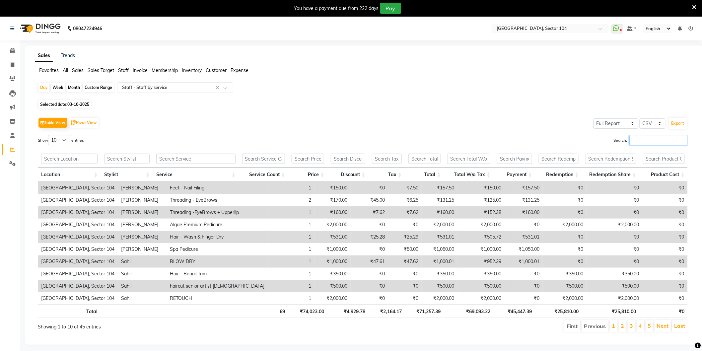
click at [644, 141] on input "Search:" at bounding box center [658, 140] width 58 height 10
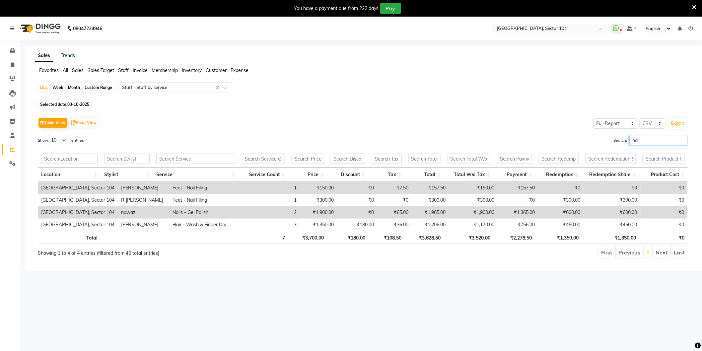
type input "n"
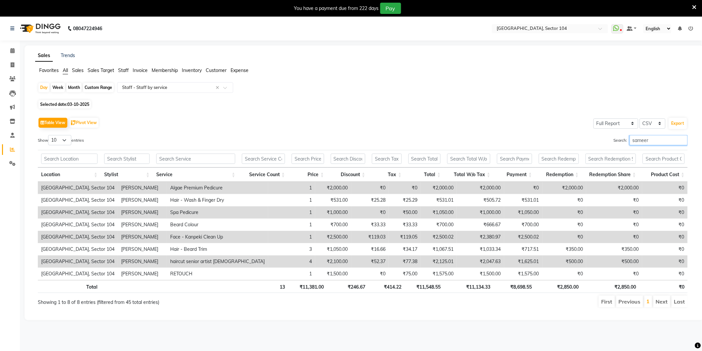
type input "sameer"
click at [478, 214] on td "₹1,000.00" at bounding box center [480, 212] width 47 height 12
click at [504, 213] on td "₹1,050.00" at bounding box center [523, 212] width 38 height 12
click at [521, 213] on td "₹1,050.00" at bounding box center [523, 212] width 38 height 12
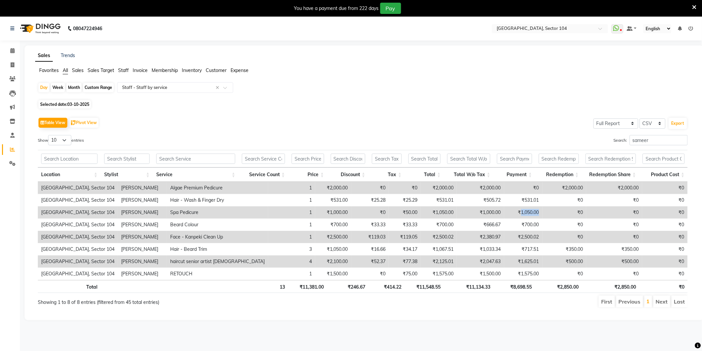
click at [521, 213] on td "₹1,050.00" at bounding box center [523, 212] width 38 height 12
click at [176, 85] on input "text" at bounding box center [169, 87] width 96 height 7
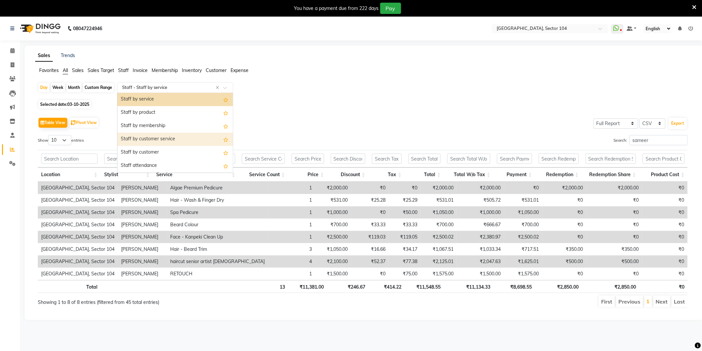
click at [173, 135] on div "Staff by customer service" at bounding box center [174, 139] width 115 height 13
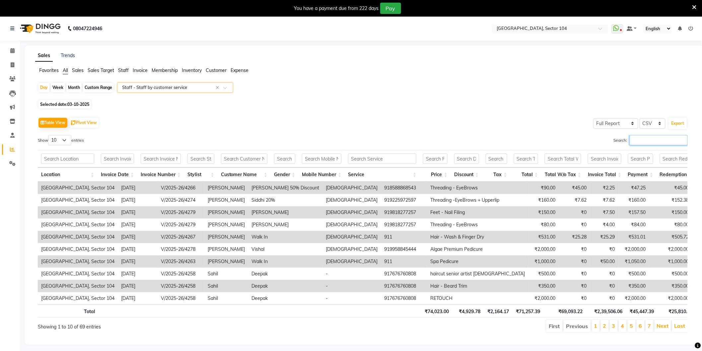
click at [629, 138] on input "Search:" at bounding box center [658, 140] width 58 height 10
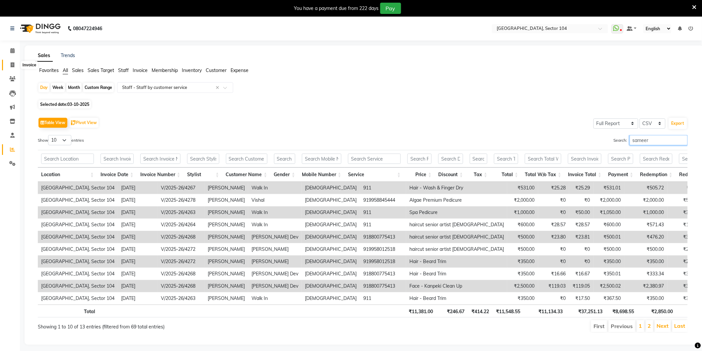
type input "sameer"
click at [12, 63] on icon at bounding box center [13, 64] width 4 height 5
select select "service"
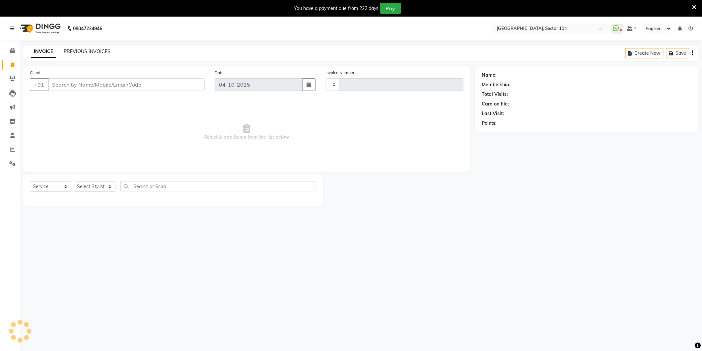
click at [80, 48] on link "PREVIOUS INVOICES" at bounding box center [87, 51] width 47 height 6
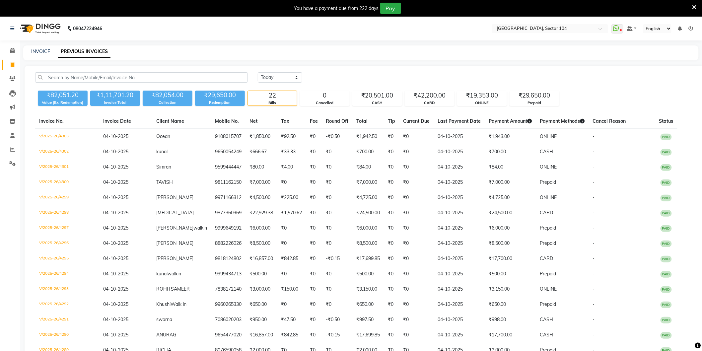
click at [280, 71] on div "Today Yesterday Custom Range ₹82,051.20 Value (Ex. Redemption) ₹1,11,701.20 Inv…" at bounding box center [364, 278] width 679 height 425
click at [280, 78] on select "Today Yesterday Custom Range" at bounding box center [280, 77] width 44 height 10
select select "yesterday"
click at [258, 72] on select "Today Yesterday Custom Range" at bounding box center [280, 77] width 44 height 10
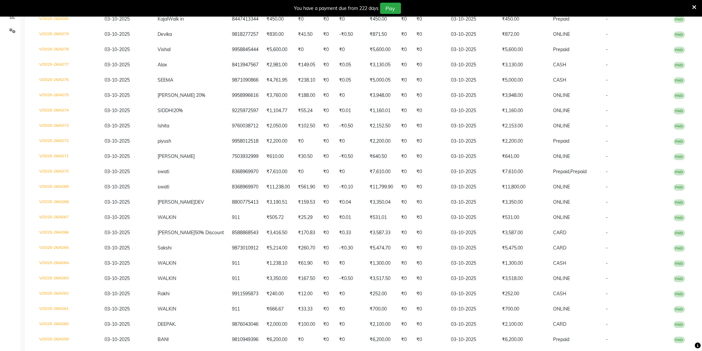
scroll to position [132, 0]
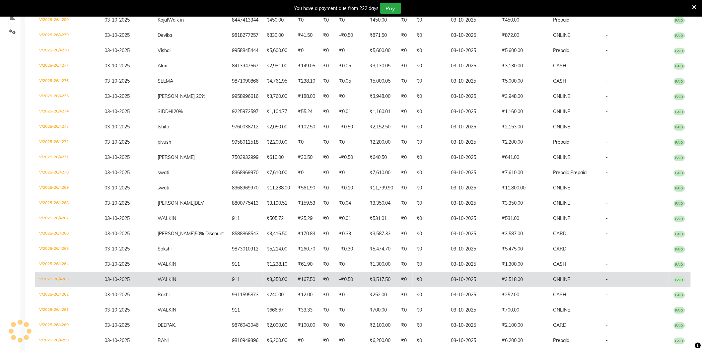
click at [466, 273] on td "03-10-2025" at bounding box center [472, 279] width 51 height 15
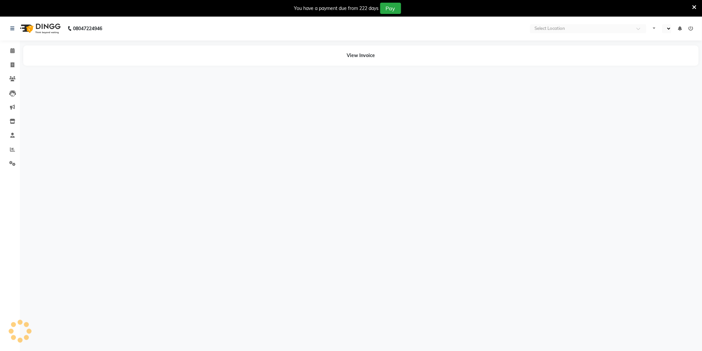
select select "en"
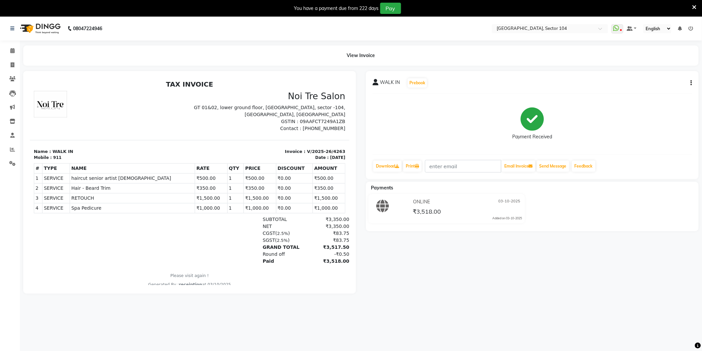
click at [691, 83] on icon "button" at bounding box center [690, 83] width 1 height 0
click at [662, 78] on div "Split Service Amount" at bounding box center [657, 79] width 45 height 8
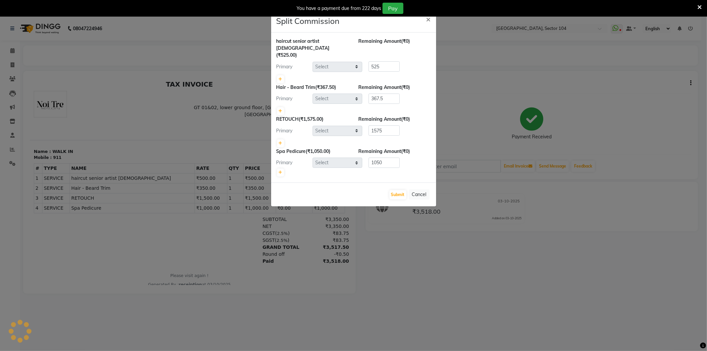
select select "58995"
select select "20898"
click at [283, 168] on link at bounding box center [280, 172] width 7 height 8
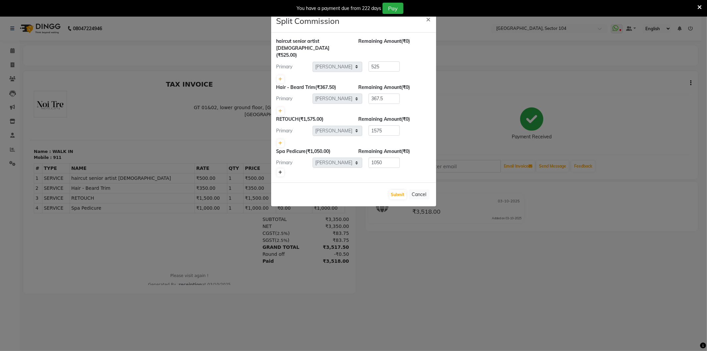
type input "525"
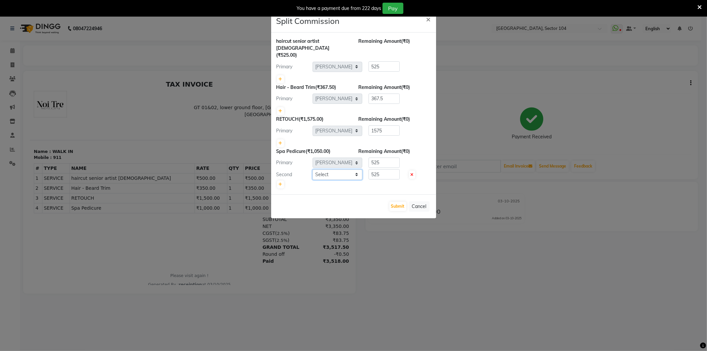
click at [339, 169] on select "Select [PERSON_NAME] [PERSON_NAME] [PERSON_NAME] [PERSON_NAME] [PERSON_NAME] vi…" at bounding box center [338, 174] width 50 height 10
select select "72327"
click at [313, 169] on select "Select [PERSON_NAME] [PERSON_NAME] [PERSON_NAME] [PERSON_NAME] [PERSON_NAME] vi…" at bounding box center [338, 174] width 50 height 10
click at [383, 158] on input "525" at bounding box center [384, 163] width 31 height 10
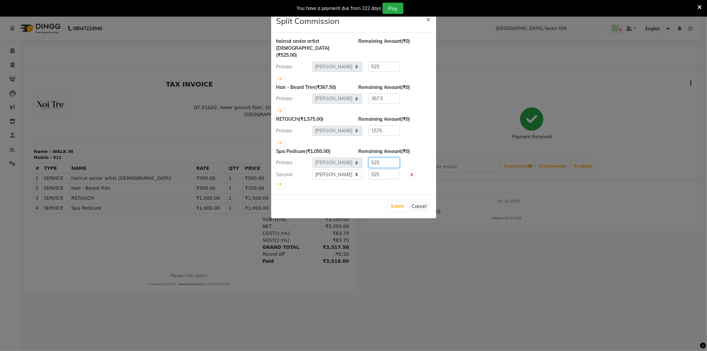
click at [383, 158] on input "525" at bounding box center [384, 163] width 31 height 10
click at [385, 169] on input "525" at bounding box center [384, 174] width 31 height 10
type input "1050"
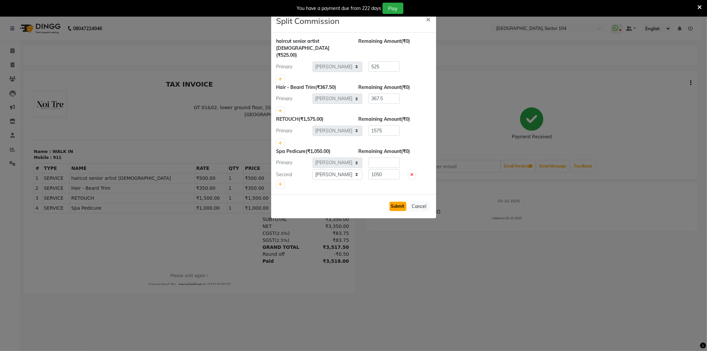
click at [396, 202] on button "Submit" at bounding box center [398, 206] width 17 height 9
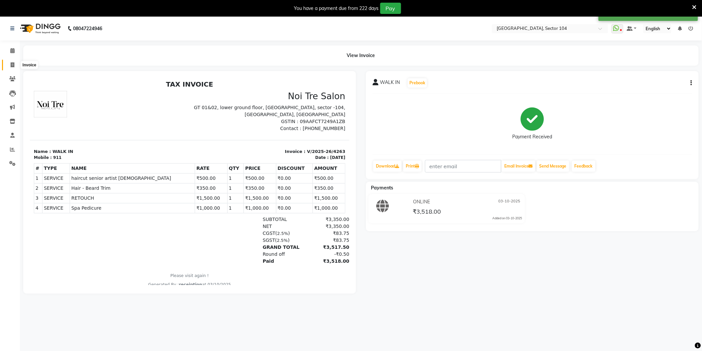
click at [14, 62] on span at bounding box center [13, 65] width 12 height 8
select select "service"
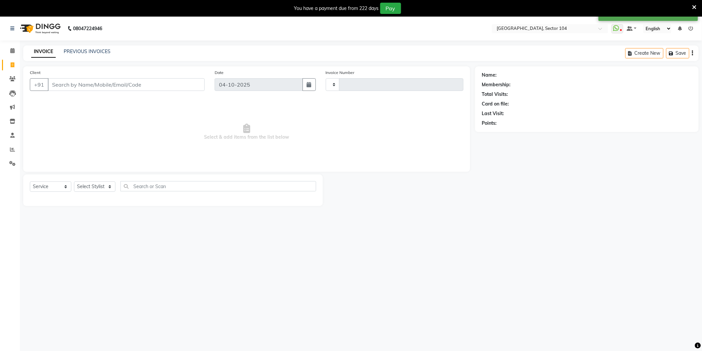
scroll to position [17, 0]
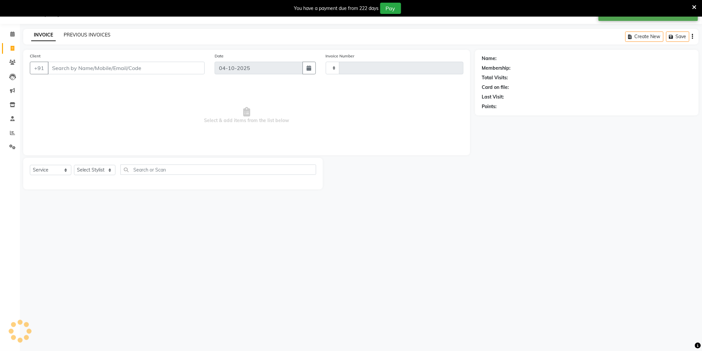
click at [88, 37] on link "PREVIOUS INVOICES" at bounding box center [87, 35] width 47 height 6
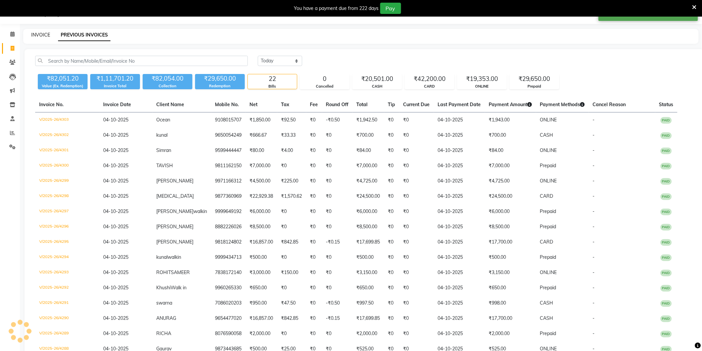
click at [38, 34] on link "INVOICE" at bounding box center [40, 35] width 19 height 6
select select "service"
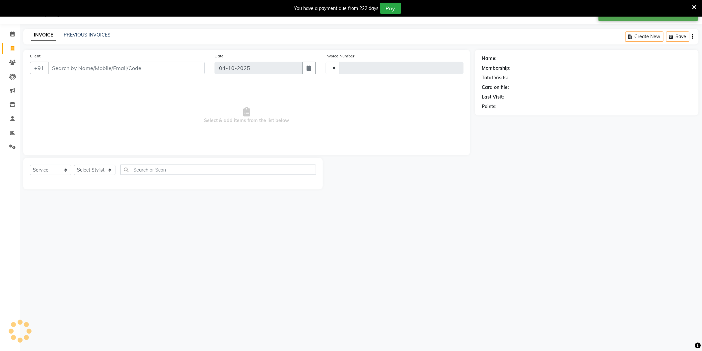
type input "4304"
select select "4009"
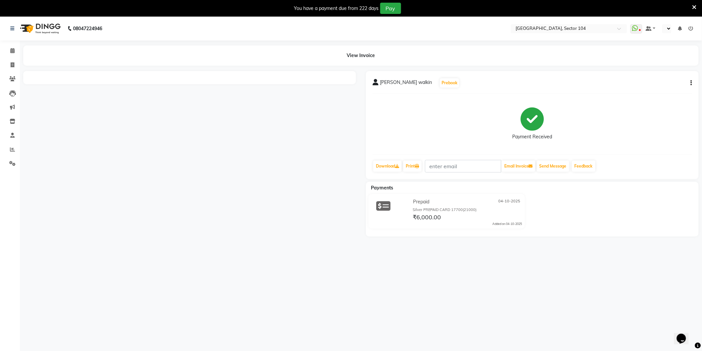
select select "en"
click at [691, 83] on icon "button" at bounding box center [690, 83] width 1 height 0
click at [659, 81] on div "Split Service Amount" at bounding box center [657, 79] width 45 height 8
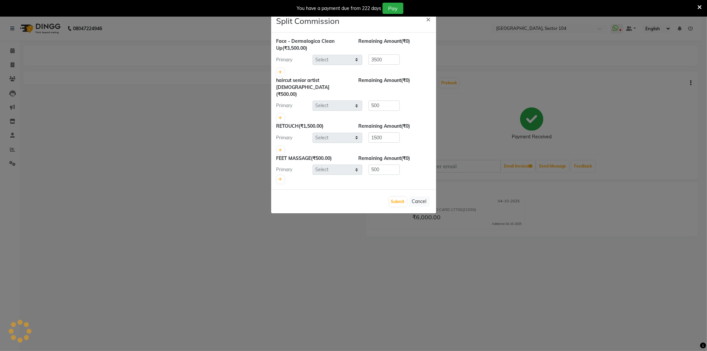
select select "20899"
select select "72327"
click at [279, 73] on icon at bounding box center [281, 72] width 4 height 4
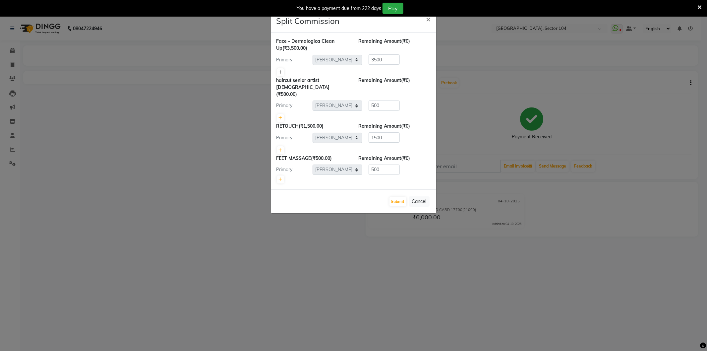
type input "1750"
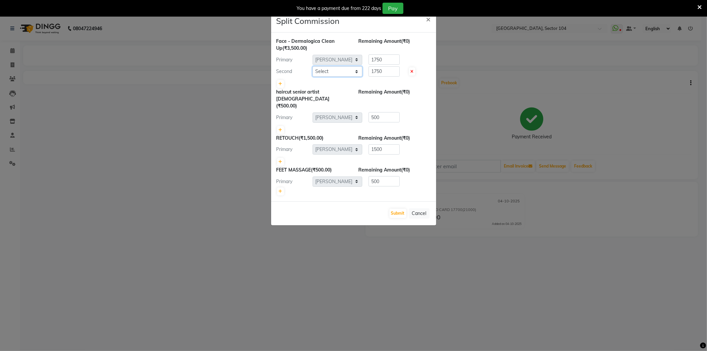
click at [331, 71] on select "Select [PERSON_NAME] [PERSON_NAME] [PERSON_NAME] [PERSON_NAME] [PERSON_NAME] vi…" at bounding box center [338, 71] width 50 height 10
select select "58995"
click at [313, 66] on select "Select [PERSON_NAME] [PERSON_NAME] [PERSON_NAME] [PERSON_NAME] [PERSON_NAME] vi…" at bounding box center [338, 71] width 50 height 10
click at [391, 60] on input "1750" at bounding box center [384, 59] width 31 height 10
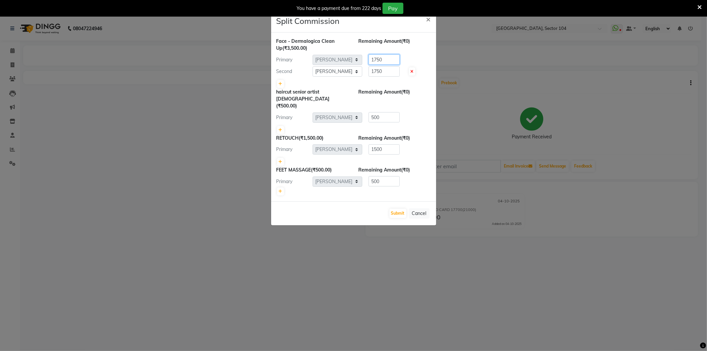
click at [391, 60] on input "1750" at bounding box center [384, 59] width 31 height 10
click at [387, 74] on input "1750" at bounding box center [384, 71] width 31 height 10
type input "3500"
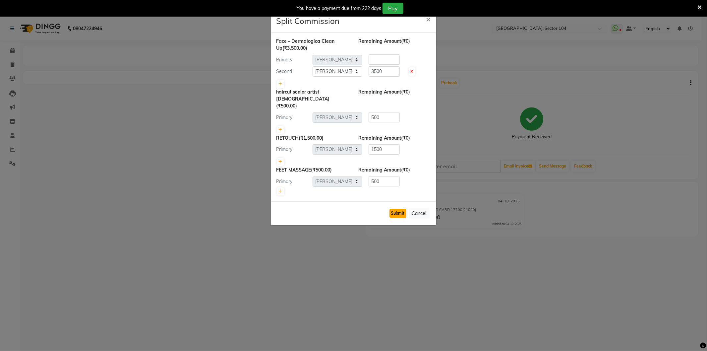
click at [396, 209] on button "Submit" at bounding box center [398, 213] width 17 height 9
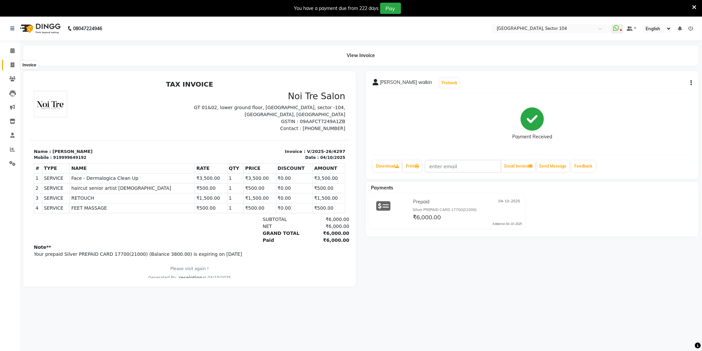
click at [13, 64] on icon at bounding box center [13, 64] width 4 height 5
select select "4009"
select select "service"
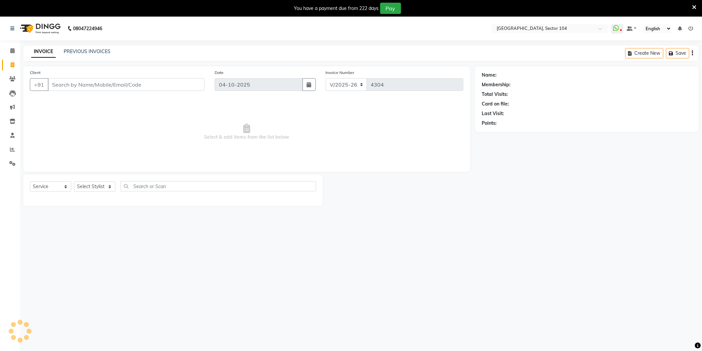
scroll to position [3, 0]
click at [312, 278] on div "08047224946 Select Location × [GEOGRAPHIC_DATA], Sector 104 WhatsApp Status ✕ S…" at bounding box center [351, 189] width 702 height 351
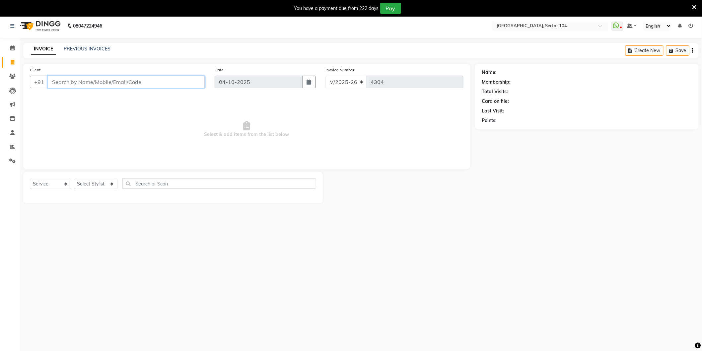
click at [183, 82] on input "Client" at bounding box center [126, 82] width 157 height 13
click at [111, 104] on ngb-highlight "987398 1592" at bounding box center [98, 107] width 34 height 7
type input "9873981592"
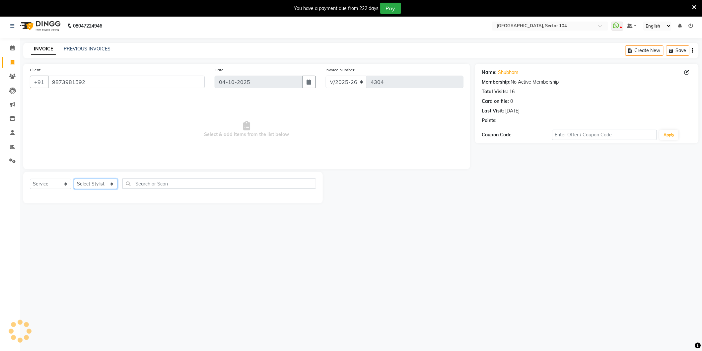
click at [92, 183] on select "Select Stylist [PERSON_NAME] [PERSON_NAME] [PERSON_NAME] [PERSON_NAME] [PERSON_…" at bounding box center [95, 184] width 43 height 10
select select "44687"
click at [74, 179] on select "Select Stylist [PERSON_NAME] [PERSON_NAME] [PERSON_NAME] [PERSON_NAME] [PERSON_…" at bounding box center [95, 184] width 43 height 10
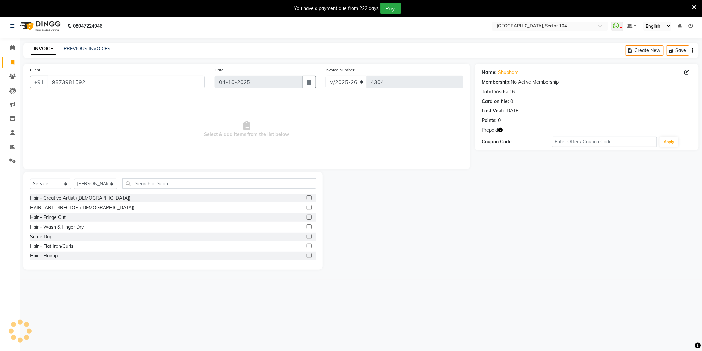
click at [501, 131] on icon "button" at bounding box center [500, 130] width 5 height 5
click at [147, 81] on input "9873981592" at bounding box center [126, 82] width 157 height 13
click at [501, 128] on icon "button" at bounding box center [500, 130] width 5 height 5
click at [47, 185] on select "Select Service Product Membership Package Voucher Prepaid Gift Card" at bounding box center [50, 184] width 41 height 10
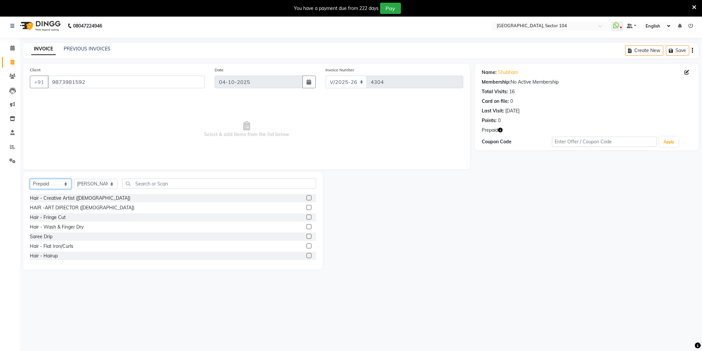
click at [30, 179] on select "Select Service Product Membership Package Voucher Prepaid Gift Card" at bounding box center [50, 184] width 41 height 10
click at [61, 186] on select "Select Service Product Membership Package Voucher Prepaid Gift Card" at bounding box center [50, 184] width 41 height 10
click at [57, 186] on select "Select Service Product Membership Package Voucher Prepaid Gift Card" at bounding box center [50, 184] width 41 height 10
select select "service"
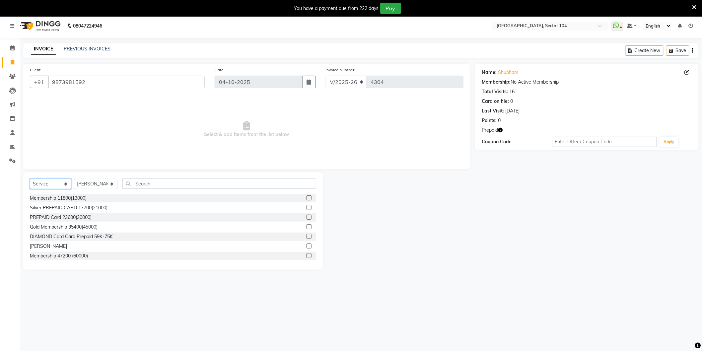
click at [30, 179] on select "Select Service Product Membership Package Voucher Prepaid Gift Card" at bounding box center [50, 184] width 41 height 10
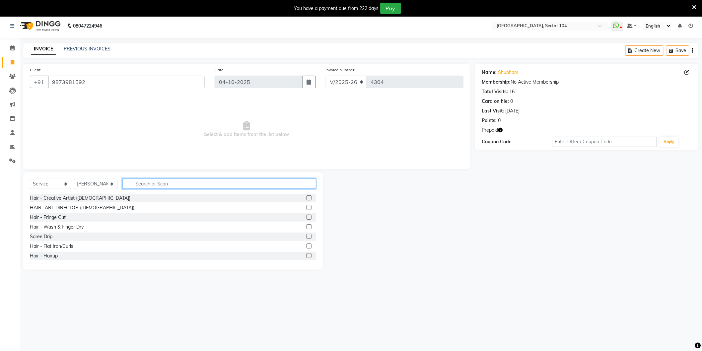
click at [167, 184] on input "text" at bounding box center [219, 183] width 194 height 10
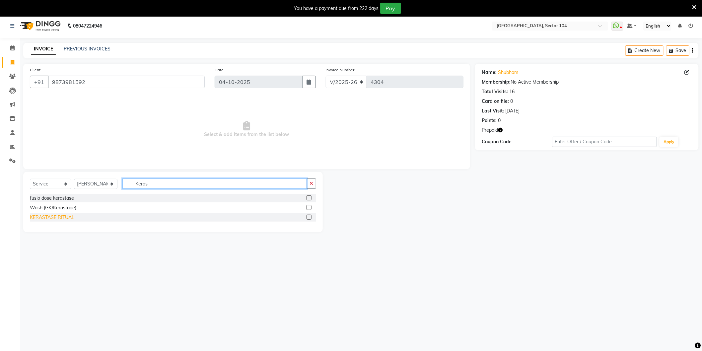
type input "Keras"
click at [70, 217] on div "KERASTASE RITUAL" at bounding box center [52, 217] width 44 height 7
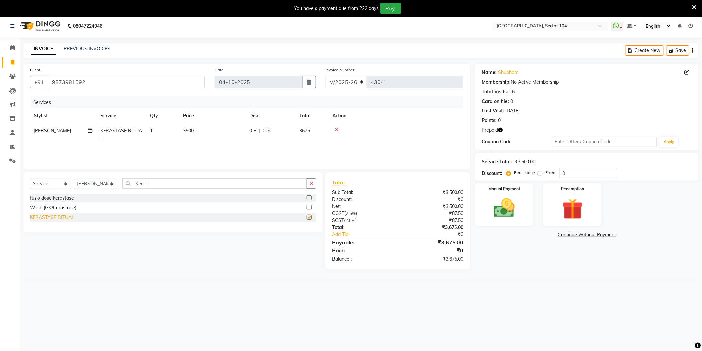
checkbox input "false"
click at [338, 129] on icon at bounding box center [337, 129] width 4 height 5
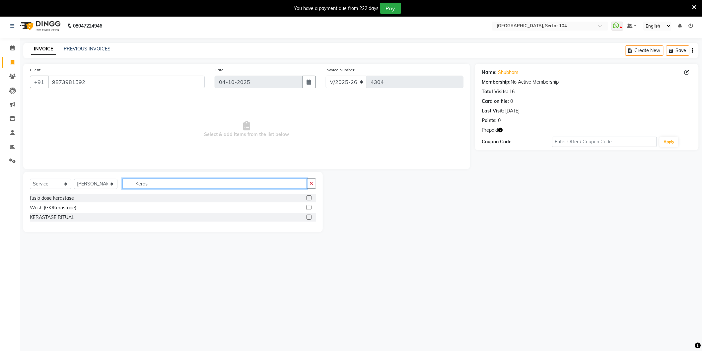
click at [157, 187] on input "Keras" at bounding box center [214, 183] width 184 height 10
type input "alpha"
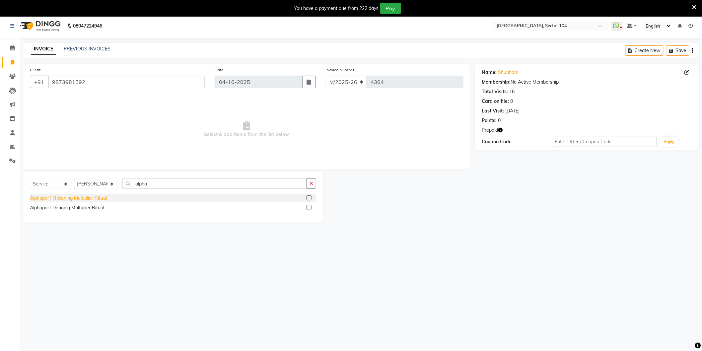
click at [80, 199] on div "Alphaparf Thikening Multiplier Ritual" at bounding box center [68, 198] width 77 height 7
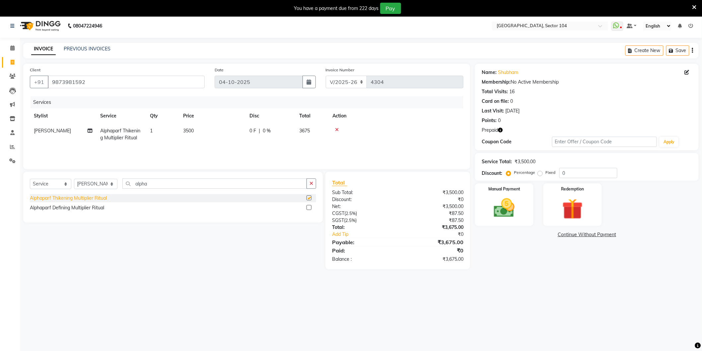
checkbox input "false"
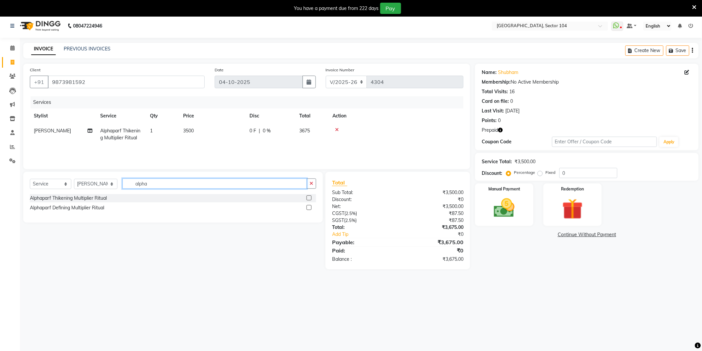
click at [171, 182] on input "alpha" at bounding box center [214, 183] width 184 height 10
click at [172, 182] on input "alpha" at bounding box center [214, 183] width 184 height 10
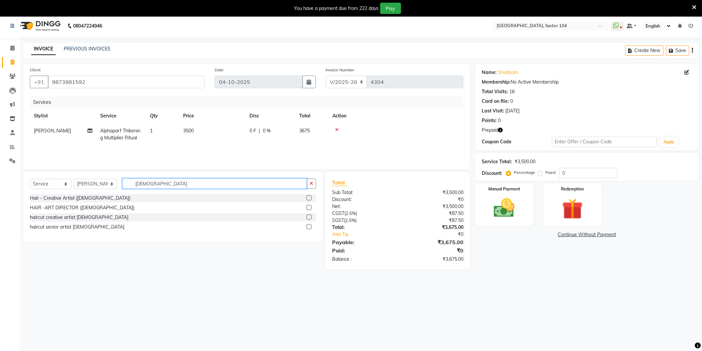
type input "[DEMOGRAPHIC_DATA]"
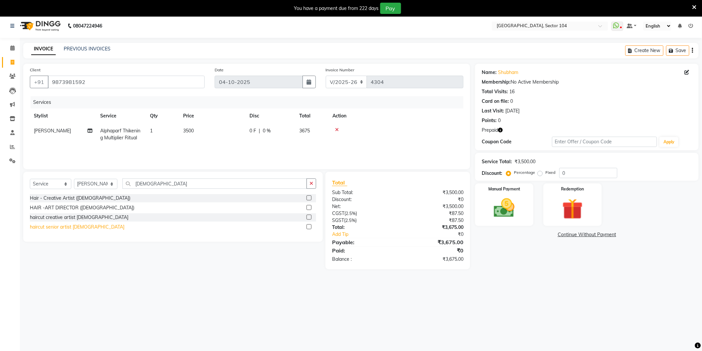
drag, startPoint x: 80, startPoint y: 222, endPoint x: 78, endPoint y: 226, distance: 3.9
click at [79, 223] on div "Hair - Creative Artist ([DEMOGRAPHIC_DATA]) HAIR -ART DIRECTOR ([DEMOGRAPHIC_DA…" at bounding box center [173, 213] width 286 height 38
click at [77, 226] on div "haircut senior artist [DEMOGRAPHIC_DATA]" at bounding box center [77, 227] width 95 height 7
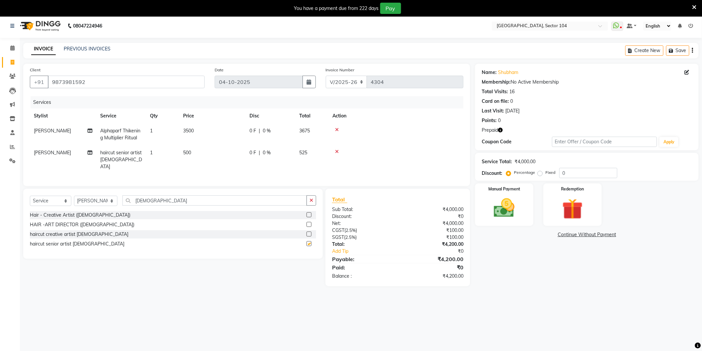
checkbox input "false"
click at [177, 195] on input "[DEMOGRAPHIC_DATA]" at bounding box center [214, 200] width 184 height 10
click at [336, 153] on icon at bounding box center [337, 151] width 4 height 5
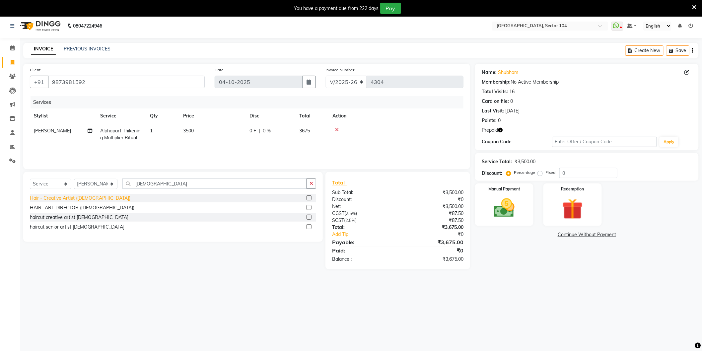
click at [79, 198] on div "Hair - Creative Artist ([DEMOGRAPHIC_DATA])" at bounding box center [80, 198] width 100 height 7
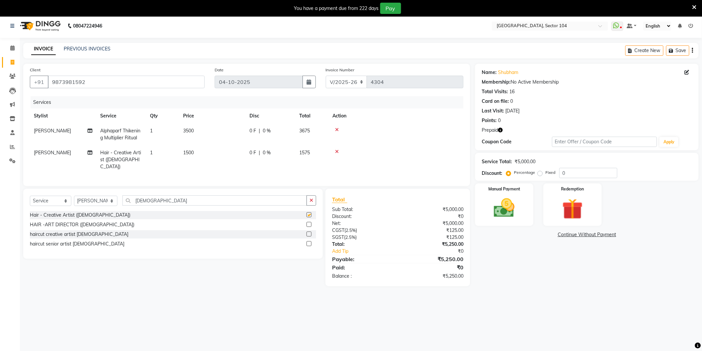
checkbox input "false"
click at [77, 240] on div "haircut senior artist [DEMOGRAPHIC_DATA]" at bounding box center [77, 243] width 95 height 7
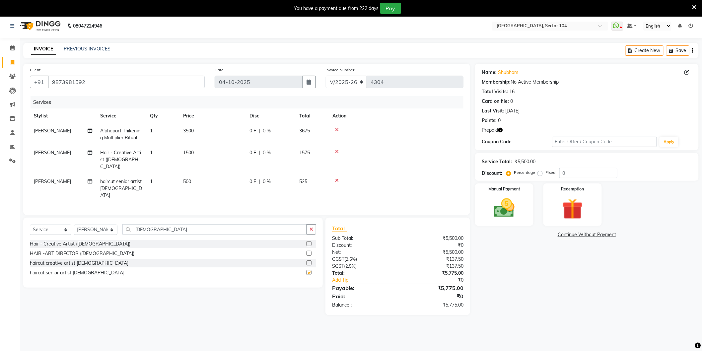
checkbox input "false"
click at [159, 224] on input "[DEMOGRAPHIC_DATA]" at bounding box center [214, 229] width 184 height 10
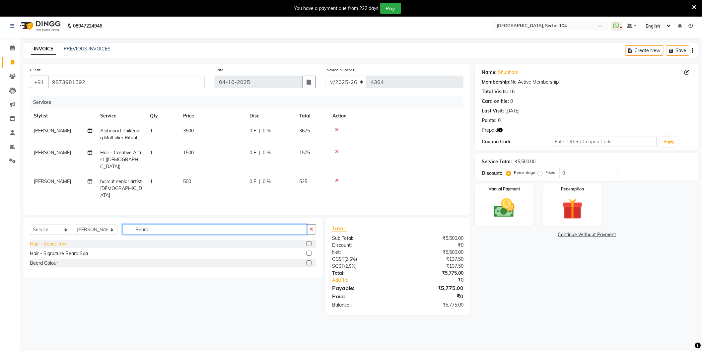
type input "Beard"
click at [60, 240] on div "Hair - Beard Trim" at bounding box center [48, 243] width 37 height 7
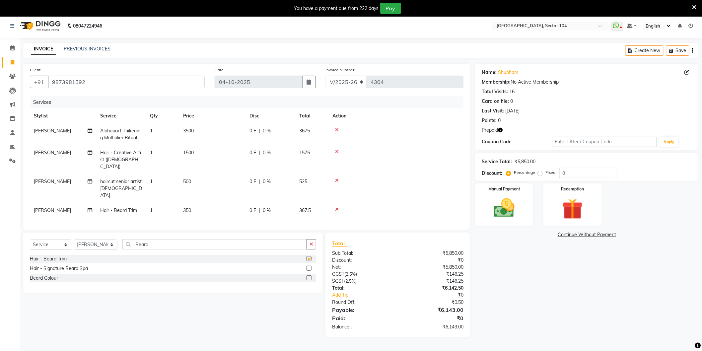
checkbox input "false"
click at [201, 175] on td "500" at bounding box center [212, 188] width 66 height 29
select select "44687"
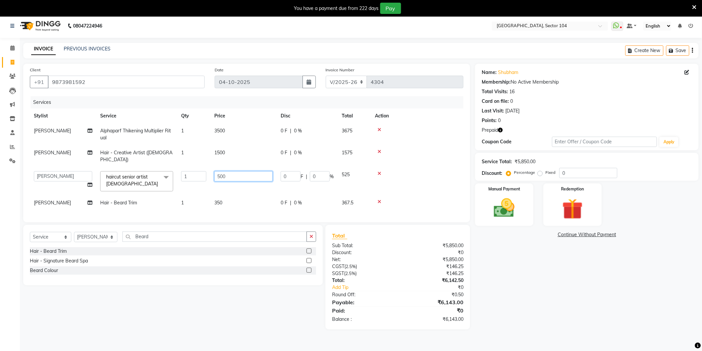
click at [230, 171] on input "500" at bounding box center [243, 176] width 58 height 10
type input "700"
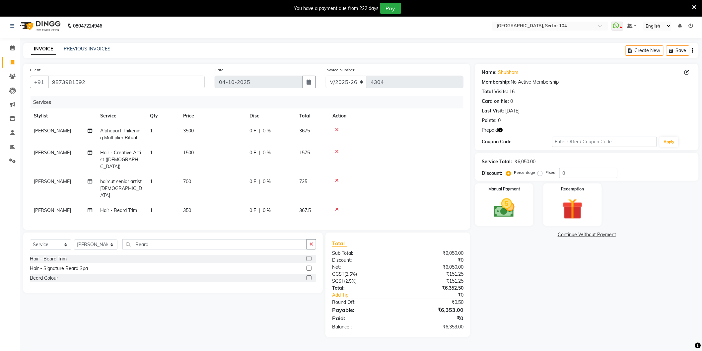
click at [237, 203] on td "350" at bounding box center [212, 210] width 66 height 15
select select "44687"
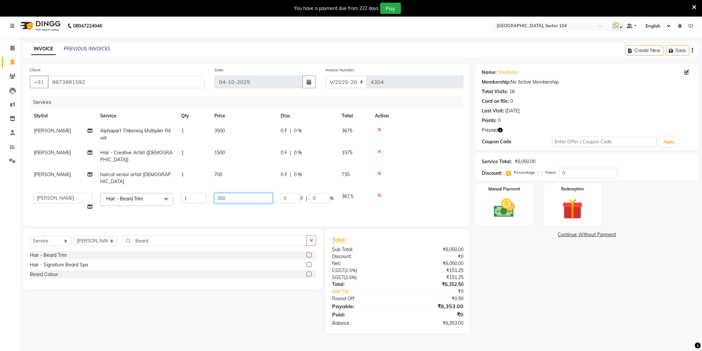
click at [245, 193] on input "350" at bounding box center [243, 198] width 58 height 10
type input "400"
click at [543, 254] on div "Name: [PERSON_NAME] Membership: No Active Membership Total Visits: 16 Card on f…" at bounding box center [589, 199] width 228 height 270
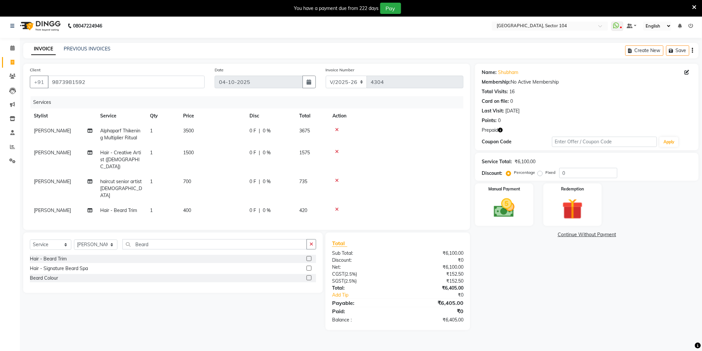
click at [226, 232] on div "Select Service Product Membership Package Voucher Prepaid Gift Card Select Styl…" at bounding box center [172, 262] width 299 height 60
click at [221, 239] on input "Beard" at bounding box center [214, 244] width 184 height 10
click at [103, 239] on select "Select Stylist [PERSON_NAME] [PERSON_NAME] [PERSON_NAME] [PERSON_NAME] [PERSON_…" at bounding box center [95, 244] width 43 height 10
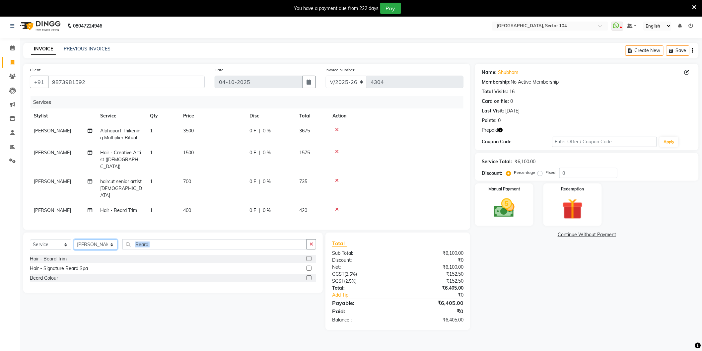
select select "20898"
click at [74, 239] on select "Select Stylist [PERSON_NAME] [PERSON_NAME] [PERSON_NAME] [PERSON_NAME] [PERSON_…" at bounding box center [95, 244] width 43 height 10
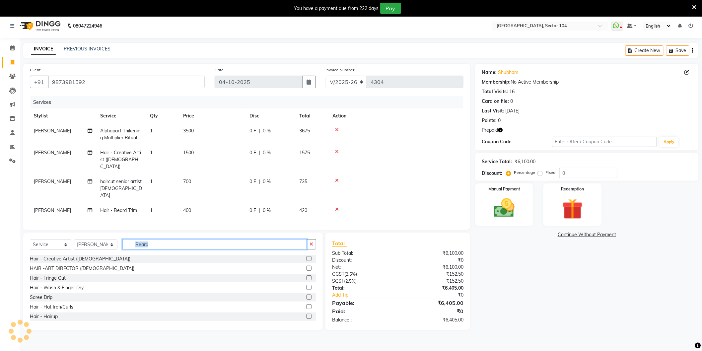
click at [193, 239] on input "Beard" at bounding box center [214, 244] width 184 height 10
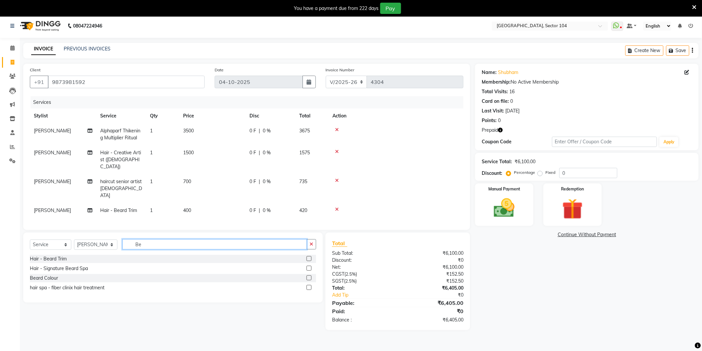
type input "B"
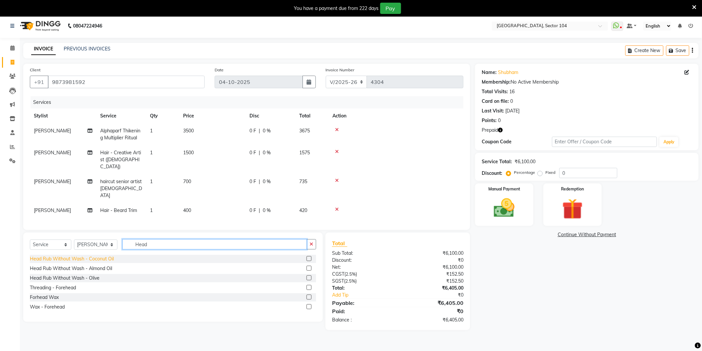
type input "Head"
click at [106, 255] on div "Head Rub Without Wash - Coconut Oil" at bounding box center [72, 258] width 84 height 7
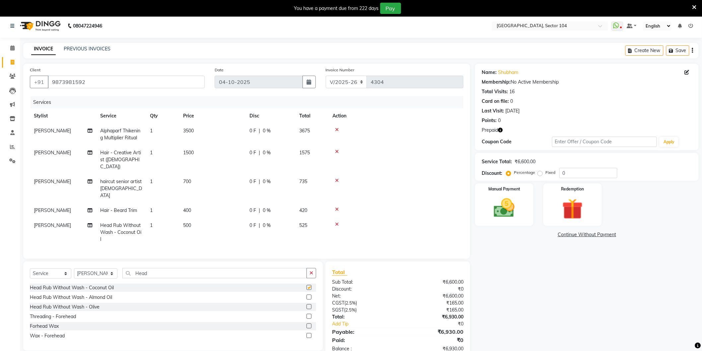
checkbox input "false"
click at [45, 222] on span "[PERSON_NAME]" at bounding box center [52, 225] width 37 height 6
select select "20898"
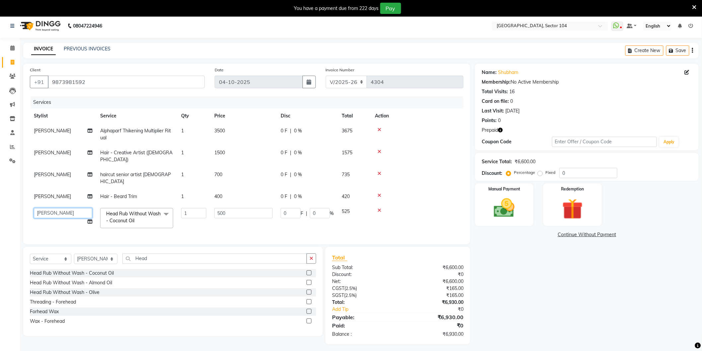
click at [56, 208] on select "[PERSON_NAME] [PERSON_NAME] [PERSON_NAME] [PERSON_NAME] [PERSON_NAME] vihar [PE…" at bounding box center [63, 213] width 58 height 10
select select "44687"
click at [233, 208] on input "500" at bounding box center [243, 213] width 58 height 10
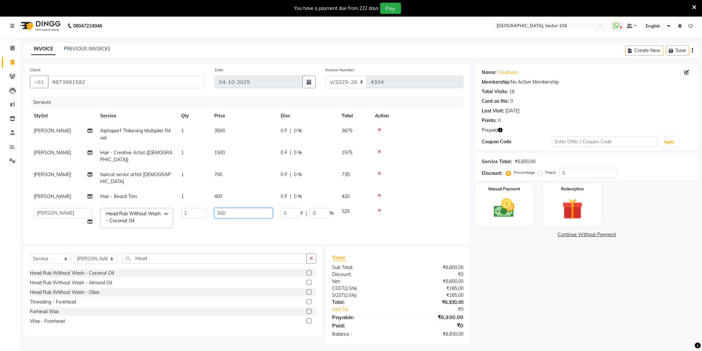
click at [233, 208] on input "500" at bounding box center [243, 213] width 58 height 10
type input "1000"
click at [515, 282] on div "Name: [PERSON_NAME] Membership: No Active Membership Total Visits: 16 Card on f…" at bounding box center [589, 204] width 228 height 281
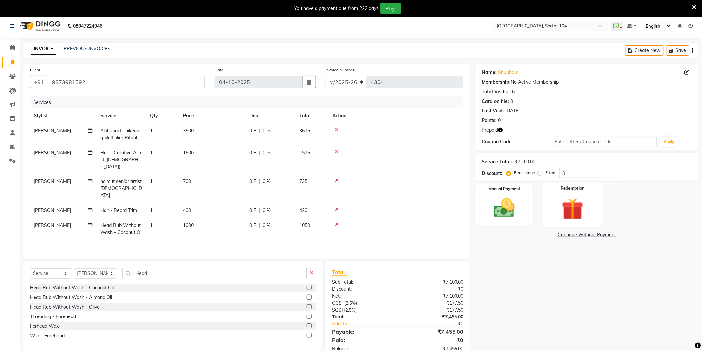
click at [581, 213] on img at bounding box center [572, 209] width 35 height 27
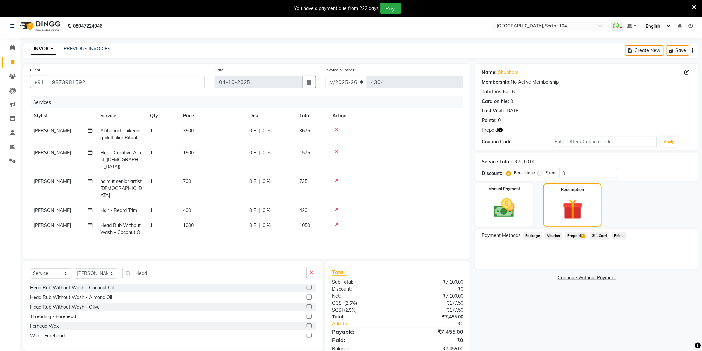
click at [575, 232] on span "Prepaid 1" at bounding box center [576, 236] width 22 height 8
click at [678, 257] on button "Add" at bounding box center [676, 262] width 24 height 11
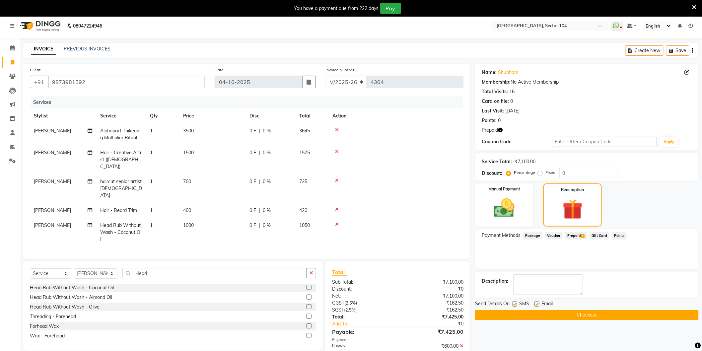
scroll to position [26, 0]
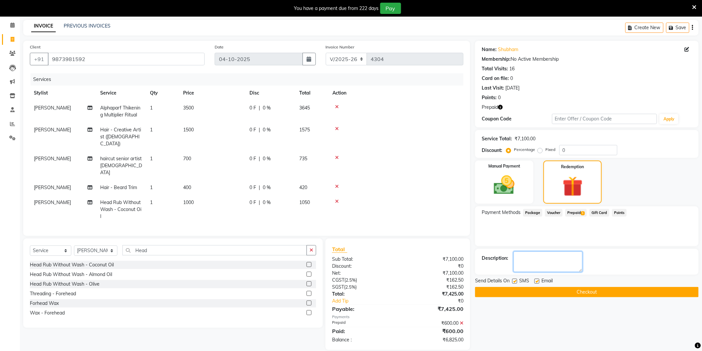
click at [542, 261] on textarea at bounding box center [547, 261] width 69 height 21
click at [516, 193] on img at bounding box center [503, 185] width 35 height 25
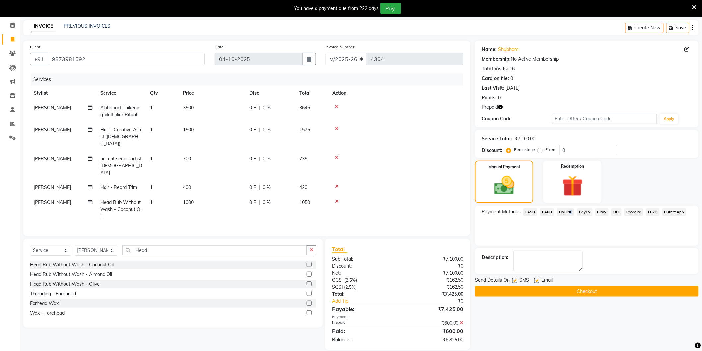
click at [568, 209] on span "ONLINE" at bounding box center [565, 212] width 17 height 8
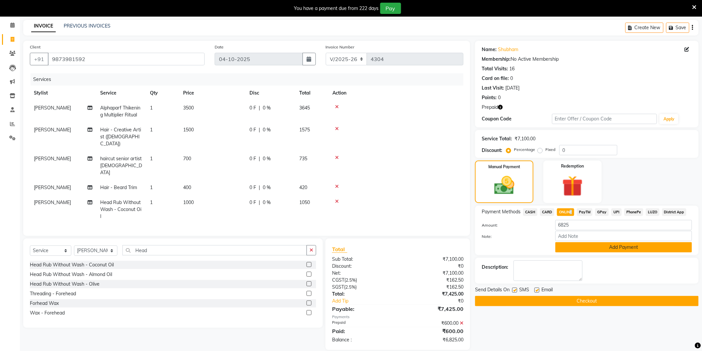
click at [587, 247] on button "Add Payment" at bounding box center [623, 247] width 137 height 10
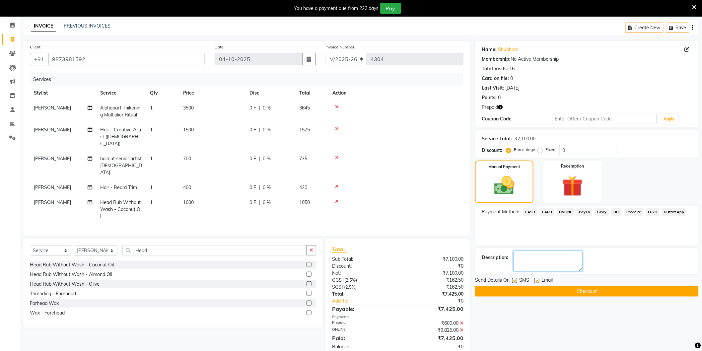
click at [552, 259] on textarea at bounding box center [547, 261] width 69 height 21
click at [537, 290] on button "Checkout" at bounding box center [587, 291] width 224 height 10
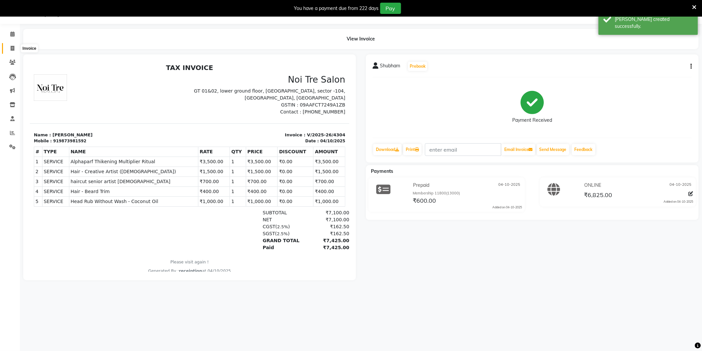
click at [12, 50] on icon at bounding box center [13, 48] width 4 height 5
select select "4009"
select select "service"
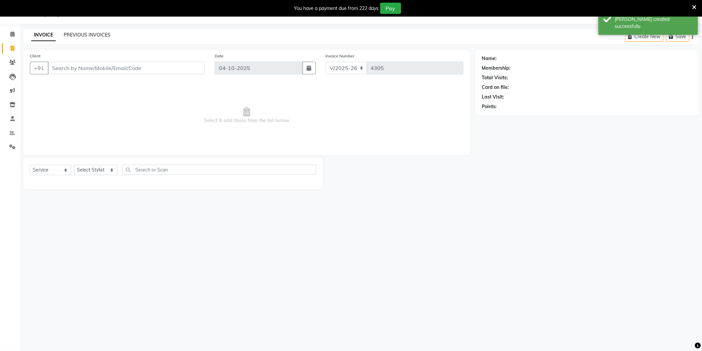
click at [70, 33] on link "PREVIOUS INVOICES" at bounding box center [87, 35] width 47 height 6
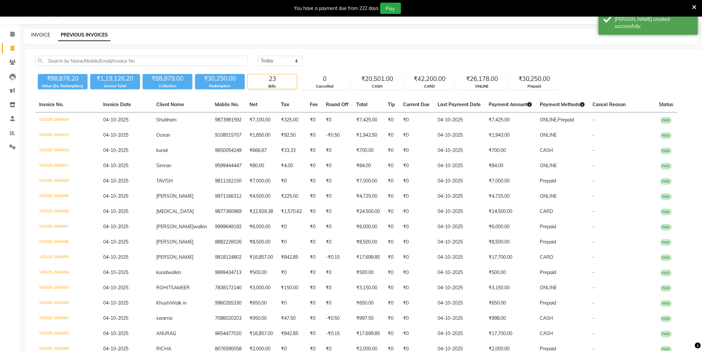
click at [44, 32] on link "INVOICE" at bounding box center [40, 35] width 19 height 6
select select "service"
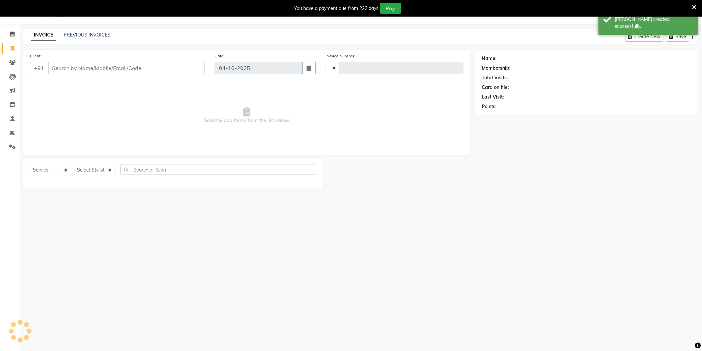
type input "4305"
select select "4009"
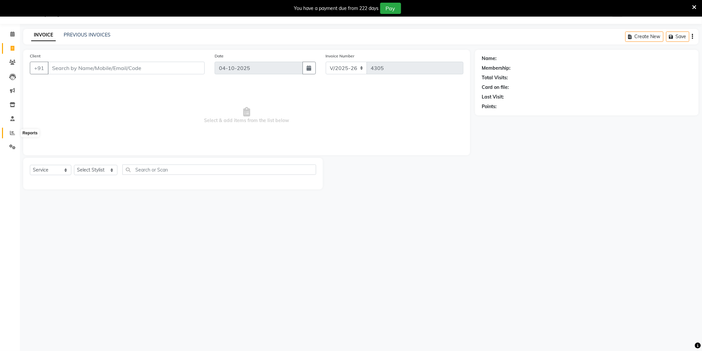
click at [14, 129] on span at bounding box center [13, 133] width 12 height 8
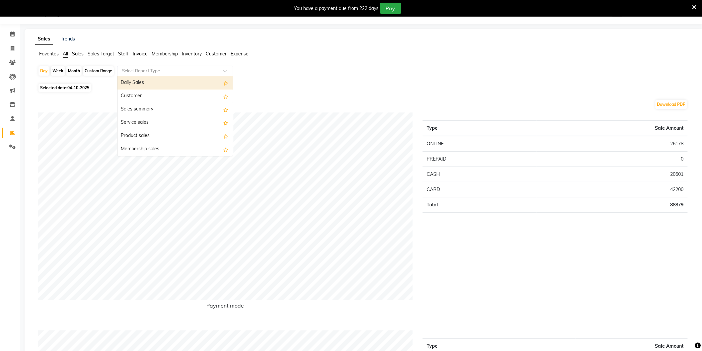
click at [141, 70] on input "text" at bounding box center [169, 71] width 96 height 7
type input "S"
type input "P"
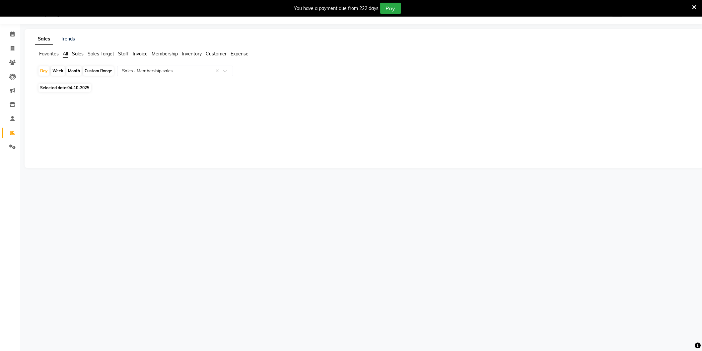
click at [75, 71] on div "Month" at bounding box center [73, 70] width 15 height 9
select select "10"
select select "2025"
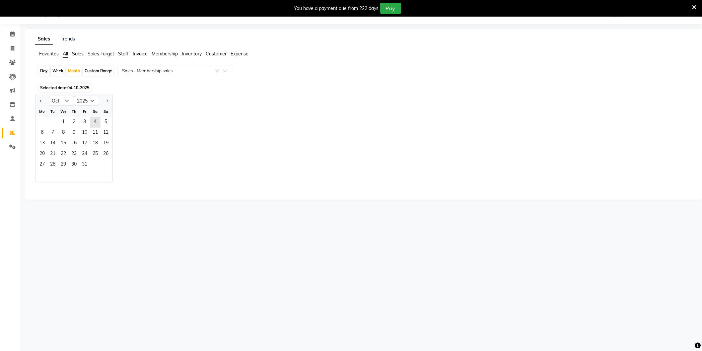
click at [158, 102] on div "Jan Feb Mar Apr May Jun [DATE] Aug Sep Oct Nov [DATE] 2016 2017 2018 2019 2020 …" at bounding box center [364, 138] width 658 height 89
click at [148, 108] on div "Jan Feb Mar Apr May Jun [DATE] Aug Sep Oct Nov [DATE] 2016 2017 2018 2019 2020 …" at bounding box center [364, 138] width 658 height 89
click at [170, 103] on div "Jan Feb Mar Apr May Jun [DATE] Aug Sep Oct Nov [DATE] 2016 2017 2018 2019 2020 …" at bounding box center [364, 138] width 658 height 89
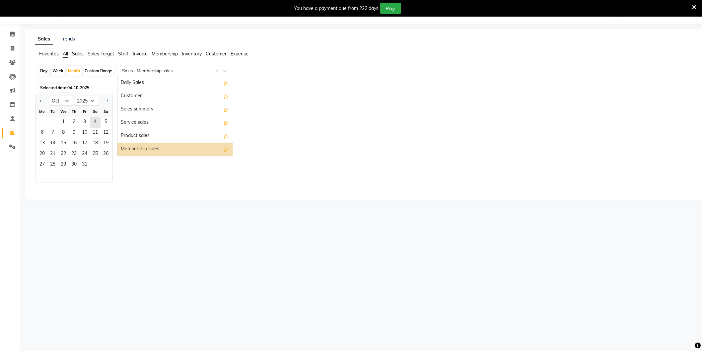
click at [169, 74] on input "text" at bounding box center [169, 71] width 96 height 7
click at [184, 97] on div "Customer" at bounding box center [174, 96] width 115 height 13
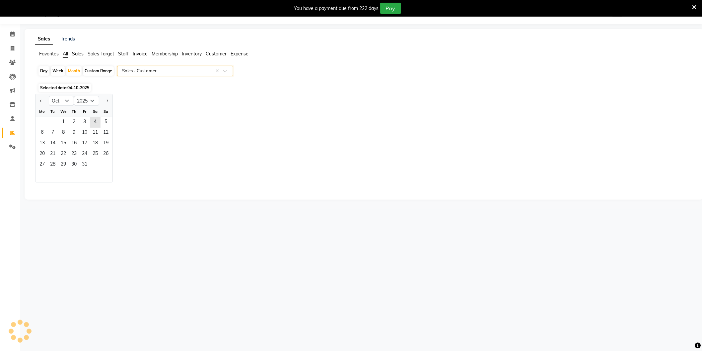
select select "full_report"
select select "csv"
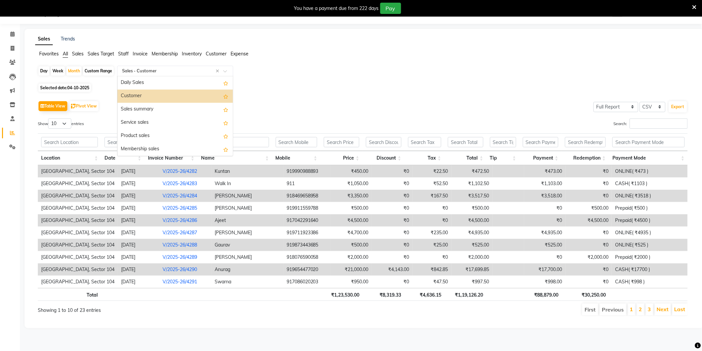
click at [188, 71] on input "text" at bounding box center [169, 71] width 96 height 7
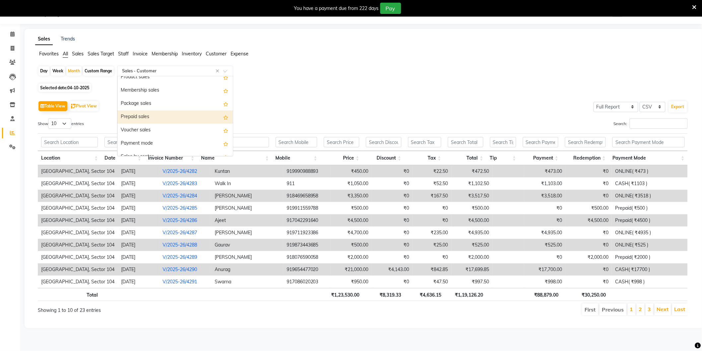
click at [176, 115] on div "Prepaid sales" at bounding box center [174, 116] width 115 height 13
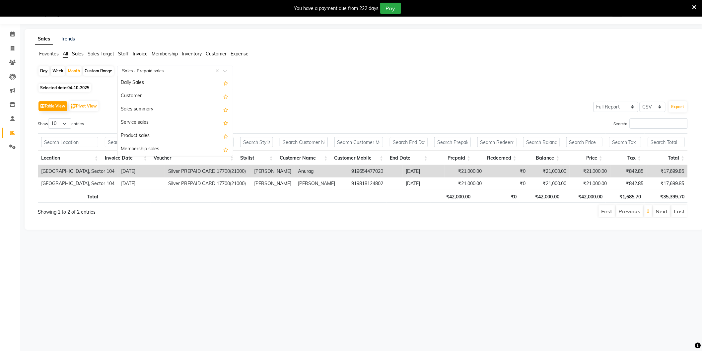
click at [176, 66] on div "Select Report Type × Sales - Prepaid sales ×" at bounding box center [175, 71] width 116 height 11
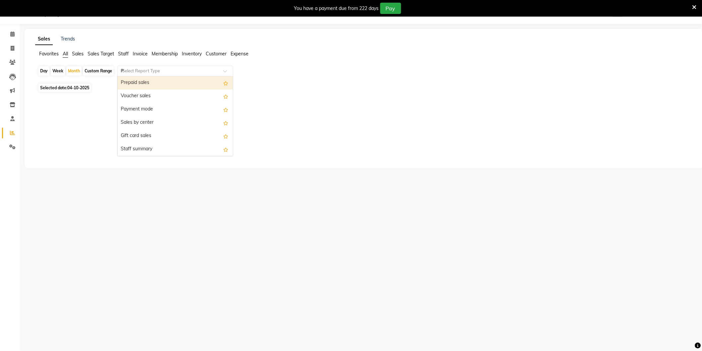
scroll to position [40, 0]
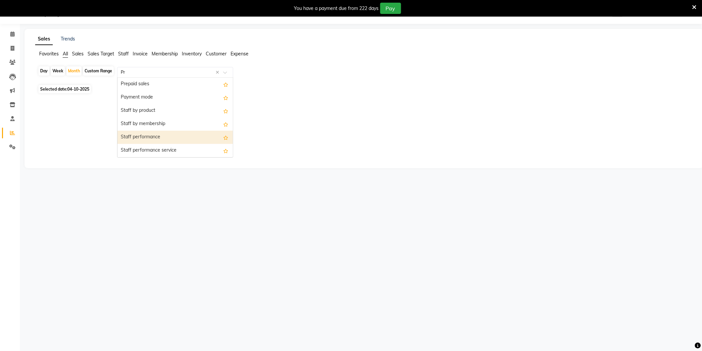
type input "Pre"
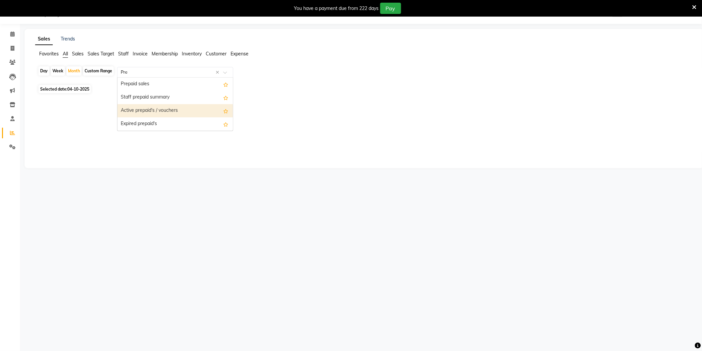
click at [173, 110] on div "Active prepaid's / vouchers" at bounding box center [174, 110] width 115 height 13
select select "full_report"
select select "csv"
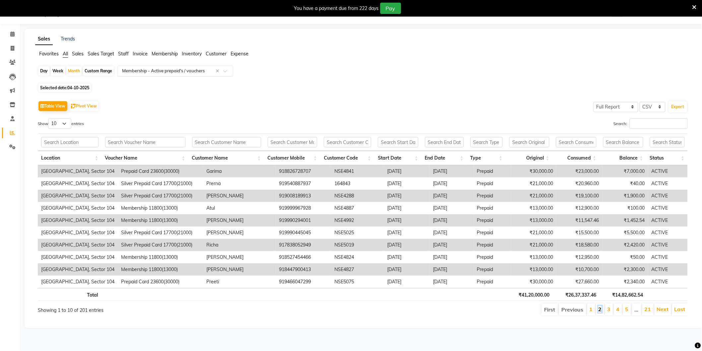
click at [599, 309] on link "2" at bounding box center [599, 309] width 3 height 7
click at [611, 309] on li "3" at bounding box center [609, 309] width 8 height 12
click at [682, 108] on button "Export" at bounding box center [678, 106] width 18 height 11
click at [15, 47] on span at bounding box center [13, 49] width 12 height 8
select select "4009"
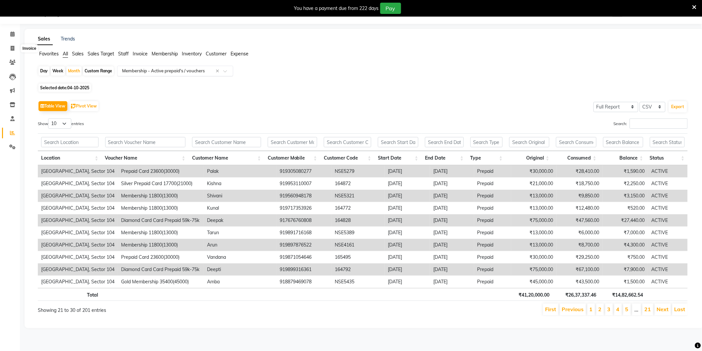
select select "service"
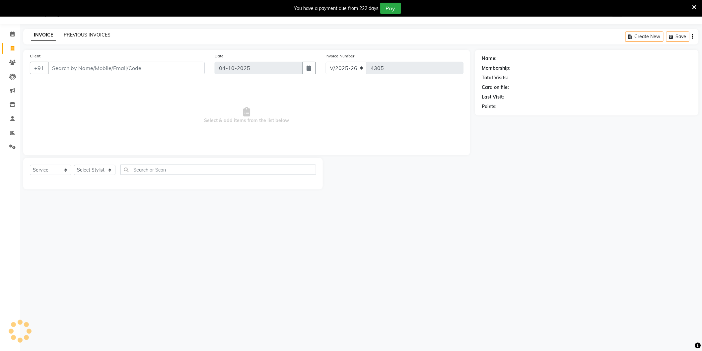
click at [84, 33] on link "PREVIOUS INVOICES" at bounding box center [87, 35] width 47 height 6
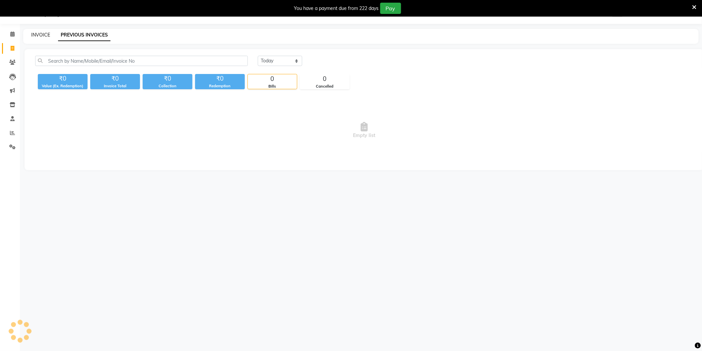
click at [43, 34] on link "INVOICE" at bounding box center [40, 35] width 19 height 6
select select "service"
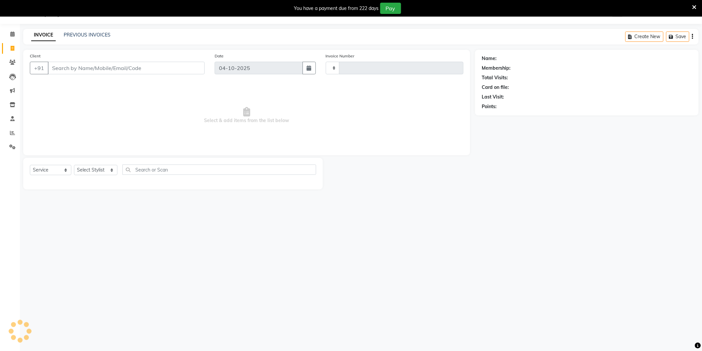
type input "4305"
select select "4009"
